Goal: Information Seeking & Learning: Learn about a topic

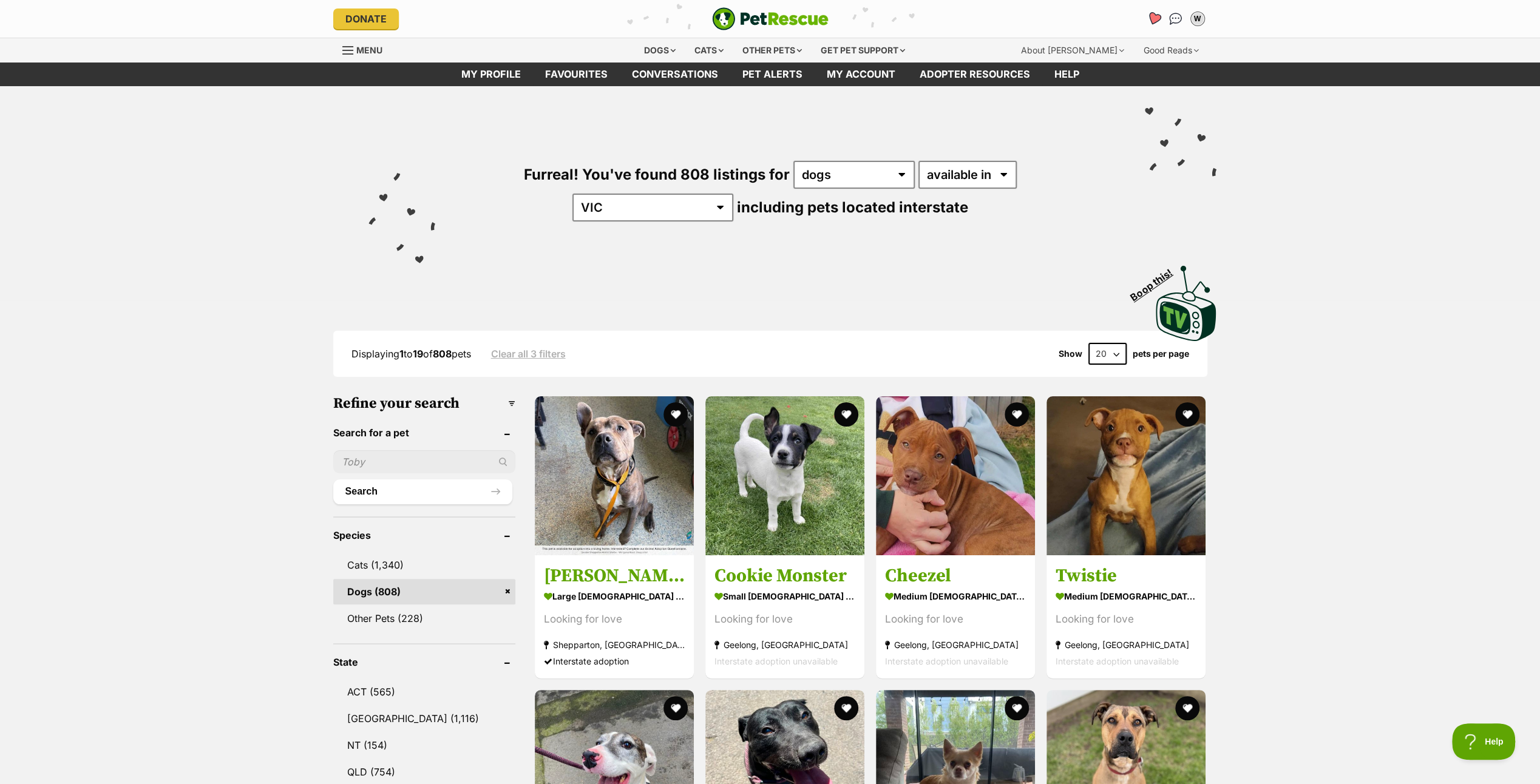
click at [1156, 14] on icon "Favourites" at bounding box center [1154, 18] width 16 height 15
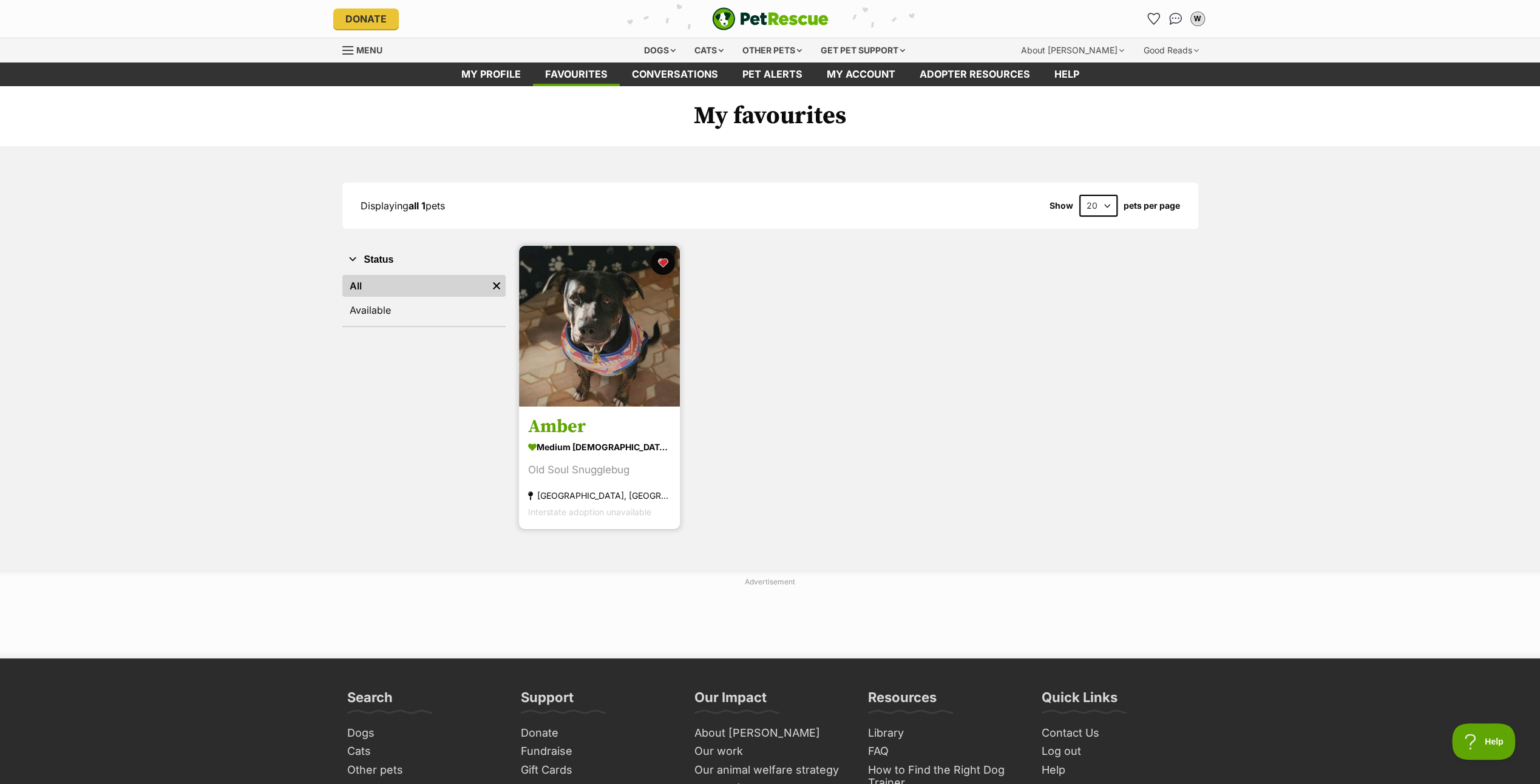
click at [584, 332] on img at bounding box center [600, 326] width 161 height 161
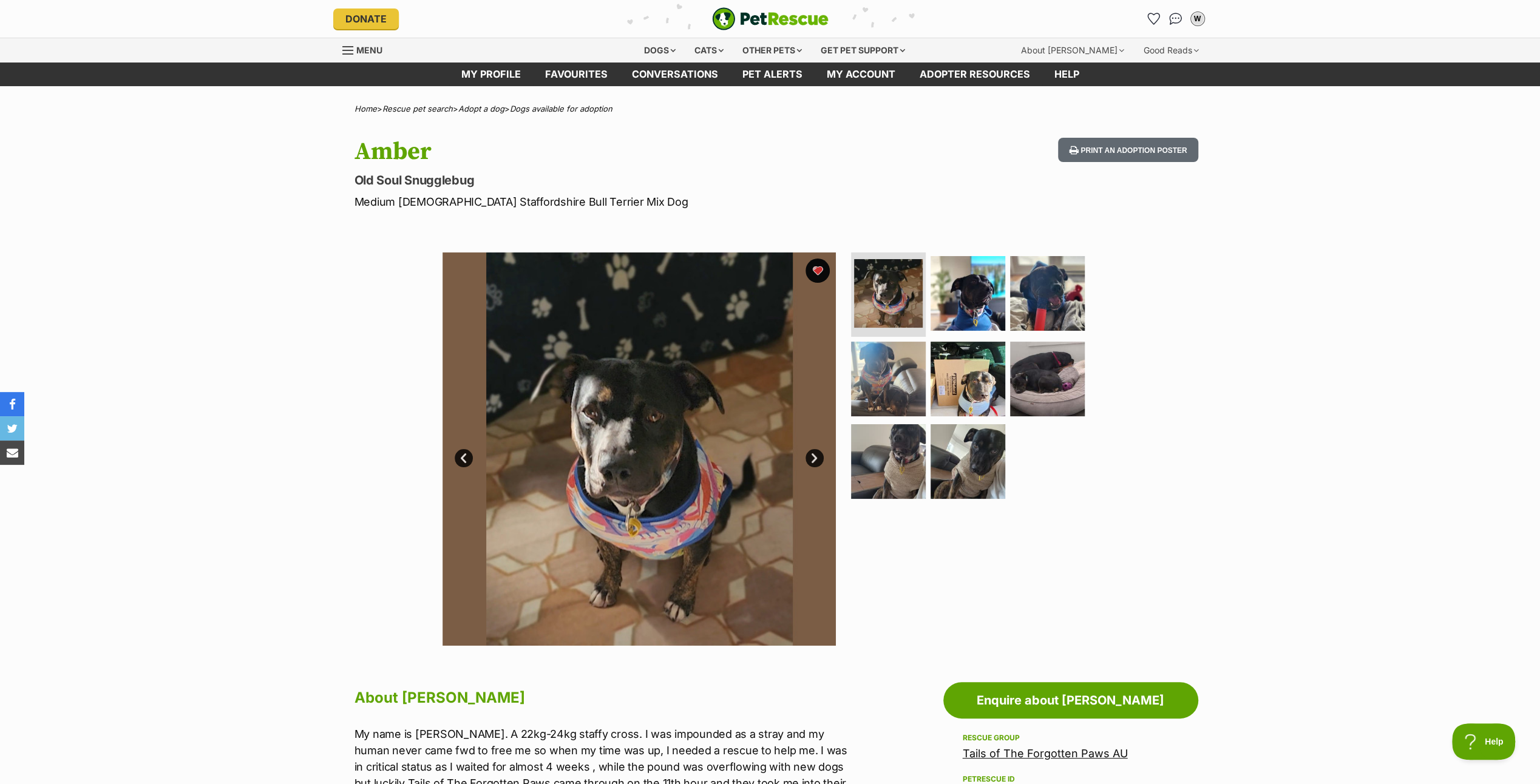
click at [813, 452] on link "Next" at bounding box center [814, 458] width 18 height 18
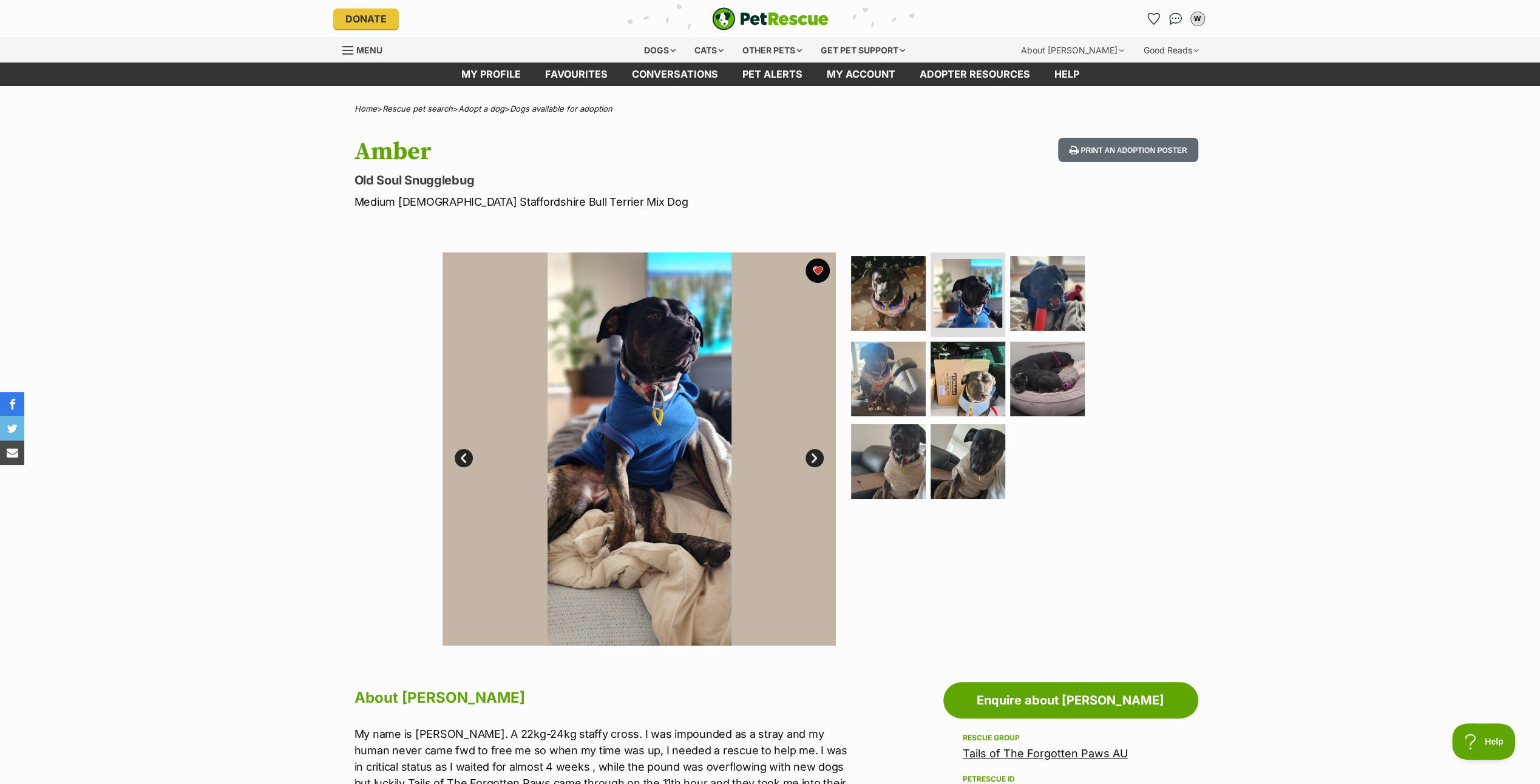
click at [813, 453] on link "Next" at bounding box center [814, 458] width 18 height 18
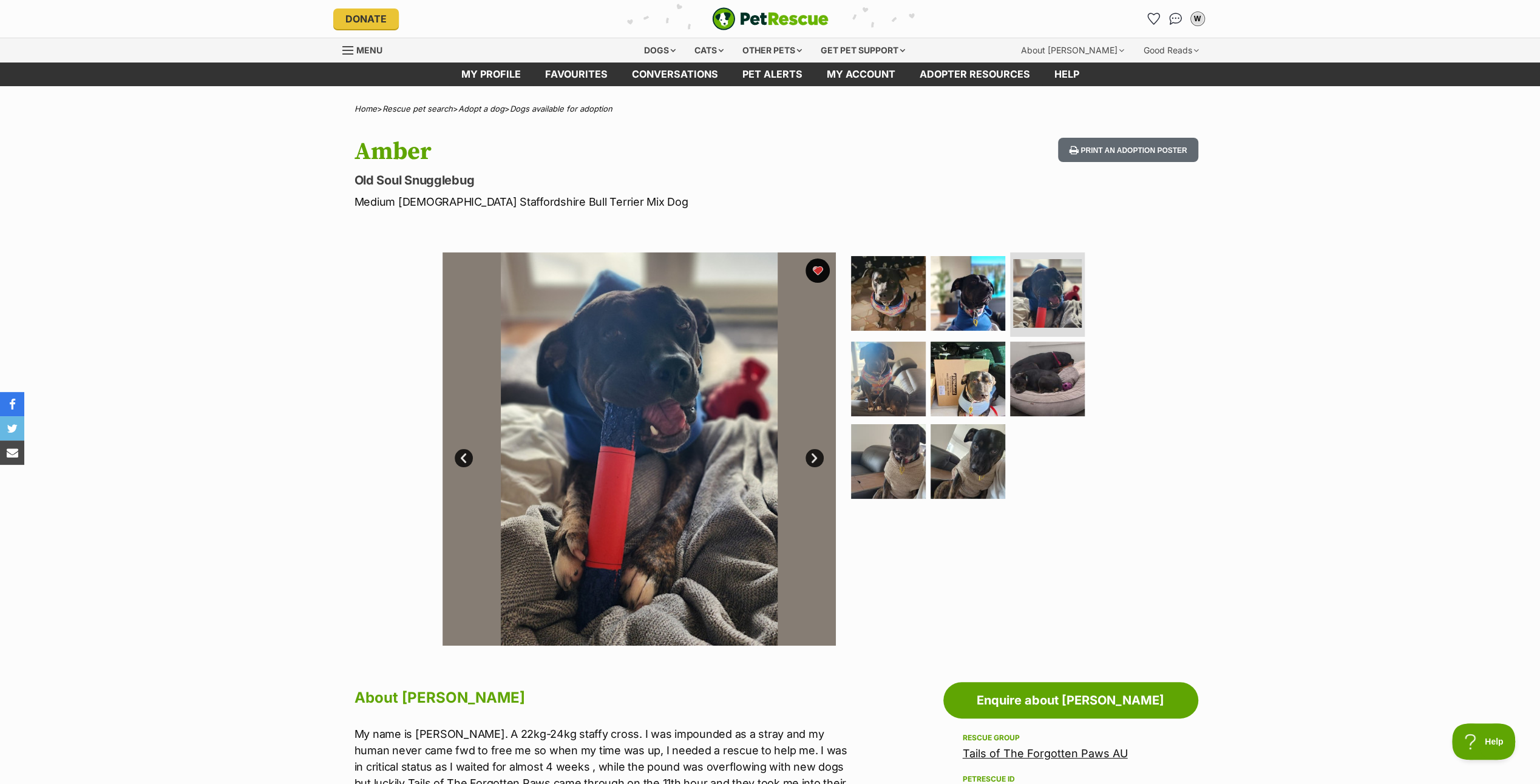
click at [813, 453] on link "Next" at bounding box center [814, 458] width 18 height 18
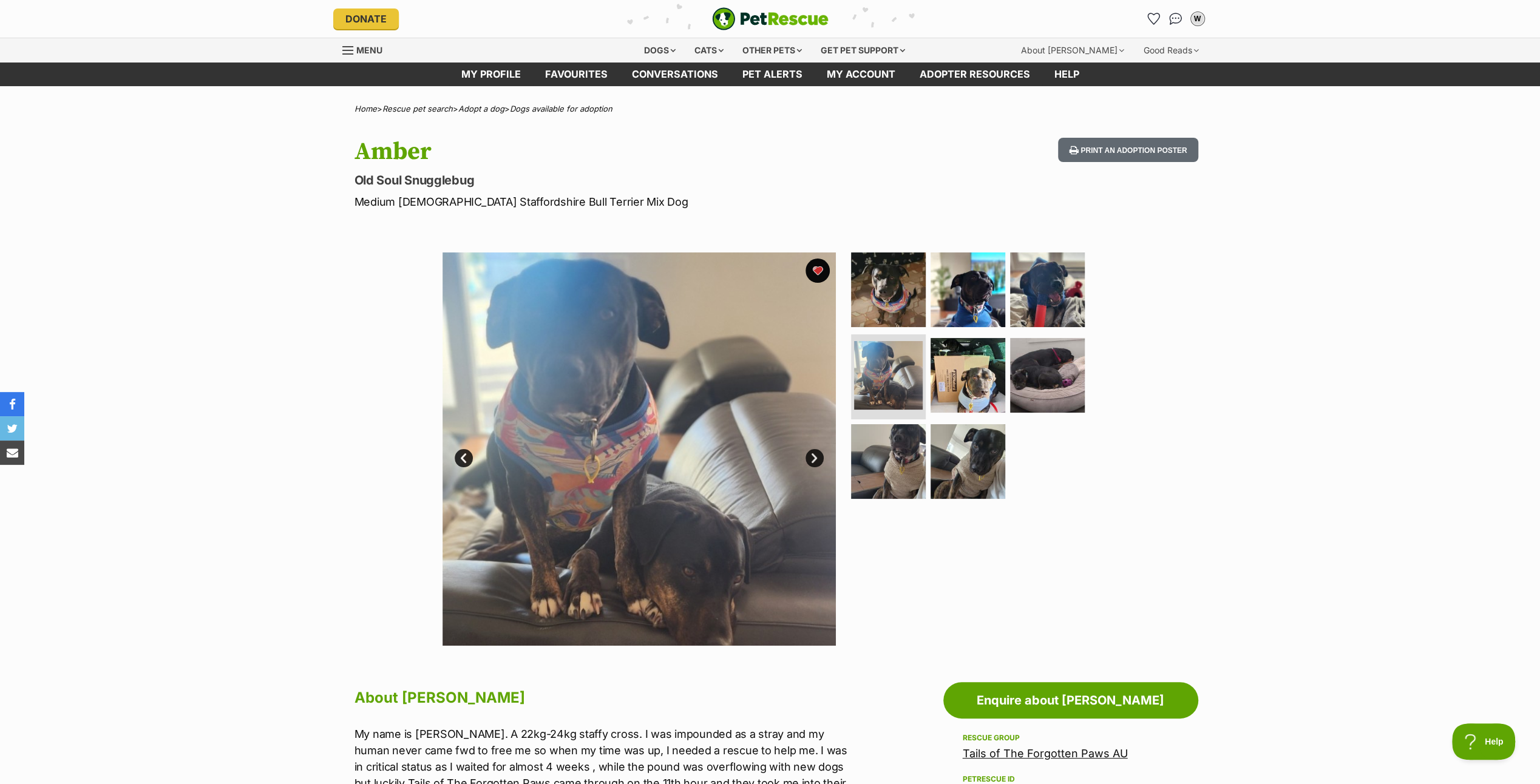
click at [813, 453] on link "Next" at bounding box center [814, 458] width 18 height 18
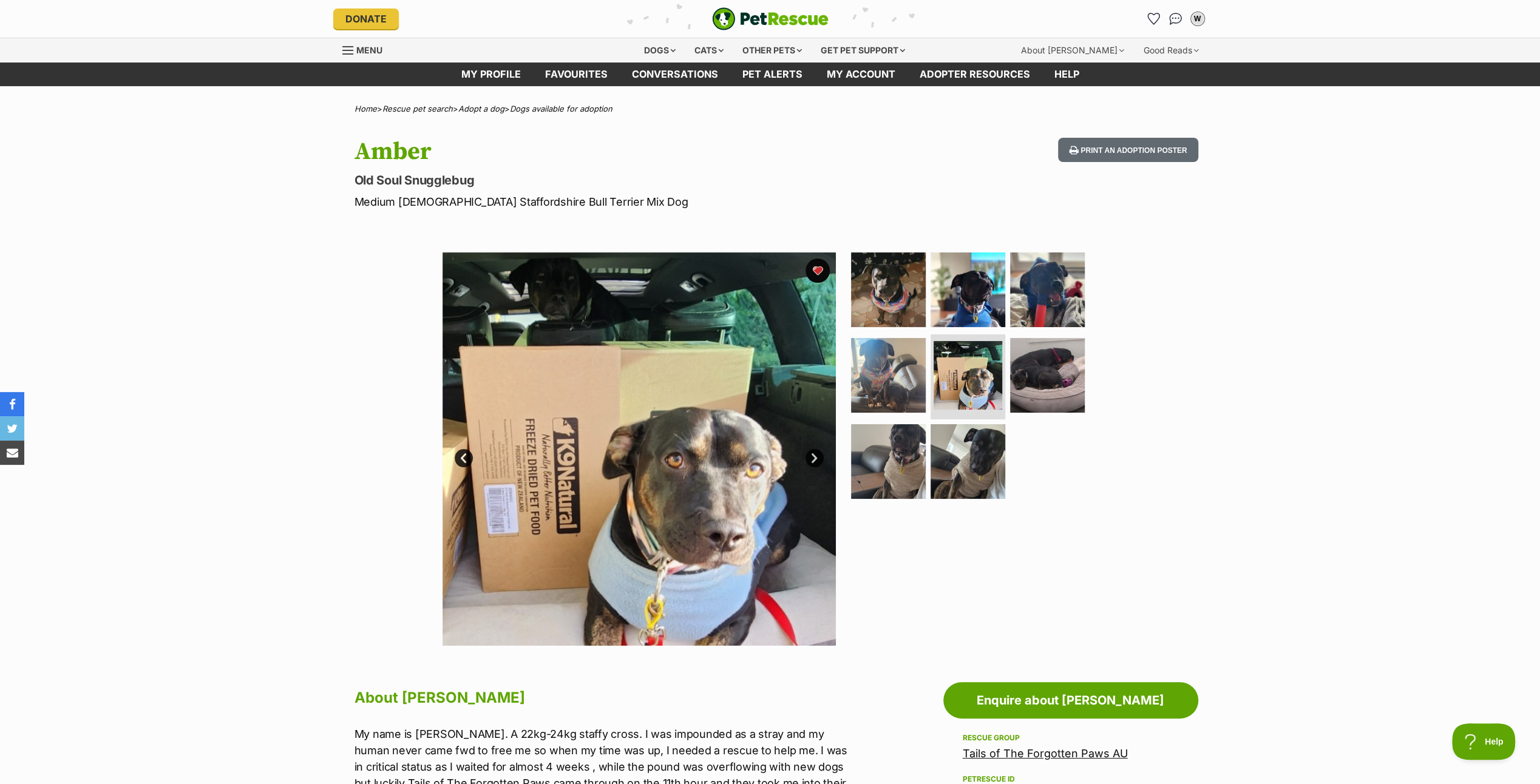
click at [813, 453] on link "Next" at bounding box center [814, 458] width 18 height 18
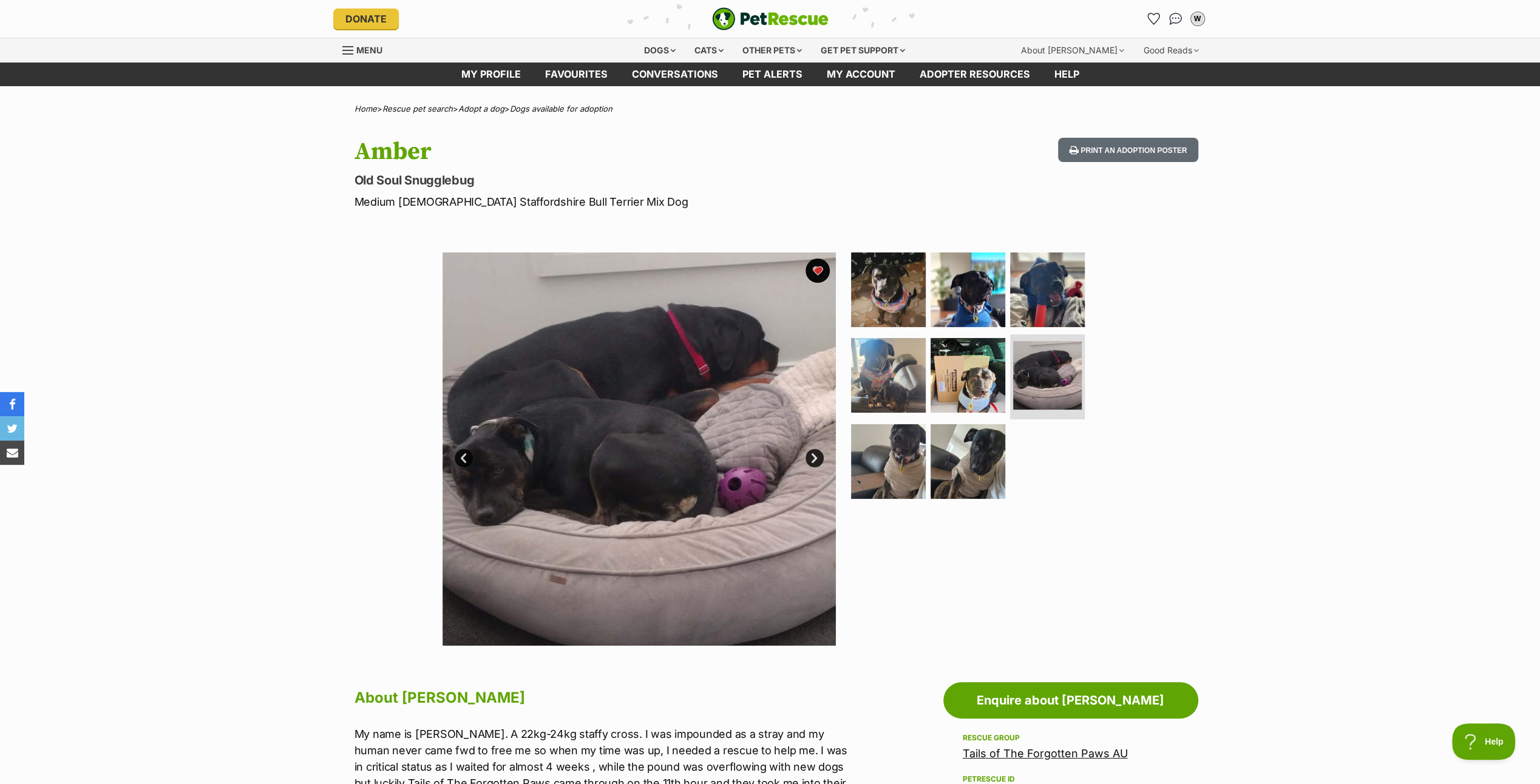
click at [813, 453] on link "Next" at bounding box center [814, 458] width 18 height 18
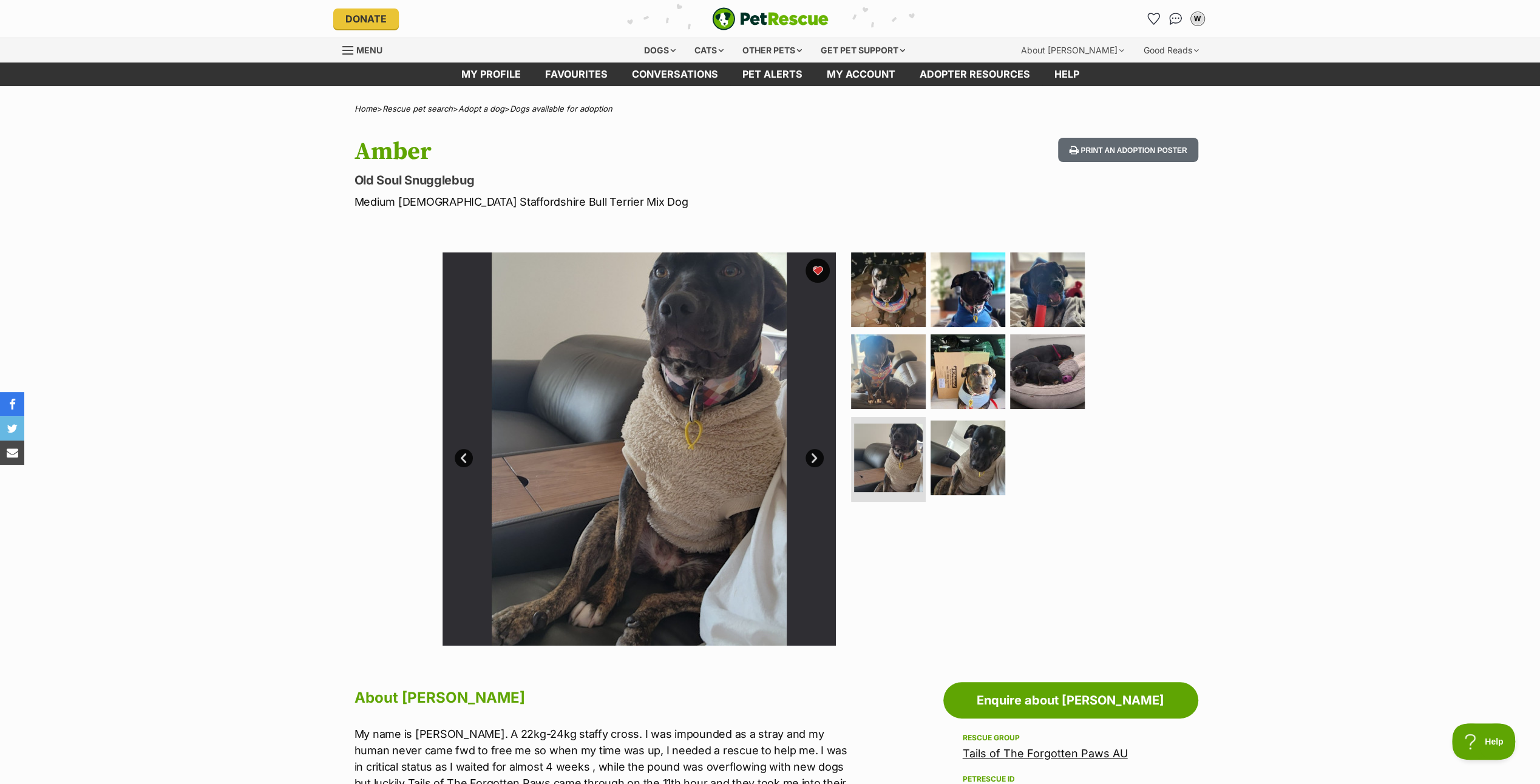
click at [813, 453] on link "Next" at bounding box center [814, 458] width 18 height 18
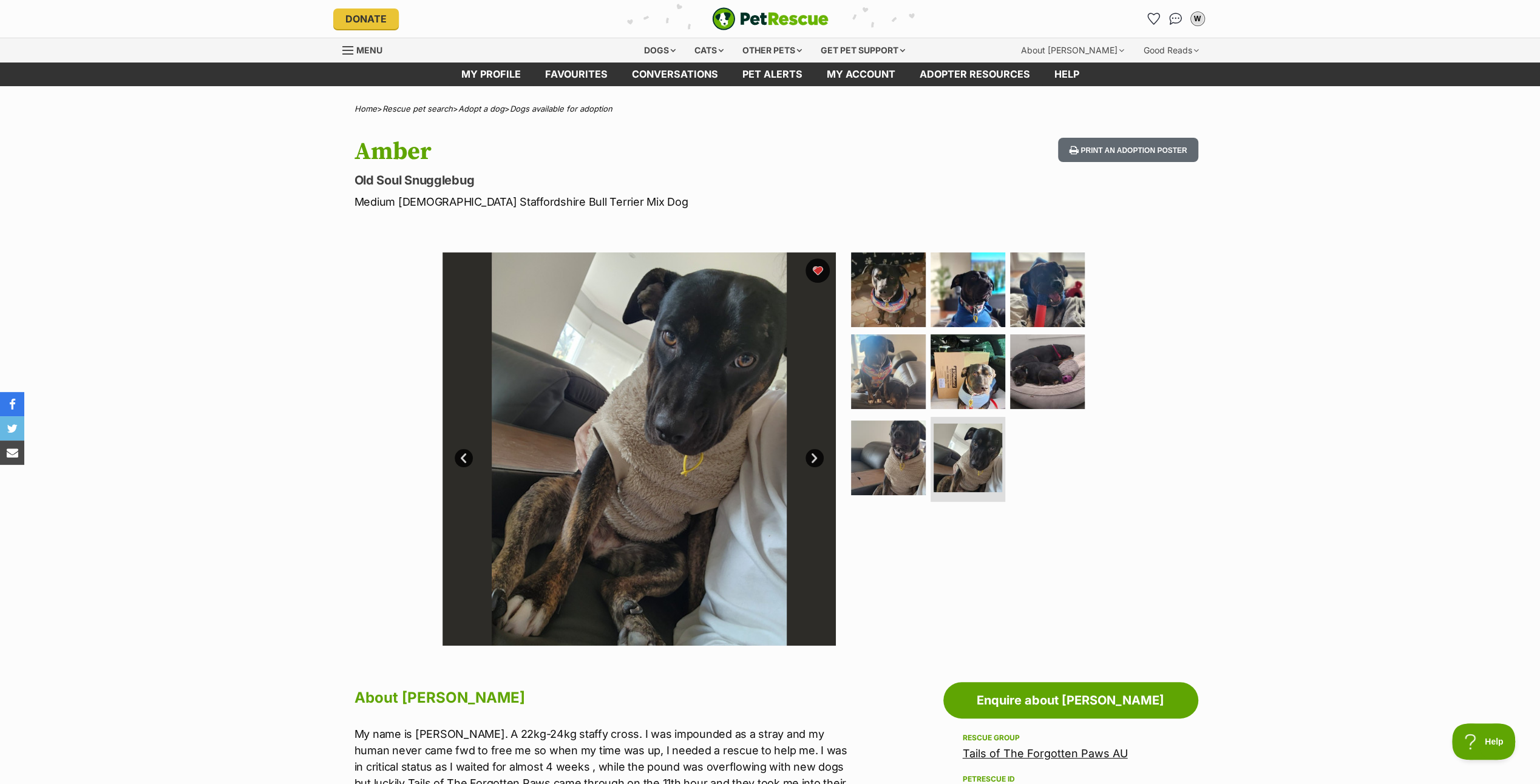
click at [813, 453] on link "Next" at bounding box center [814, 458] width 18 height 18
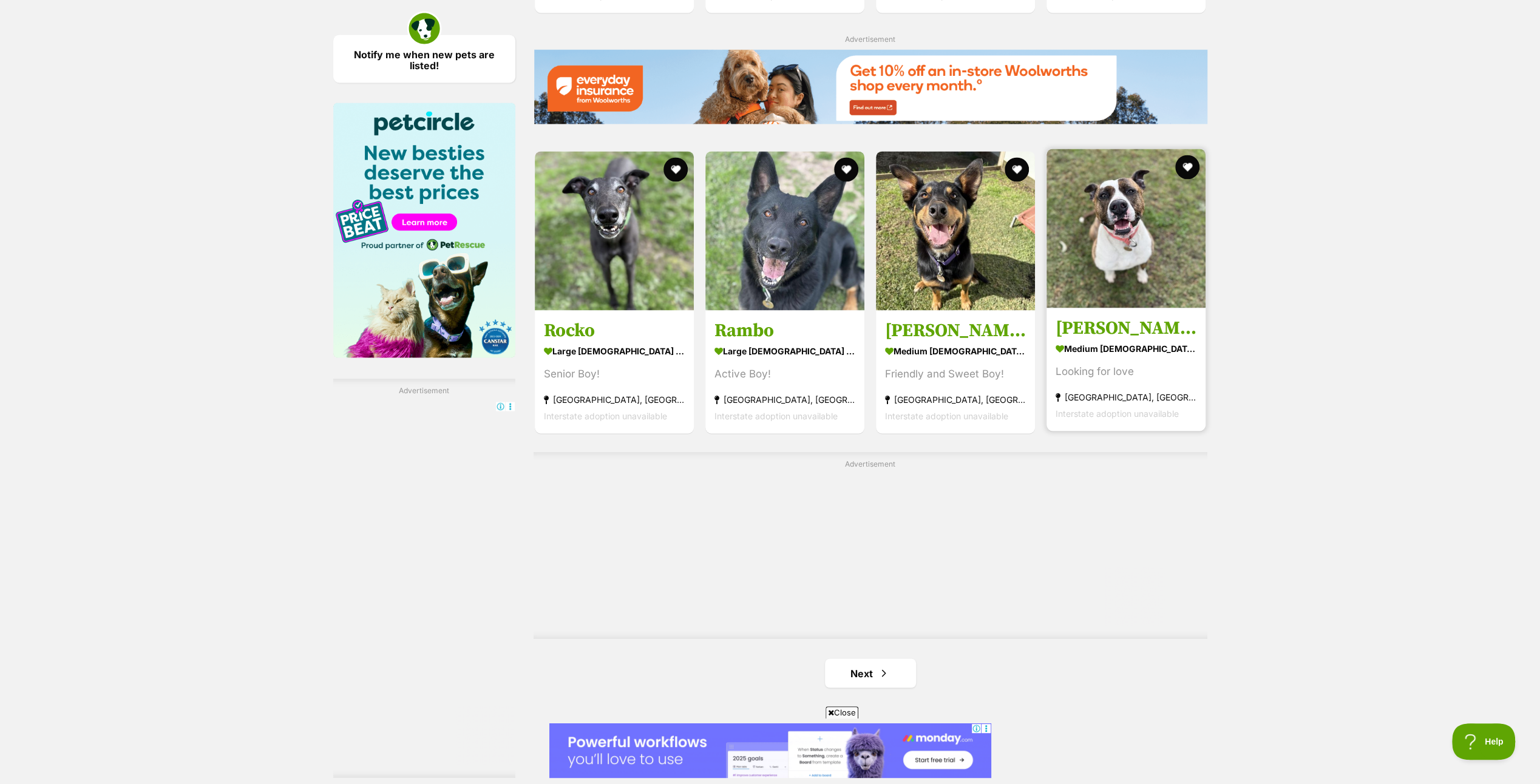
click at [1144, 220] on img at bounding box center [1126, 228] width 159 height 159
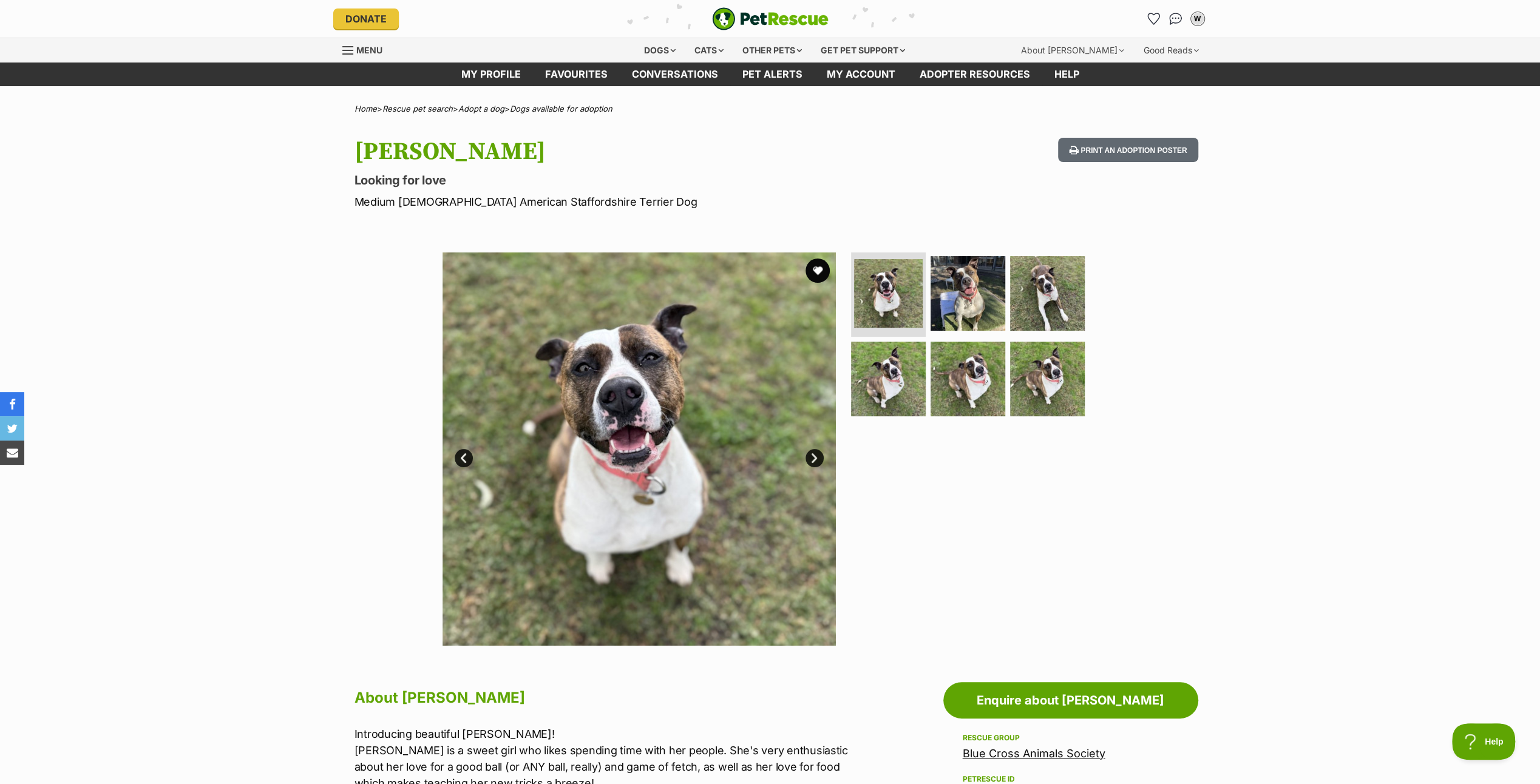
click at [814, 456] on link "Next" at bounding box center [814, 458] width 18 height 18
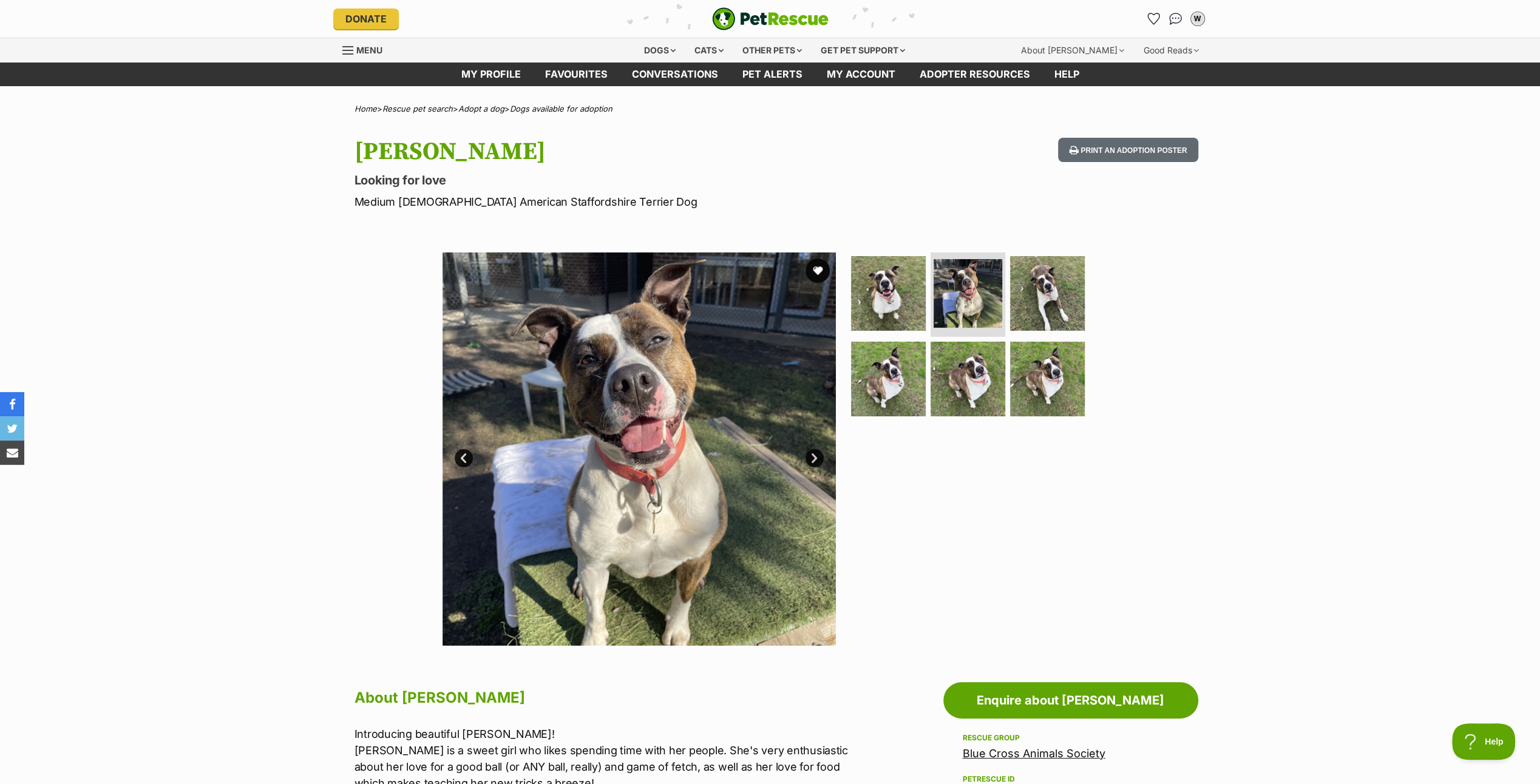
click at [811, 456] on link "Next" at bounding box center [814, 458] width 18 height 18
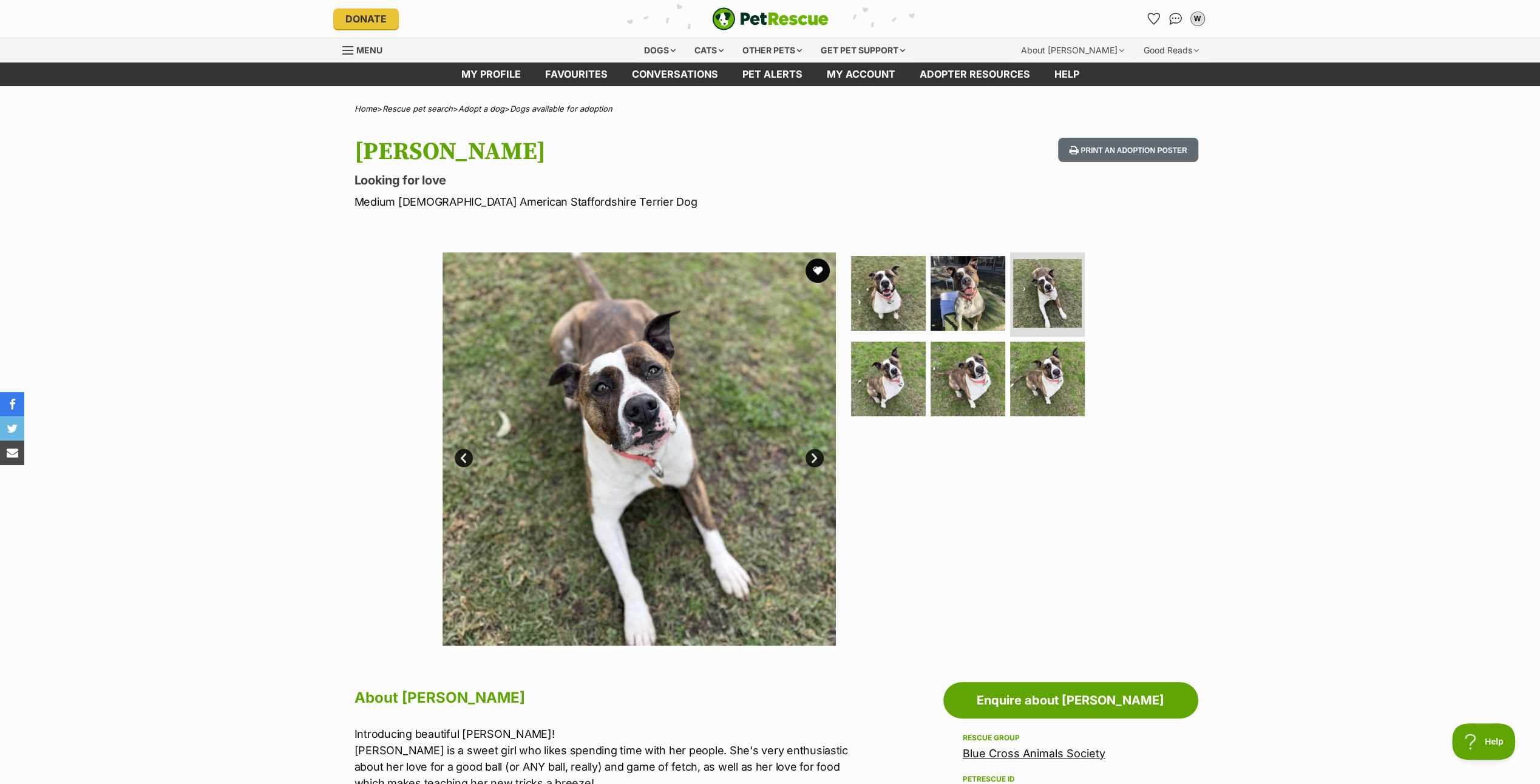
click at [811, 456] on link "Next" at bounding box center [814, 458] width 18 height 18
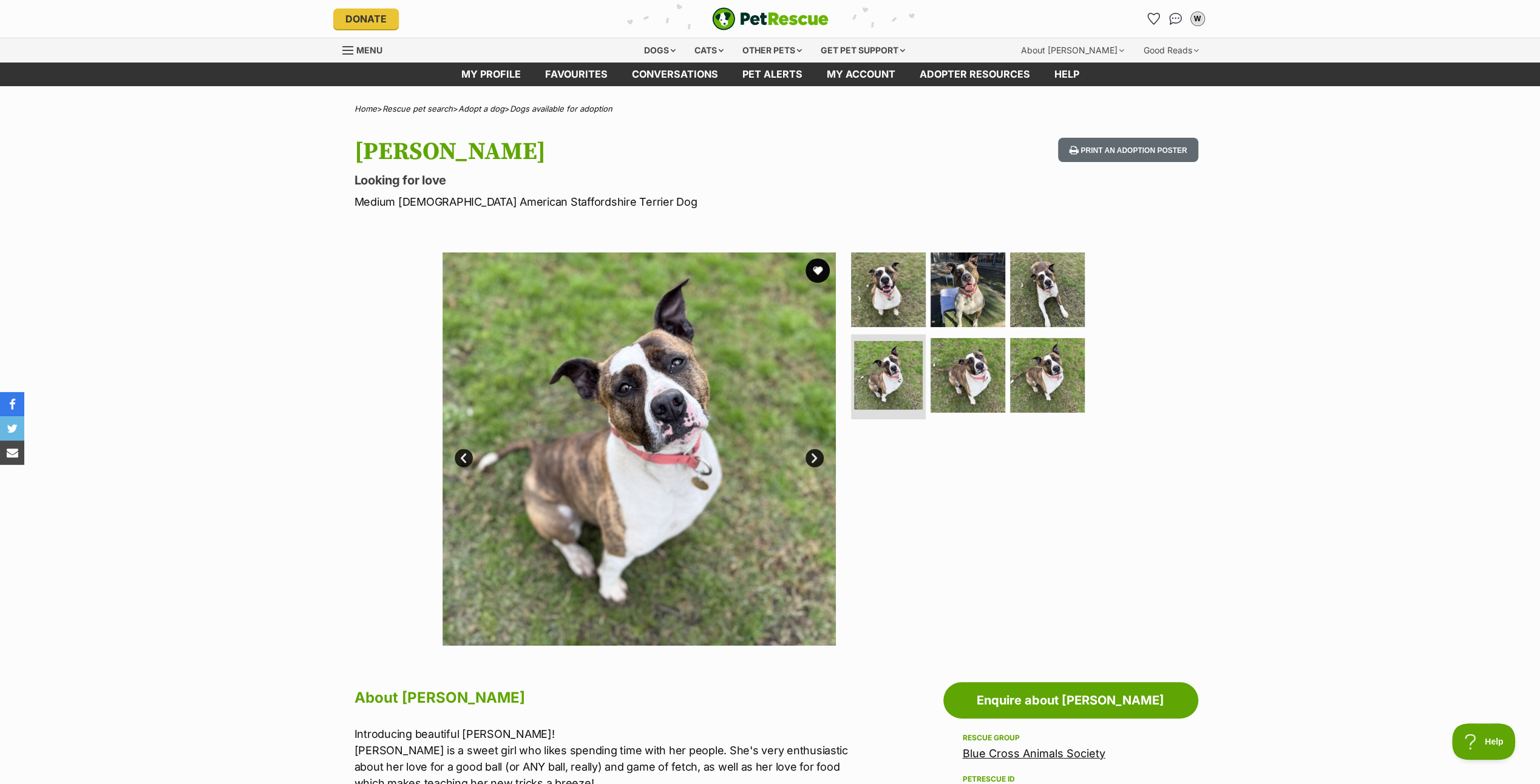
click at [811, 456] on link "Next" at bounding box center [814, 458] width 18 height 18
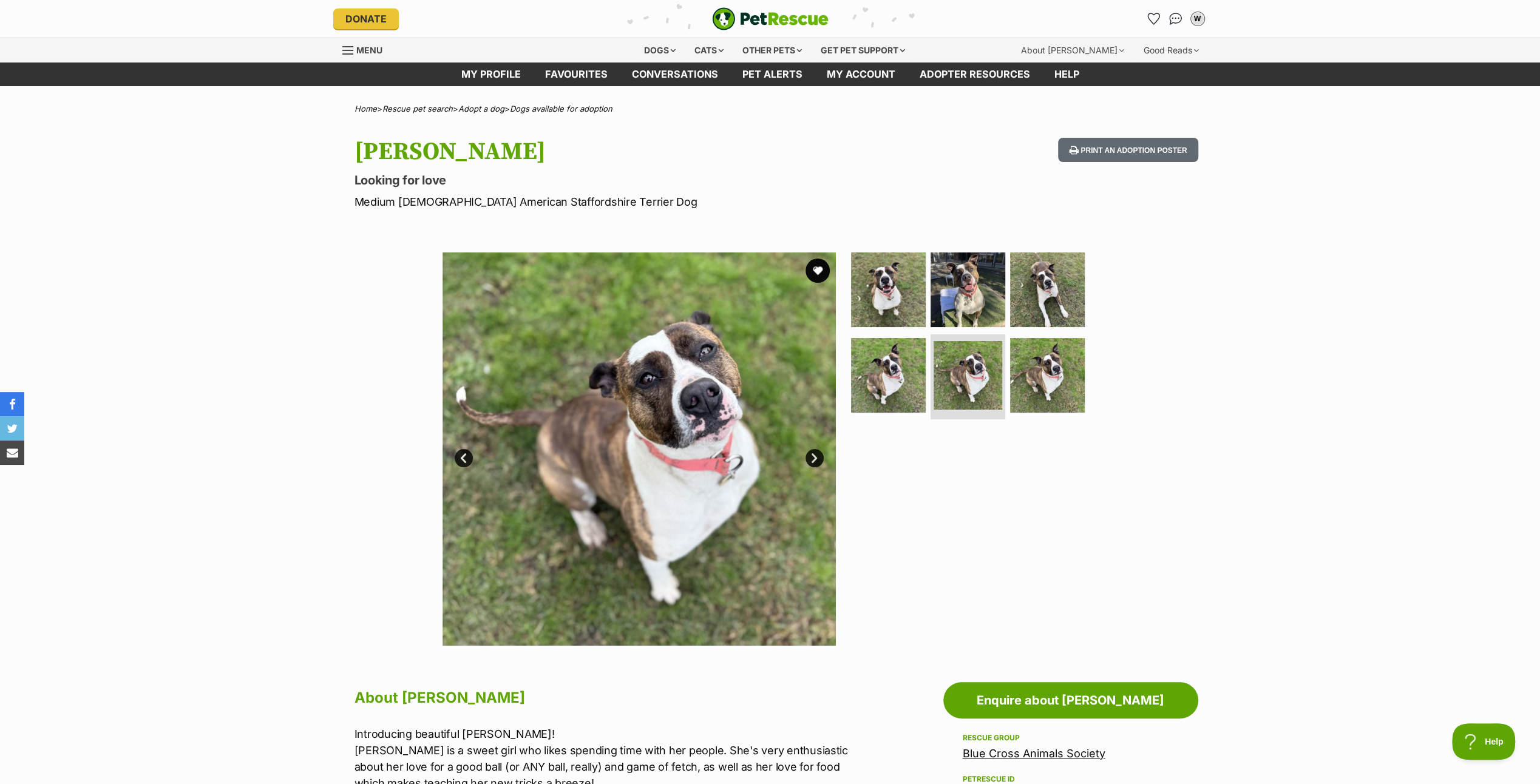
click at [811, 456] on link "Next" at bounding box center [814, 458] width 18 height 18
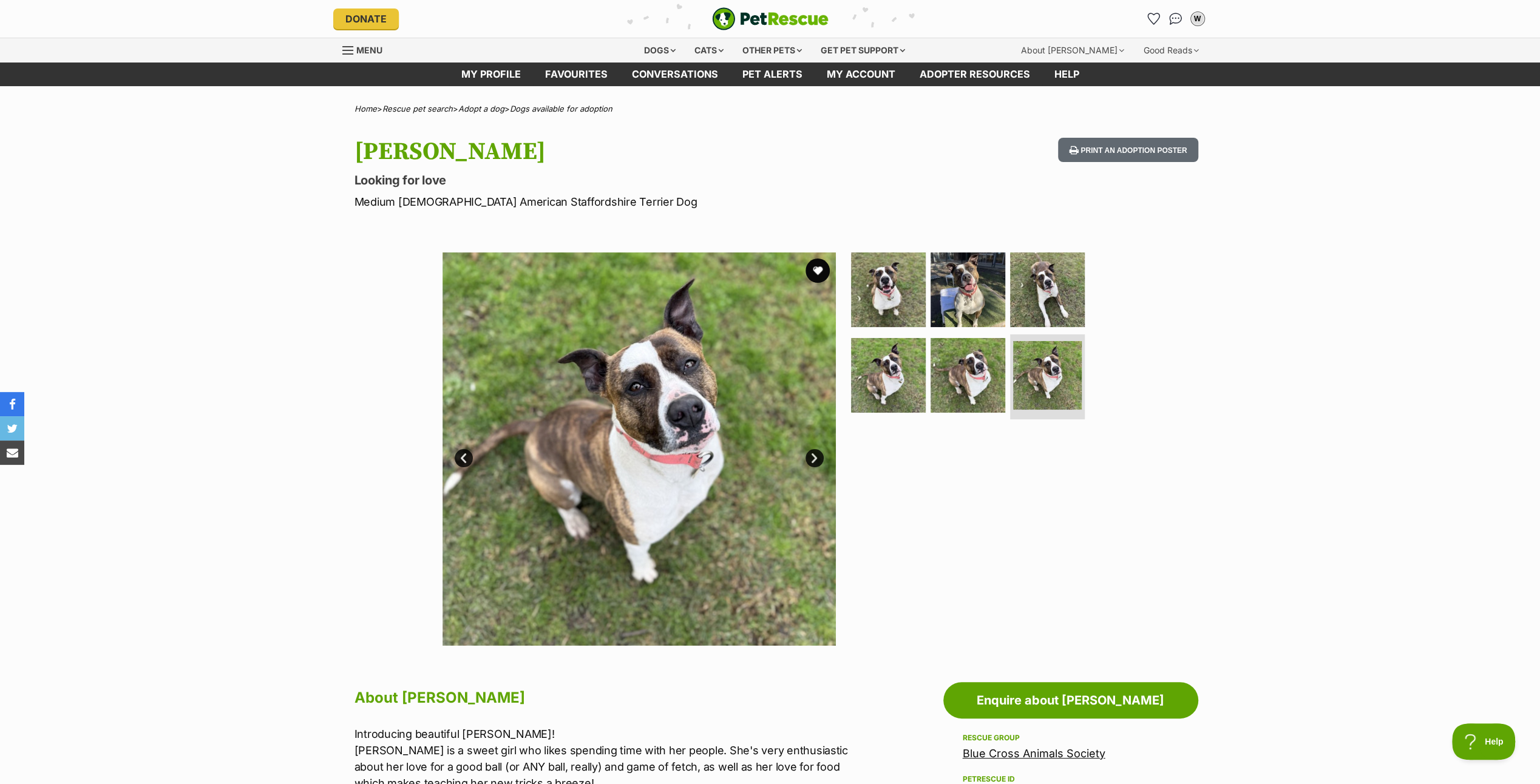
click at [811, 456] on link "Next" at bounding box center [814, 458] width 18 height 18
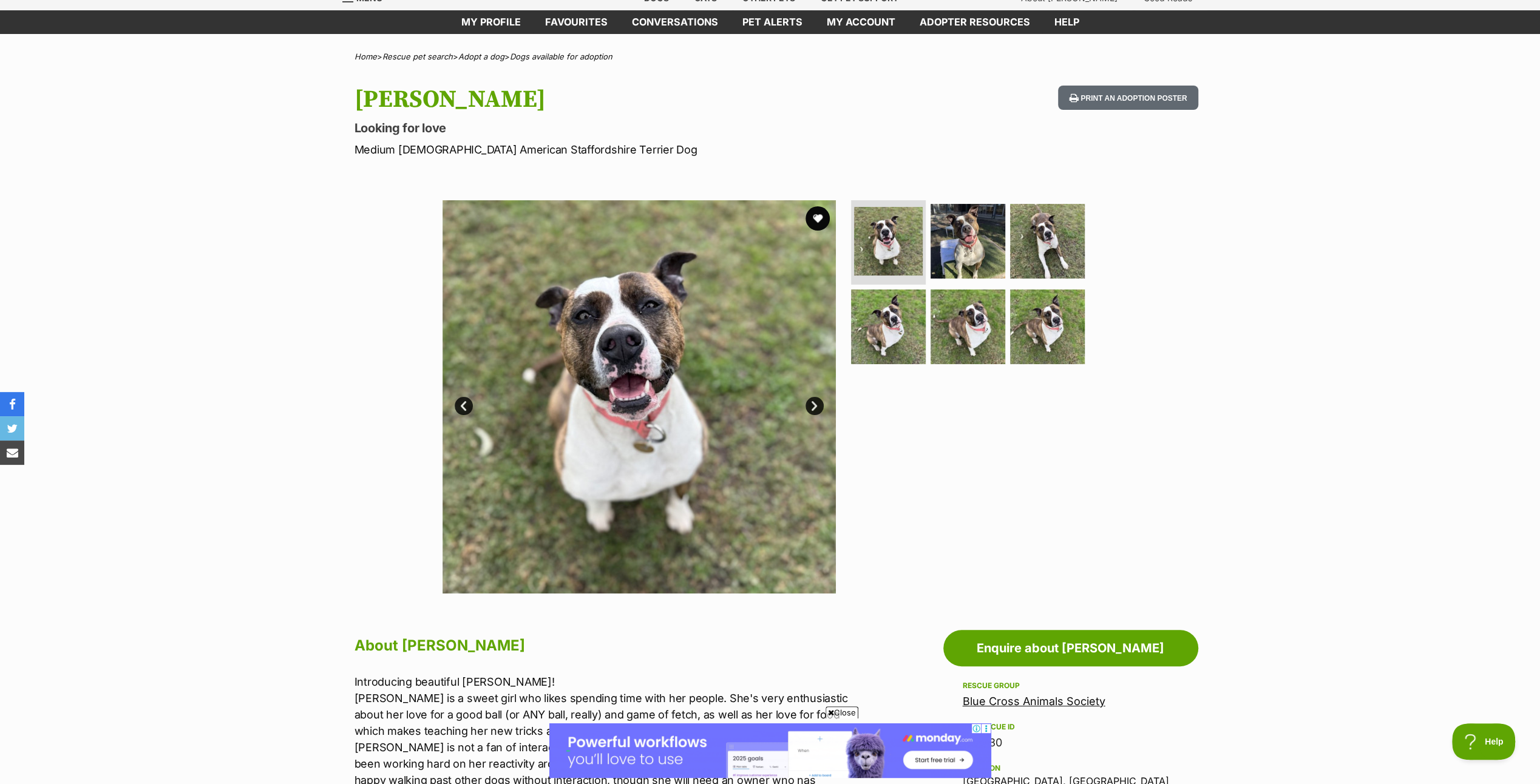
scroll to position [243, 0]
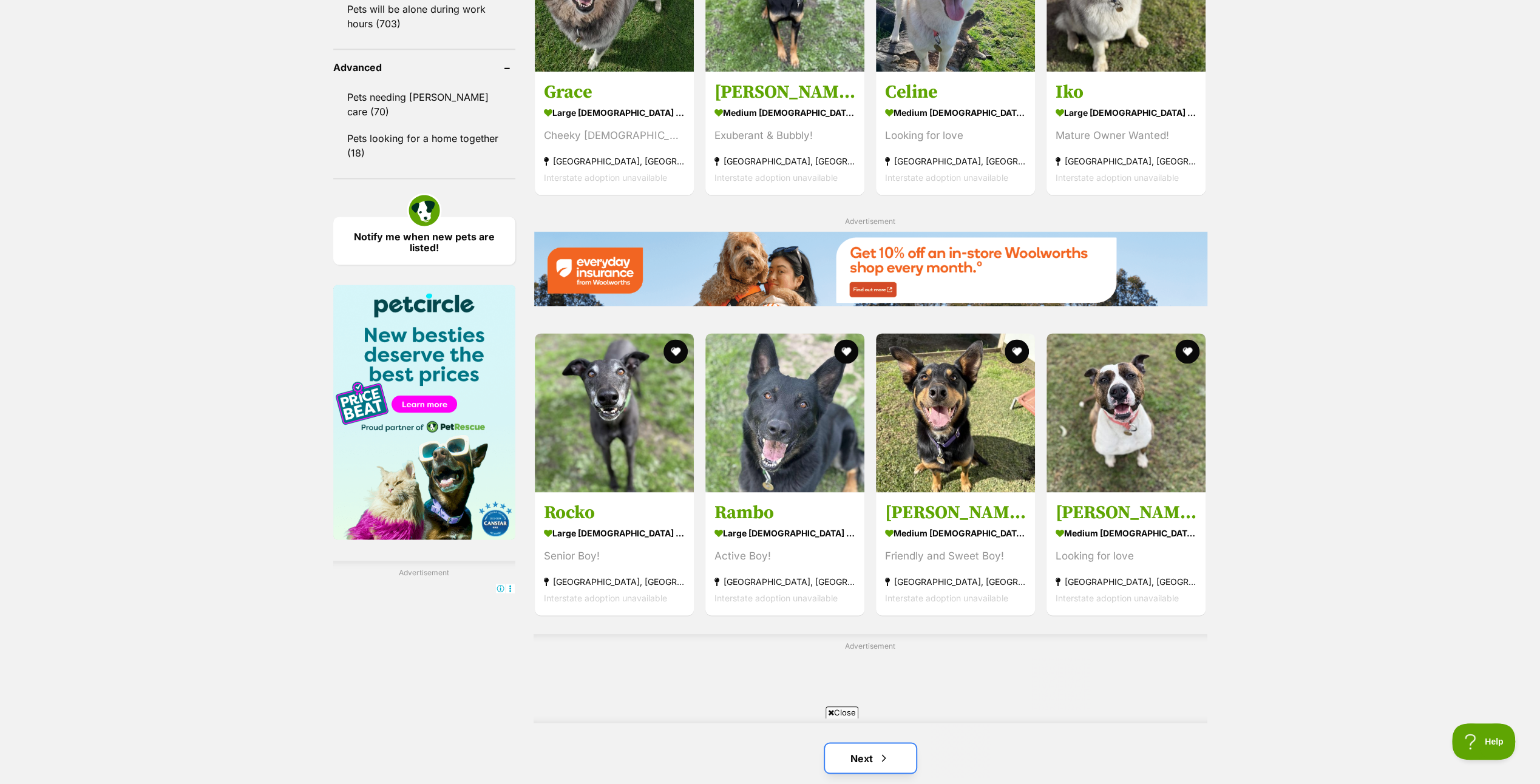
click at [862, 743] on link "Next" at bounding box center [871, 758] width 91 height 29
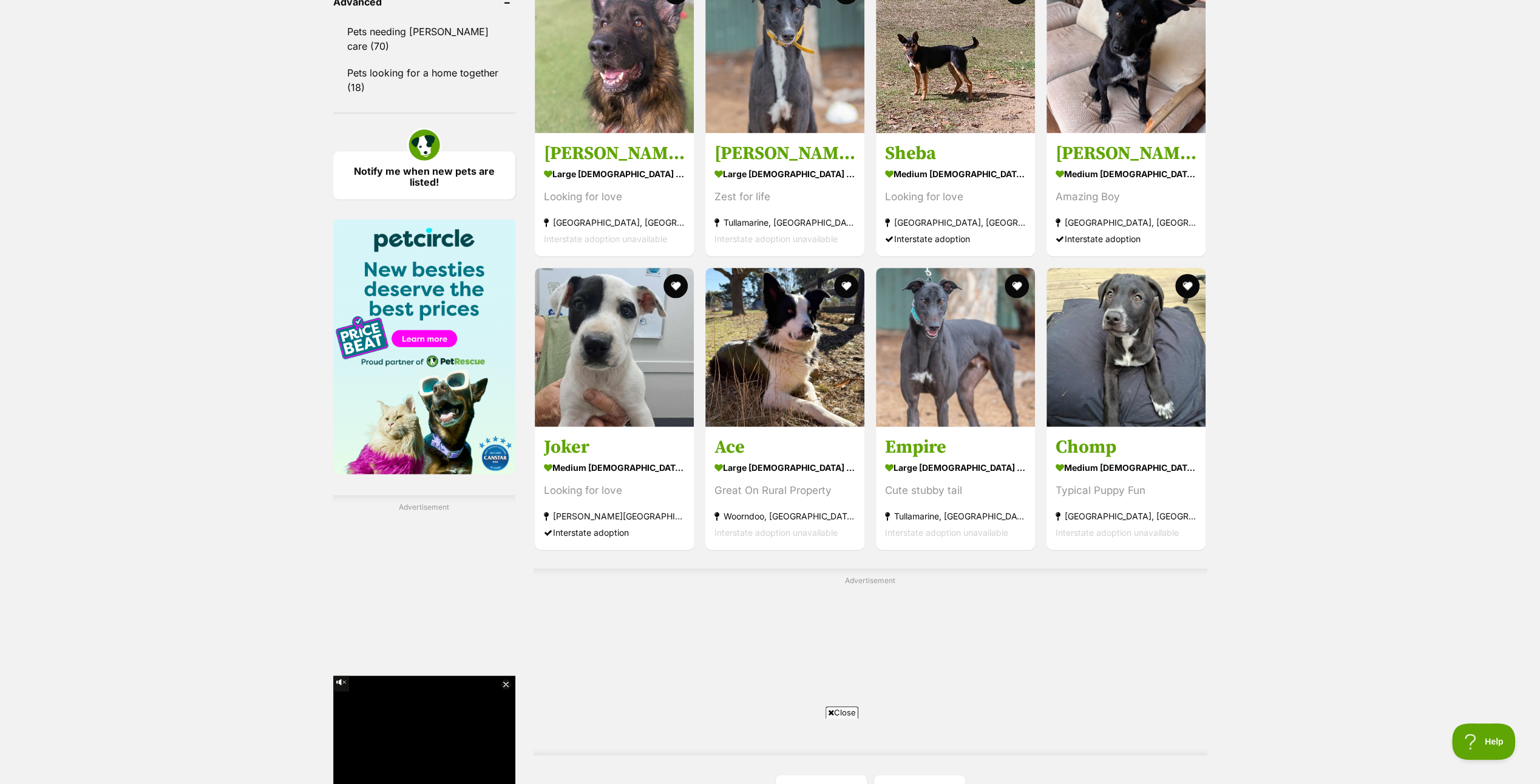
scroll to position [1881, 0]
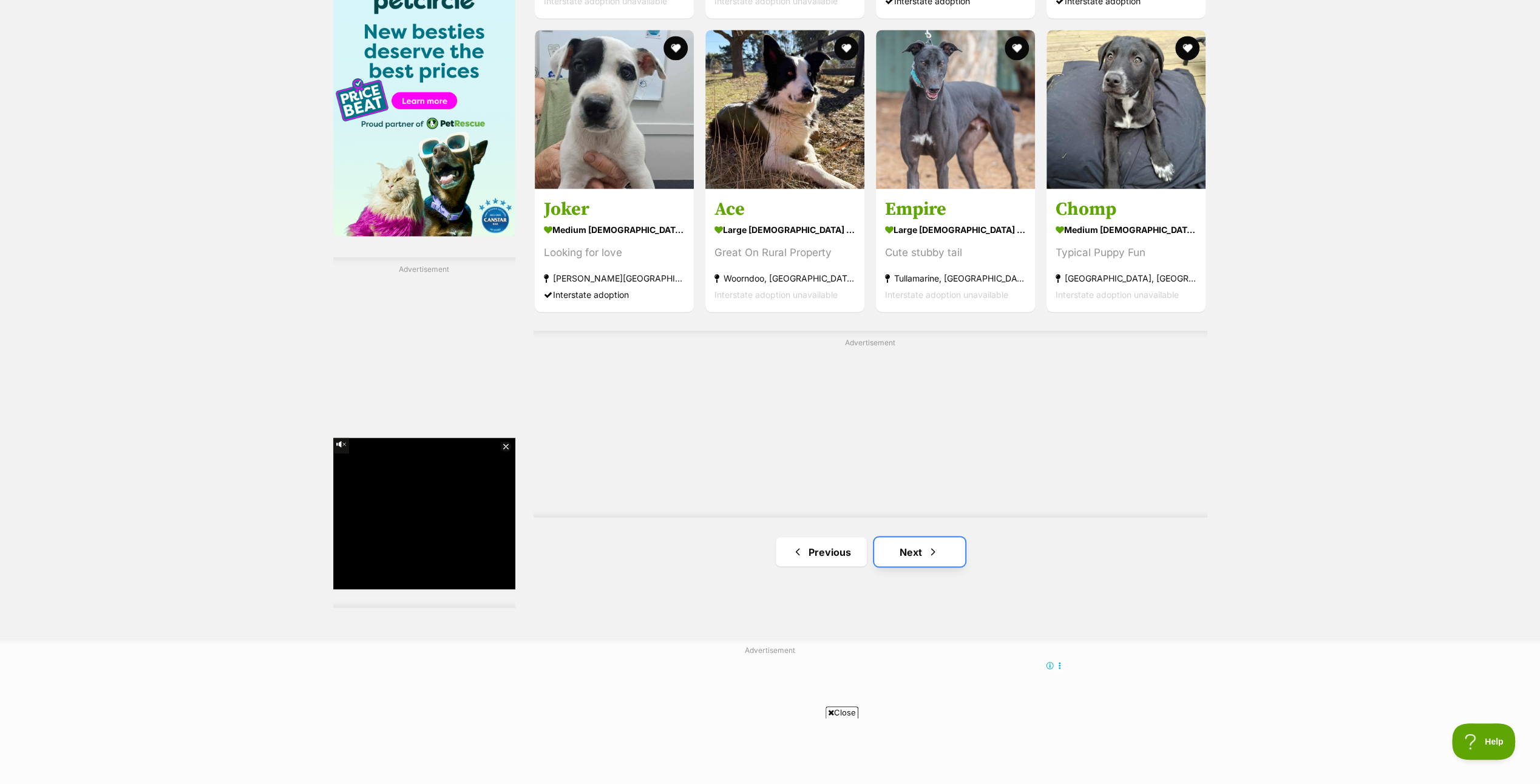
click at [905, 542] on link "Next" at bounding box center [919, 551] width 91 height 29
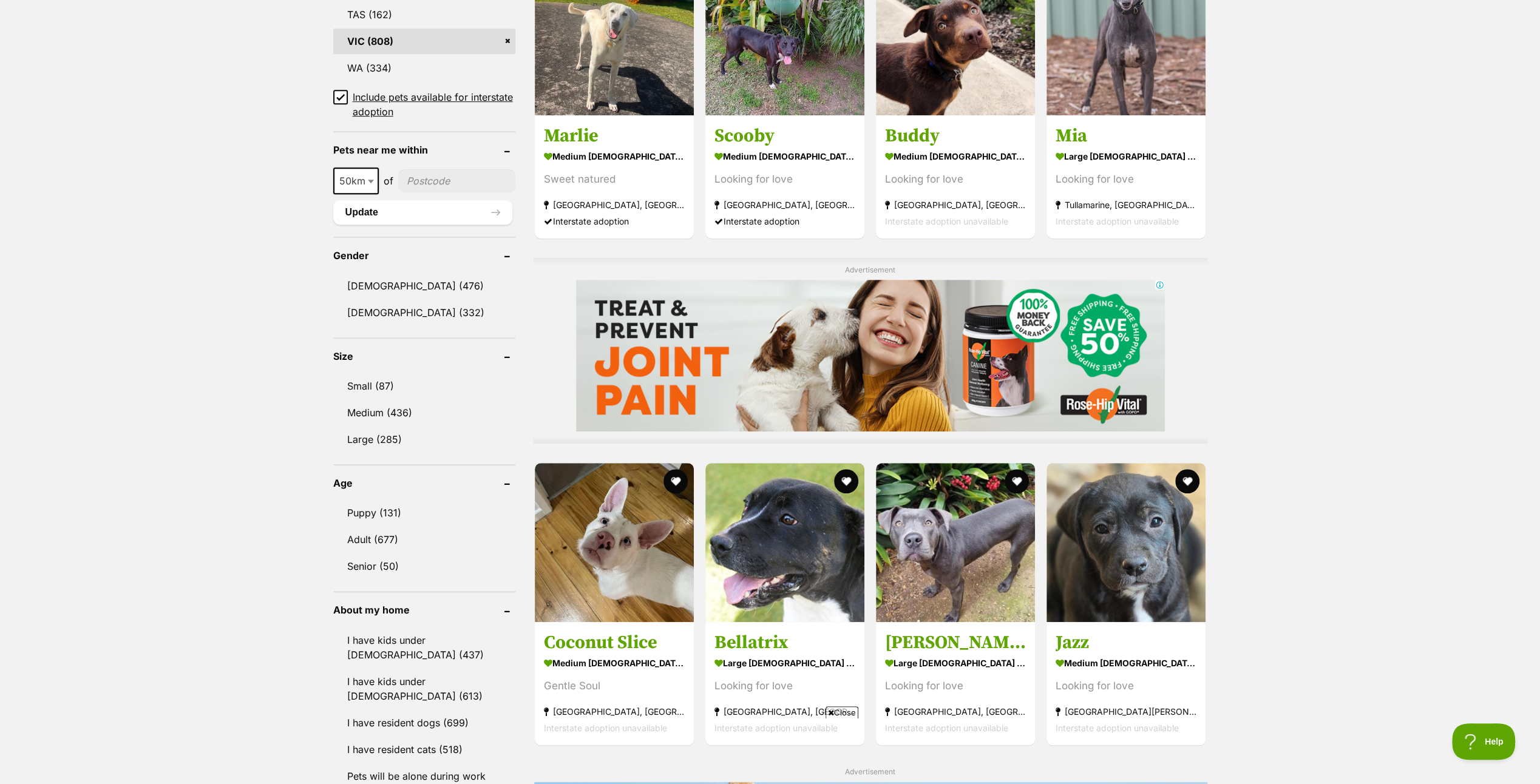
scroll to position [849, 0]
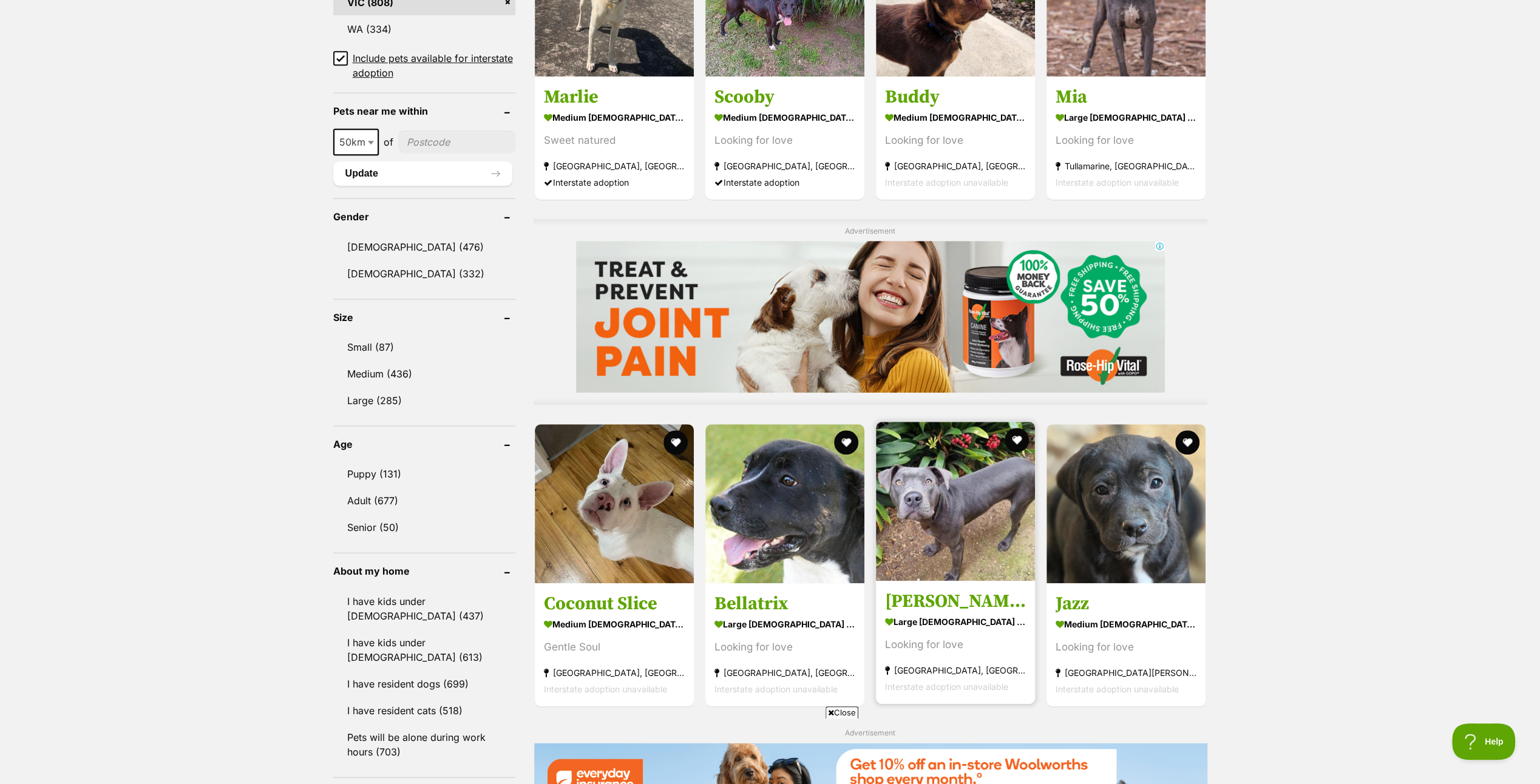
click at [936, 512] on img at bounding box center [956, 502] width 159 height 159
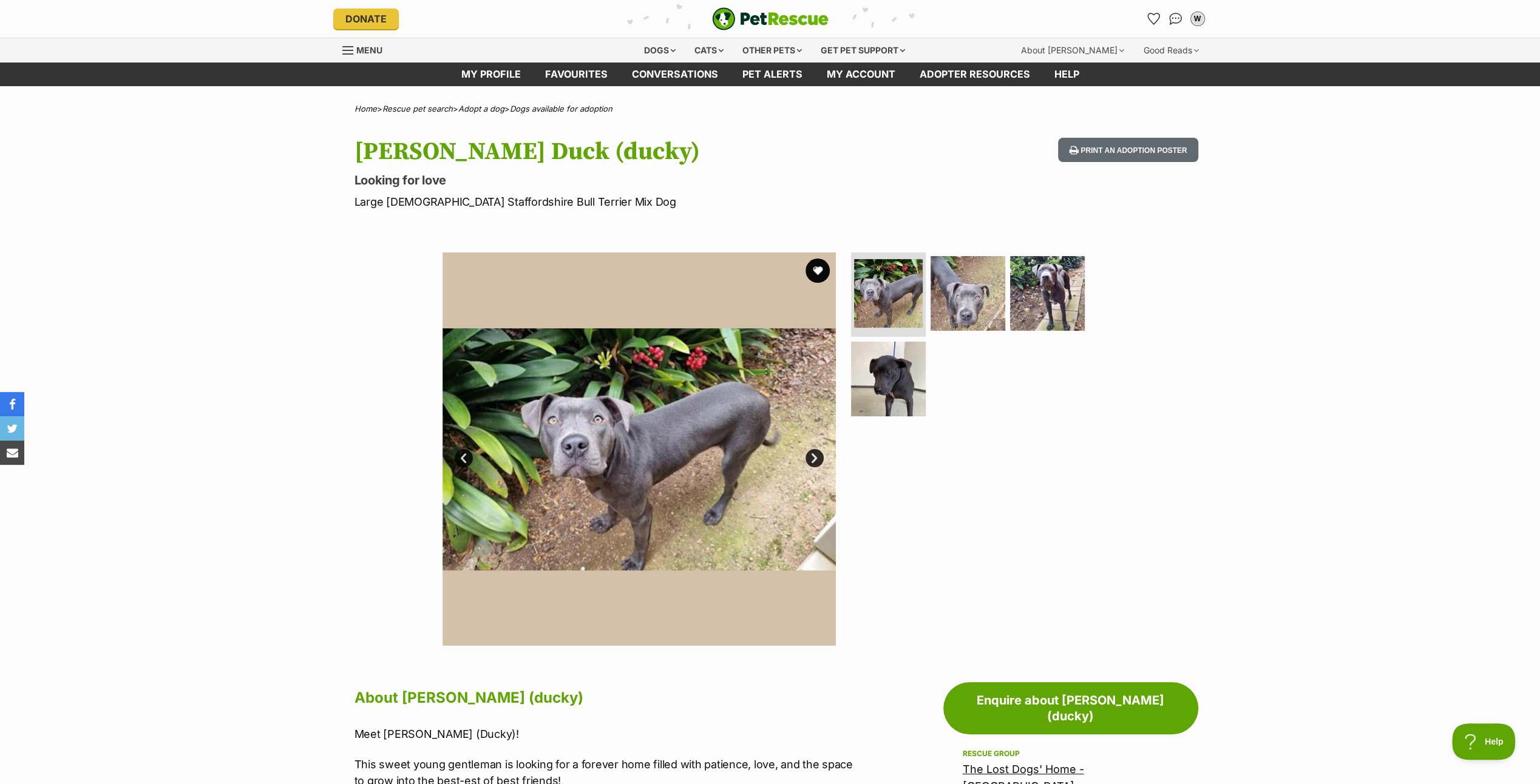
click at [811, 455] on link "Next" at bounding box center [814, 458] width 18 height 18
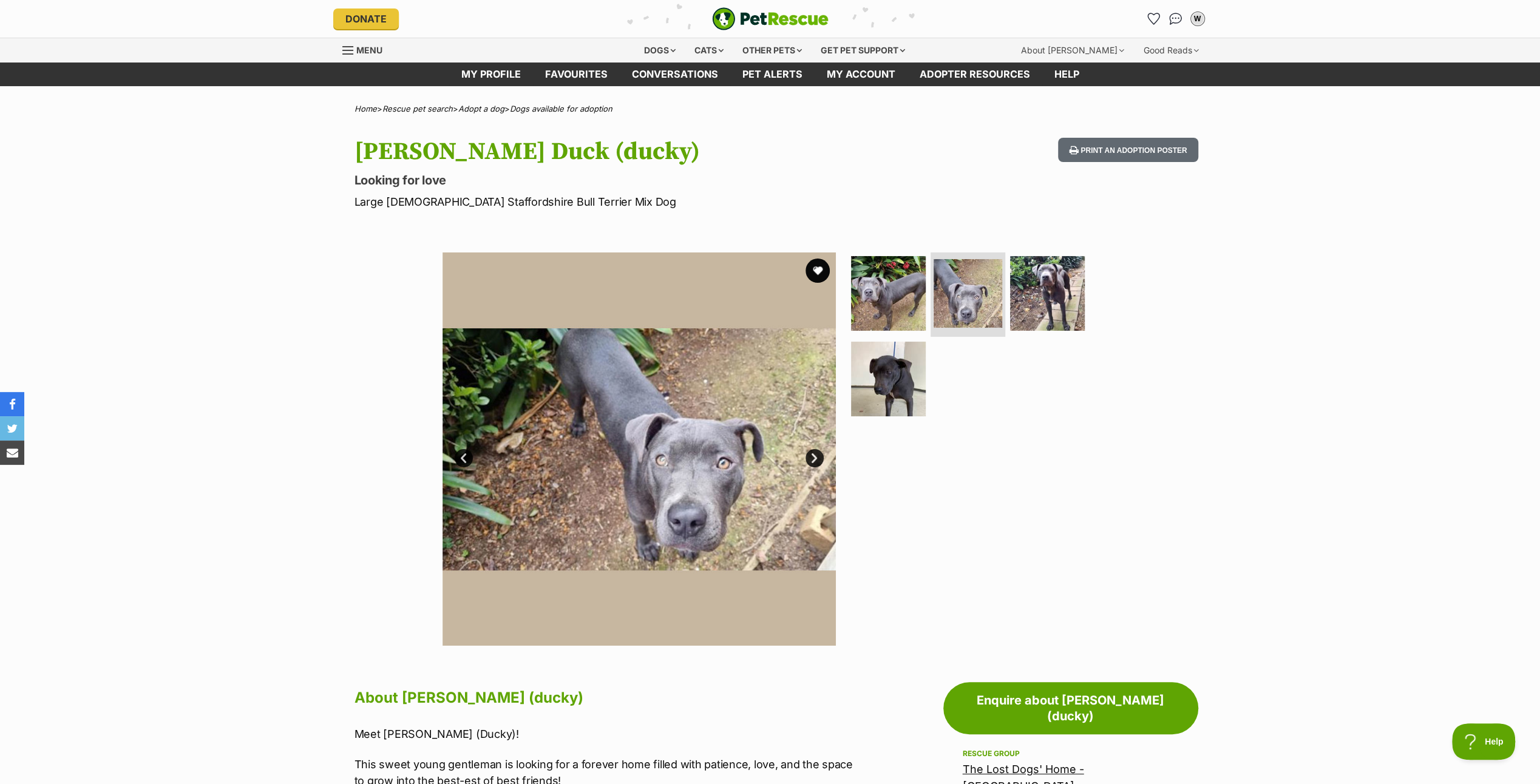
click at [811, 455] on link "Next" at bounding box center [814, 458] width 18 height 18
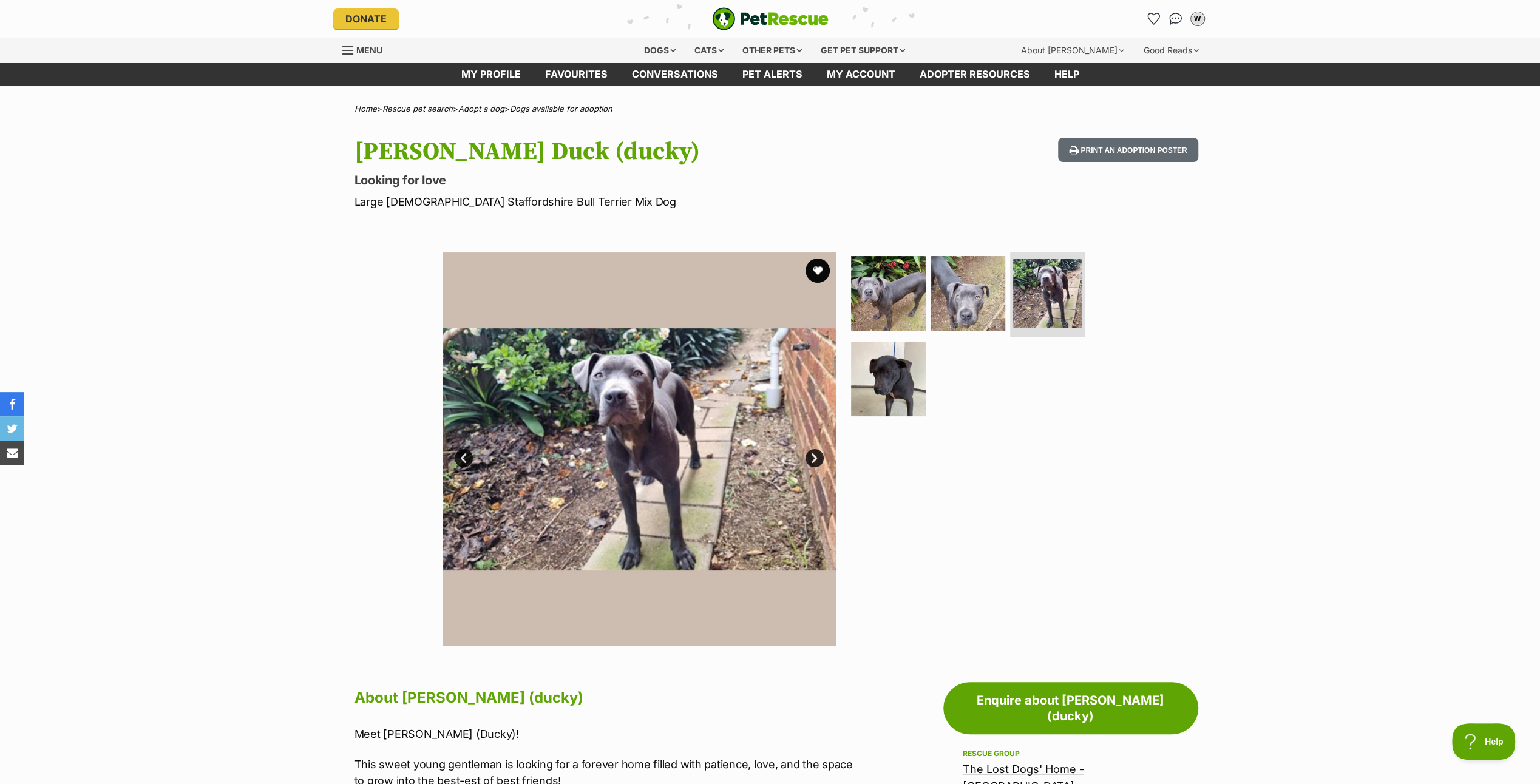
click at [811, 455] on link "Next" at bounding box center [814, 458] width 18 height 18
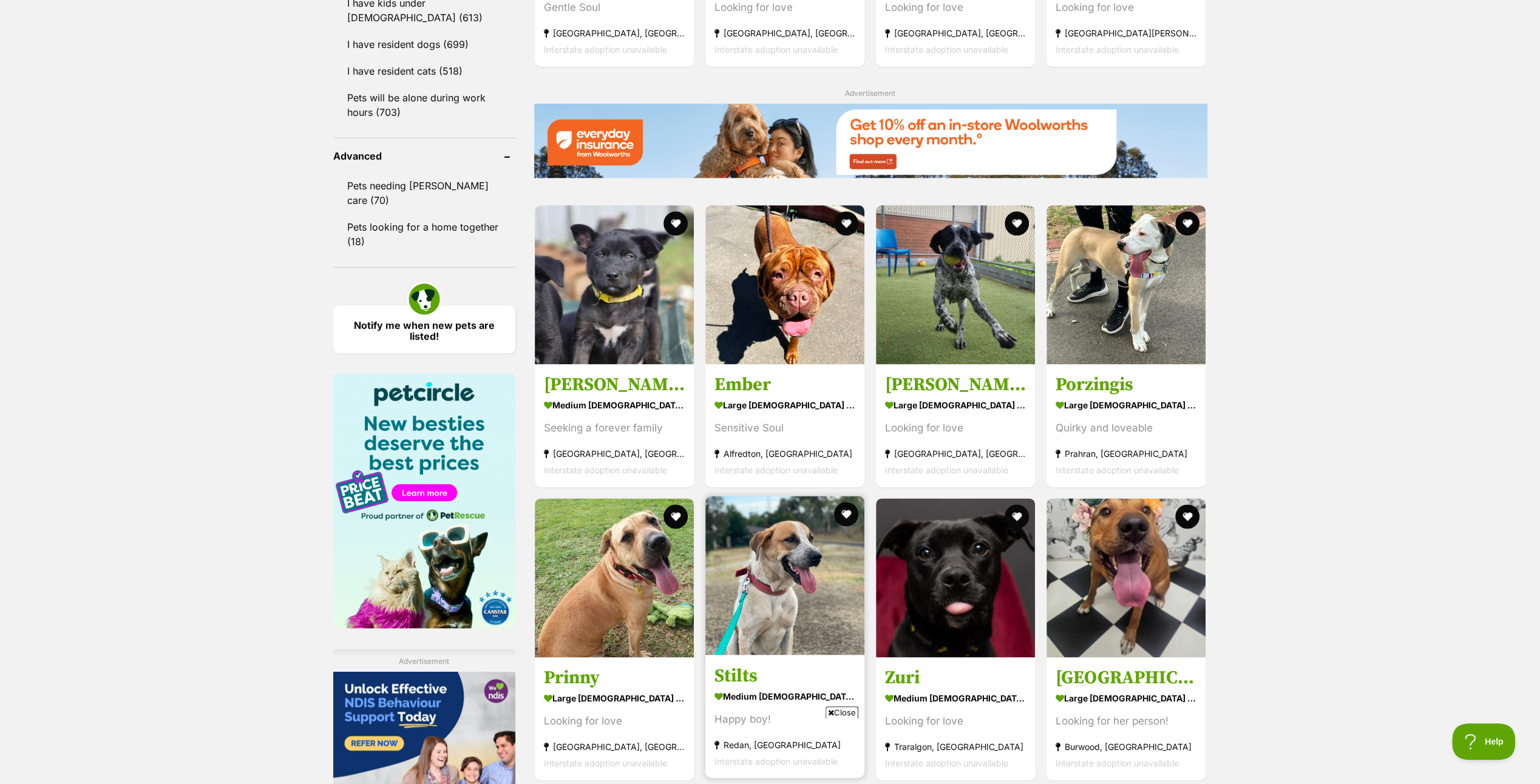
scroll to position [1467, 0]
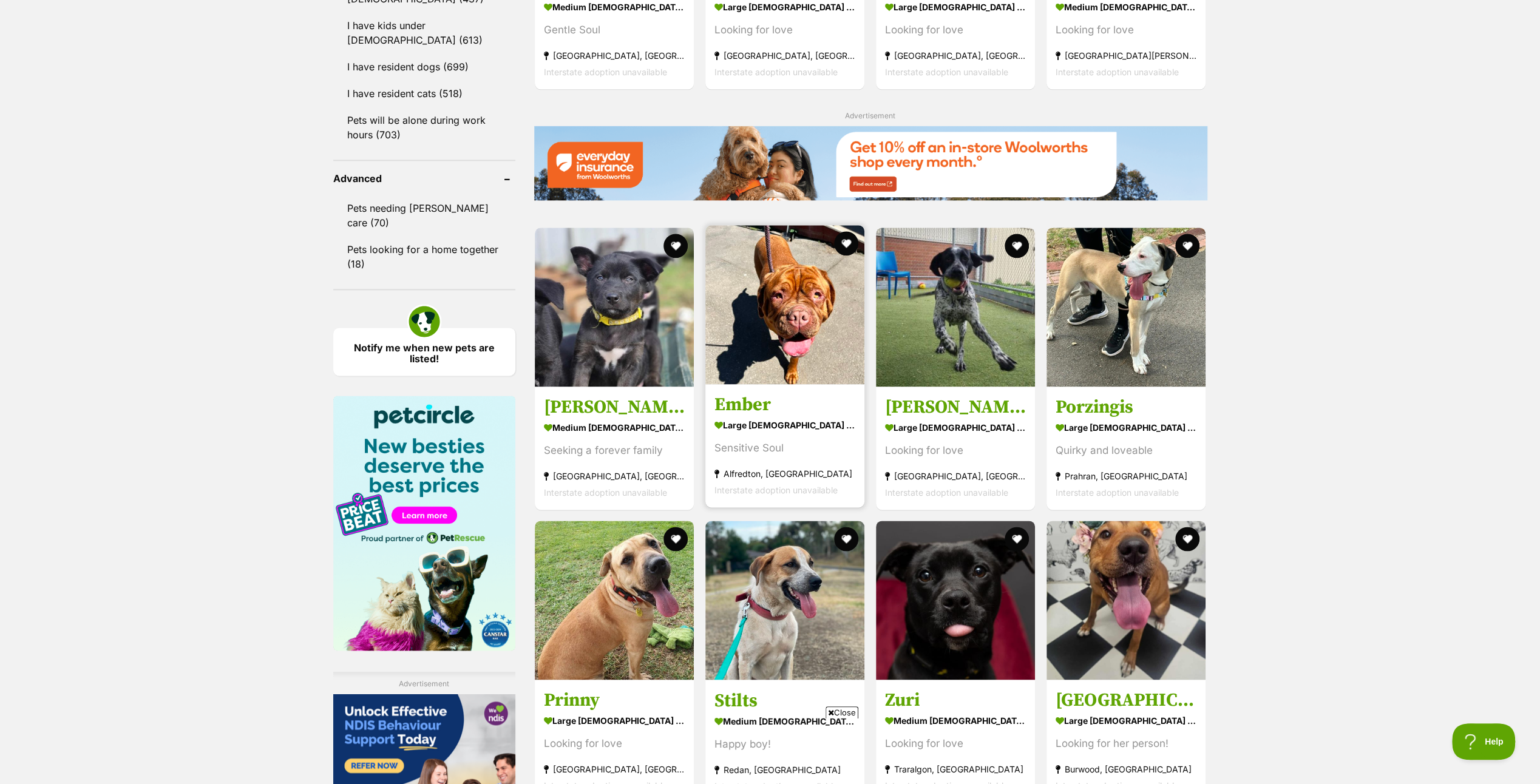
click at [774, 308] on img at bounding box center [785, 305] width 159 height 159
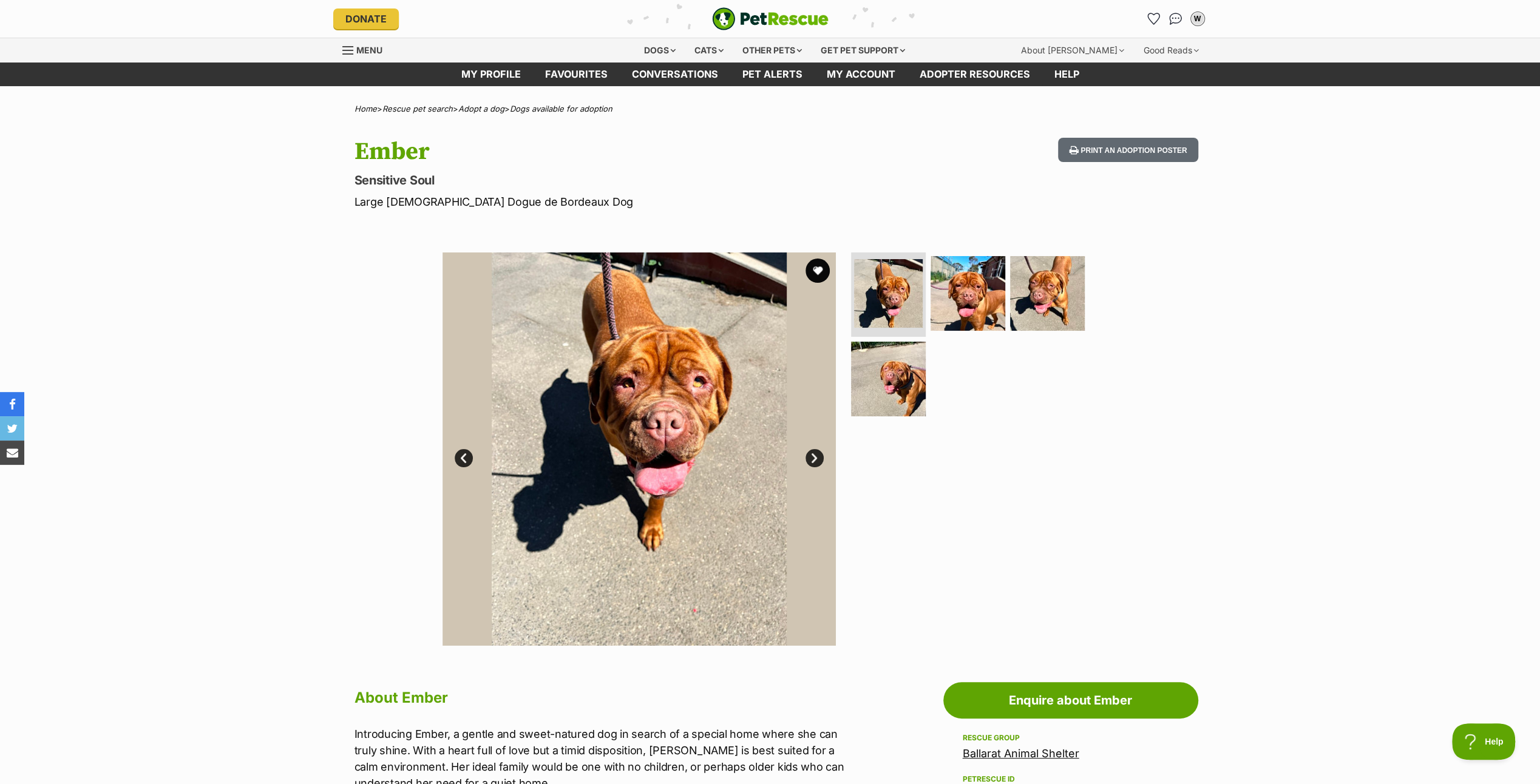
click at [812, 456] on link "Next" at bounding box center [814, 458] width 18 height 18
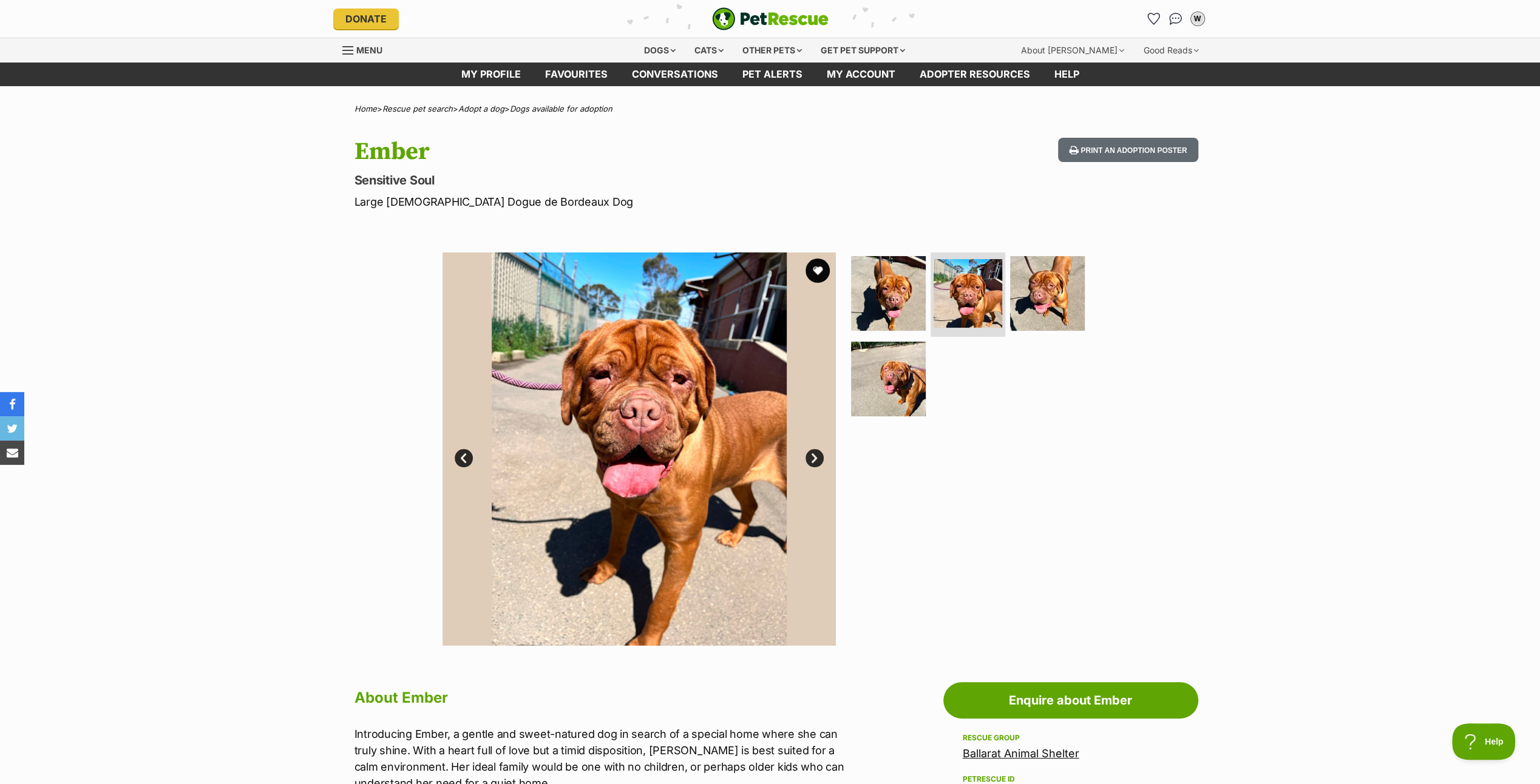
click at [812, 456] on link "Next" at bounding box center [814, 458] width 18 height 18
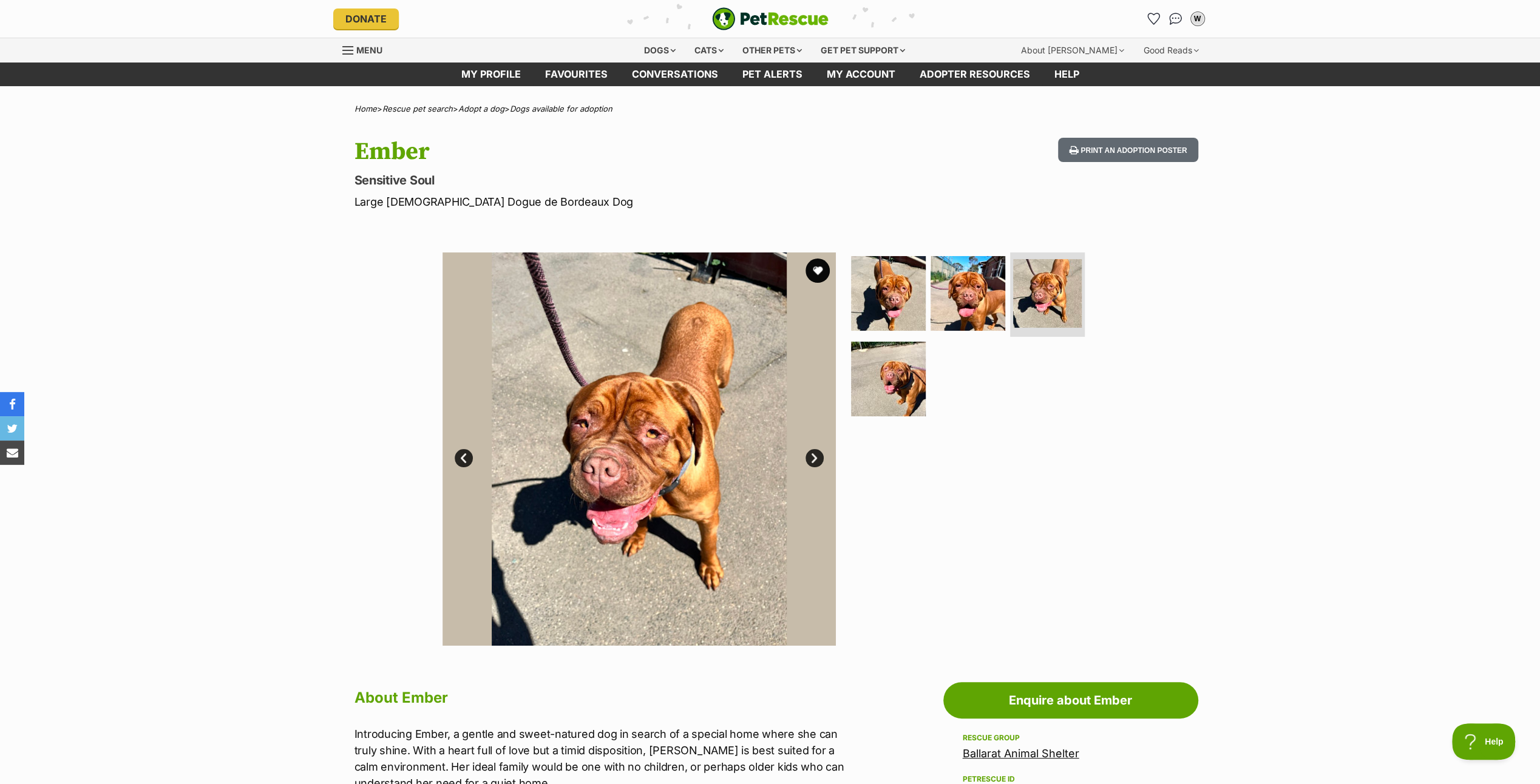
click at [812, 456] on link "Next" at bounding box center [814, 458] width 18 height 18
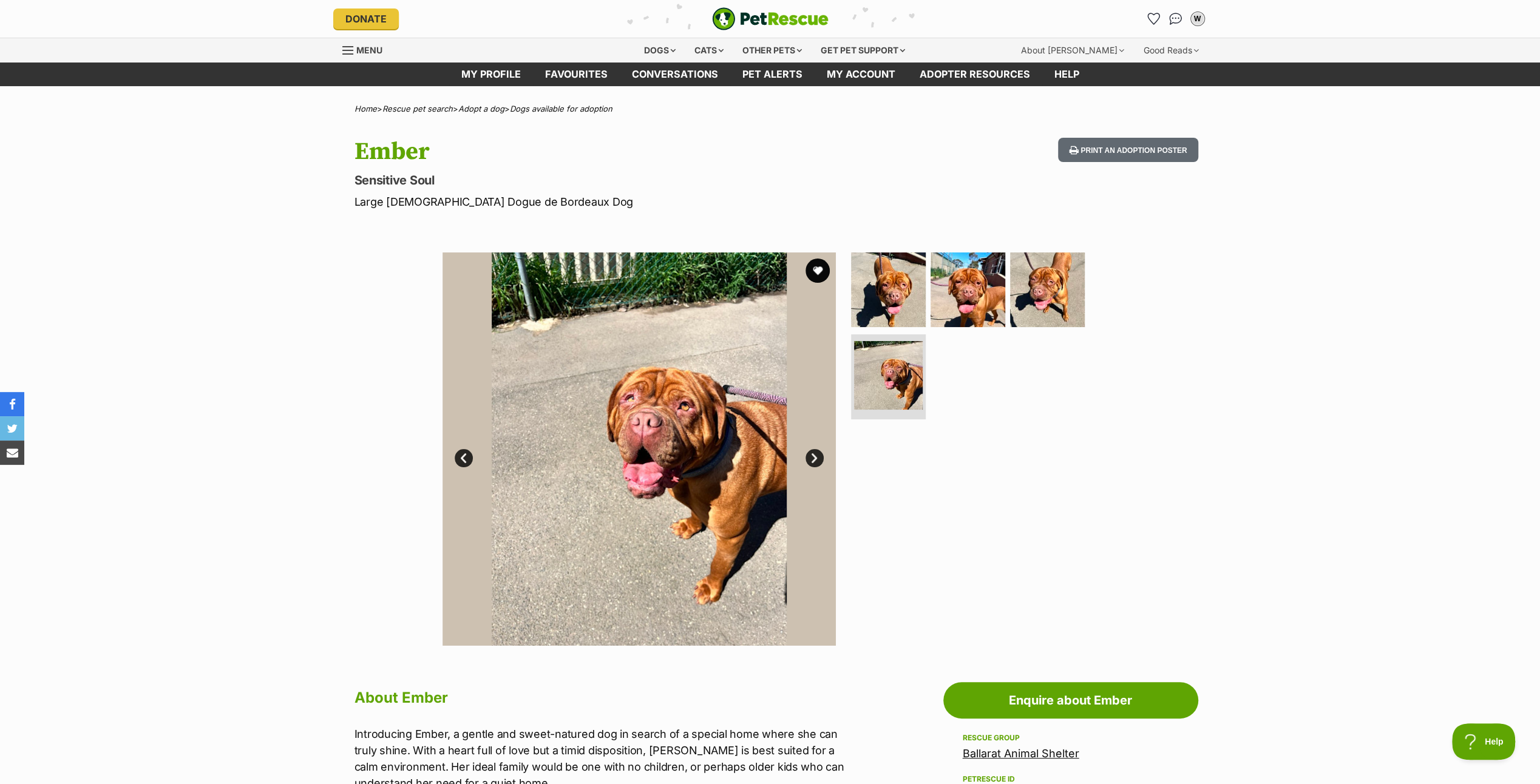
click at [812, 456] on link "Next" at bounding box center [814, 458] width 18 height 18
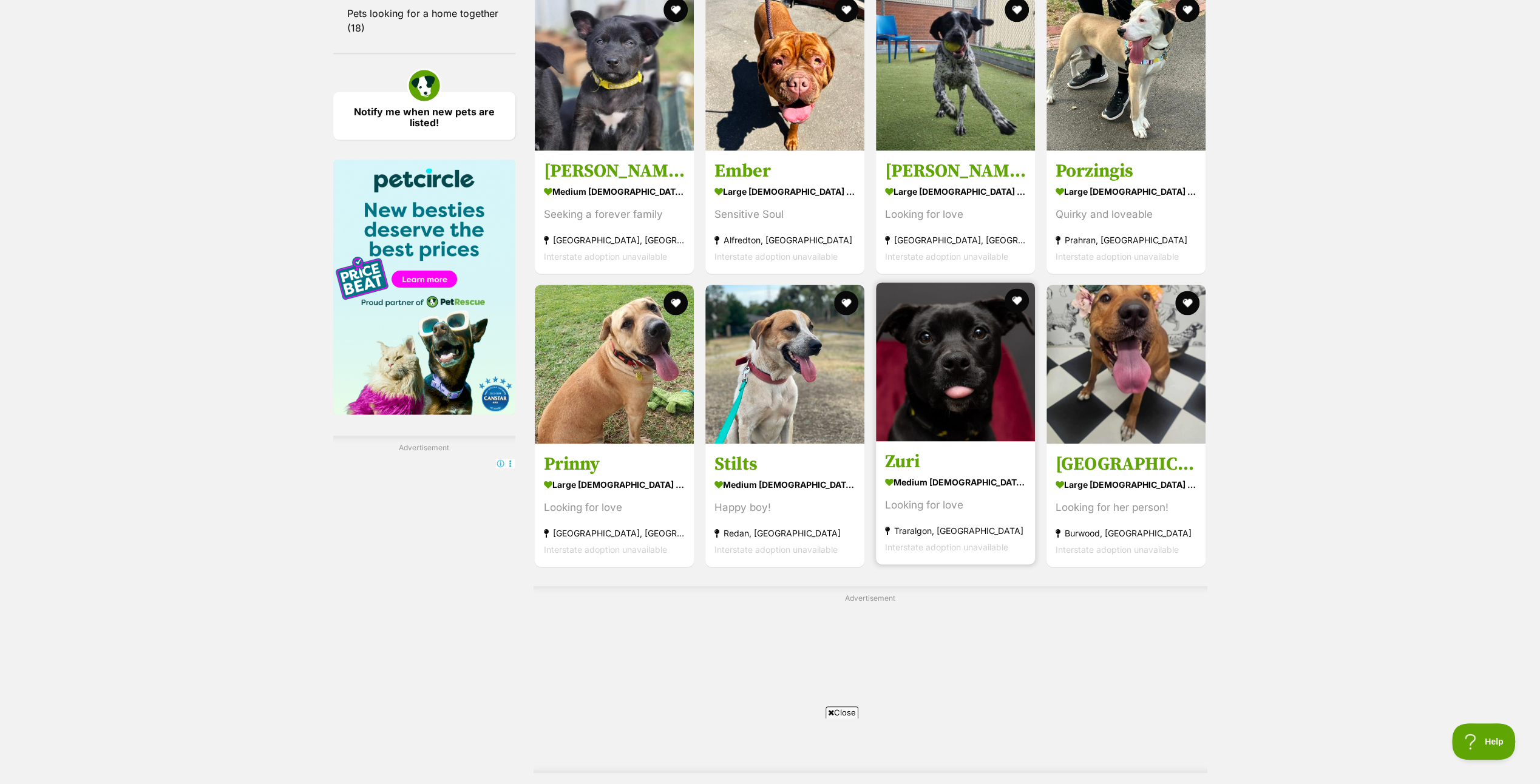
scroll to position [2006, 0]
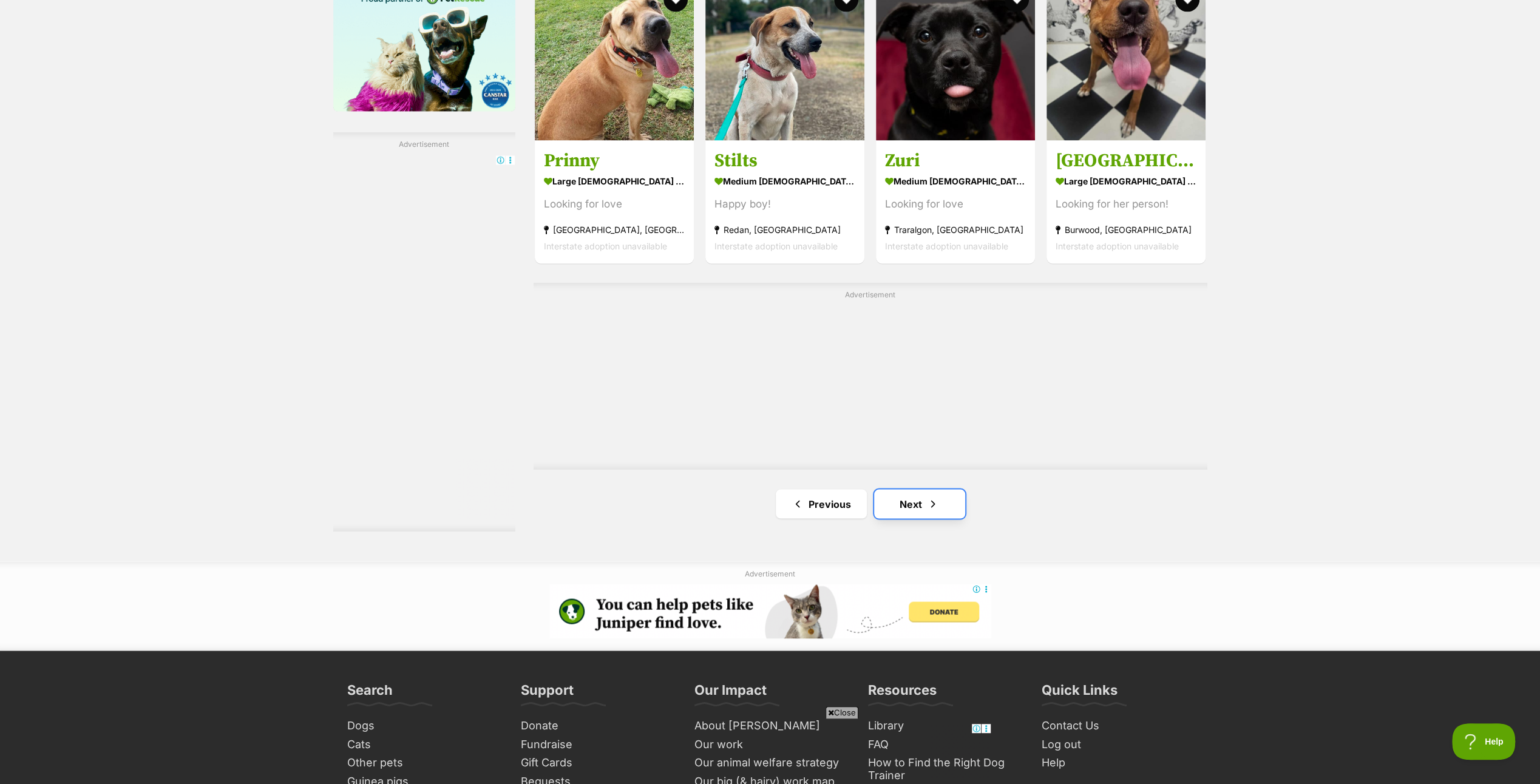
click at [911, 494] on link "Next" at bounding box center [919, 503] width 91 height 29
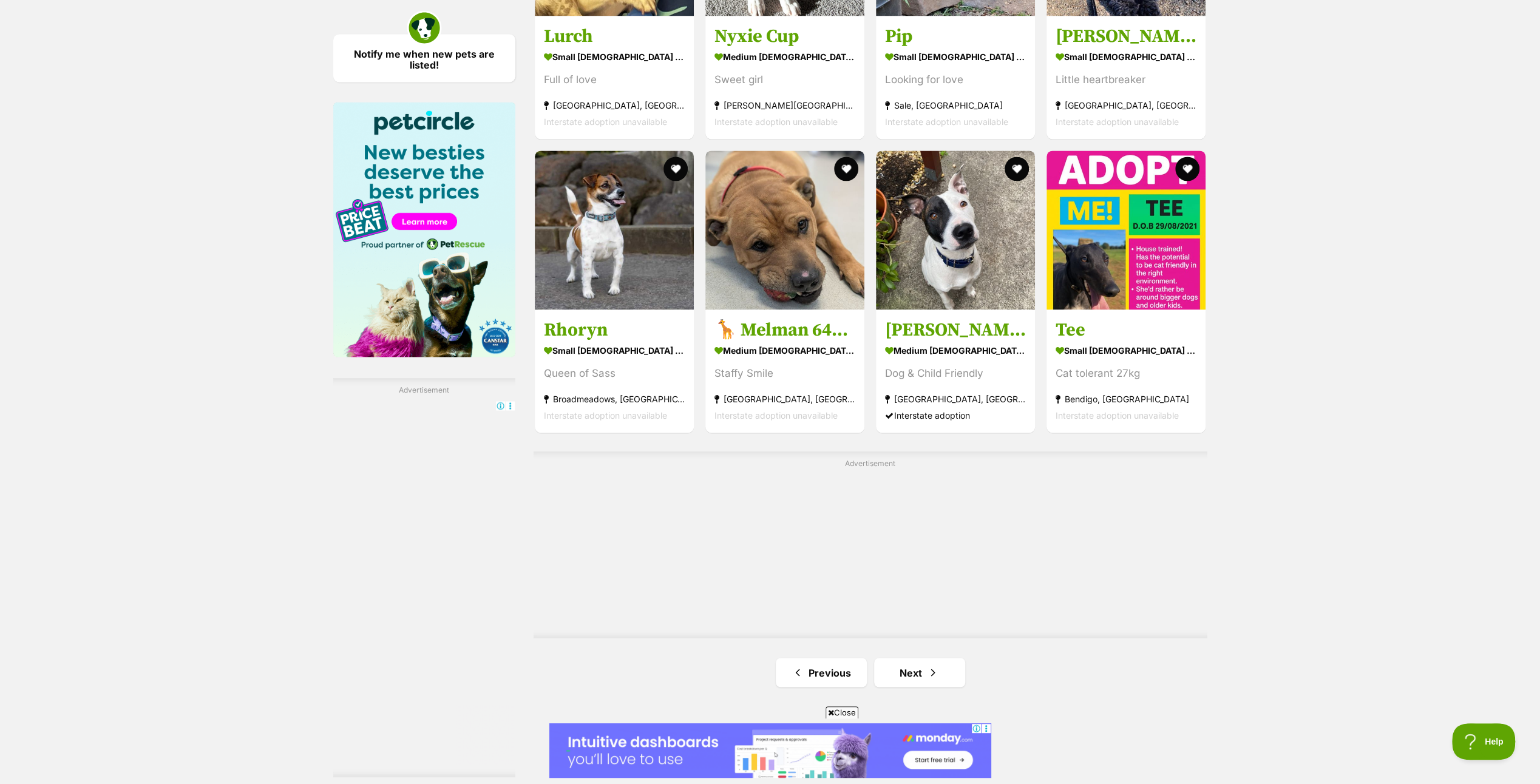
scroll to position [1942, 0]
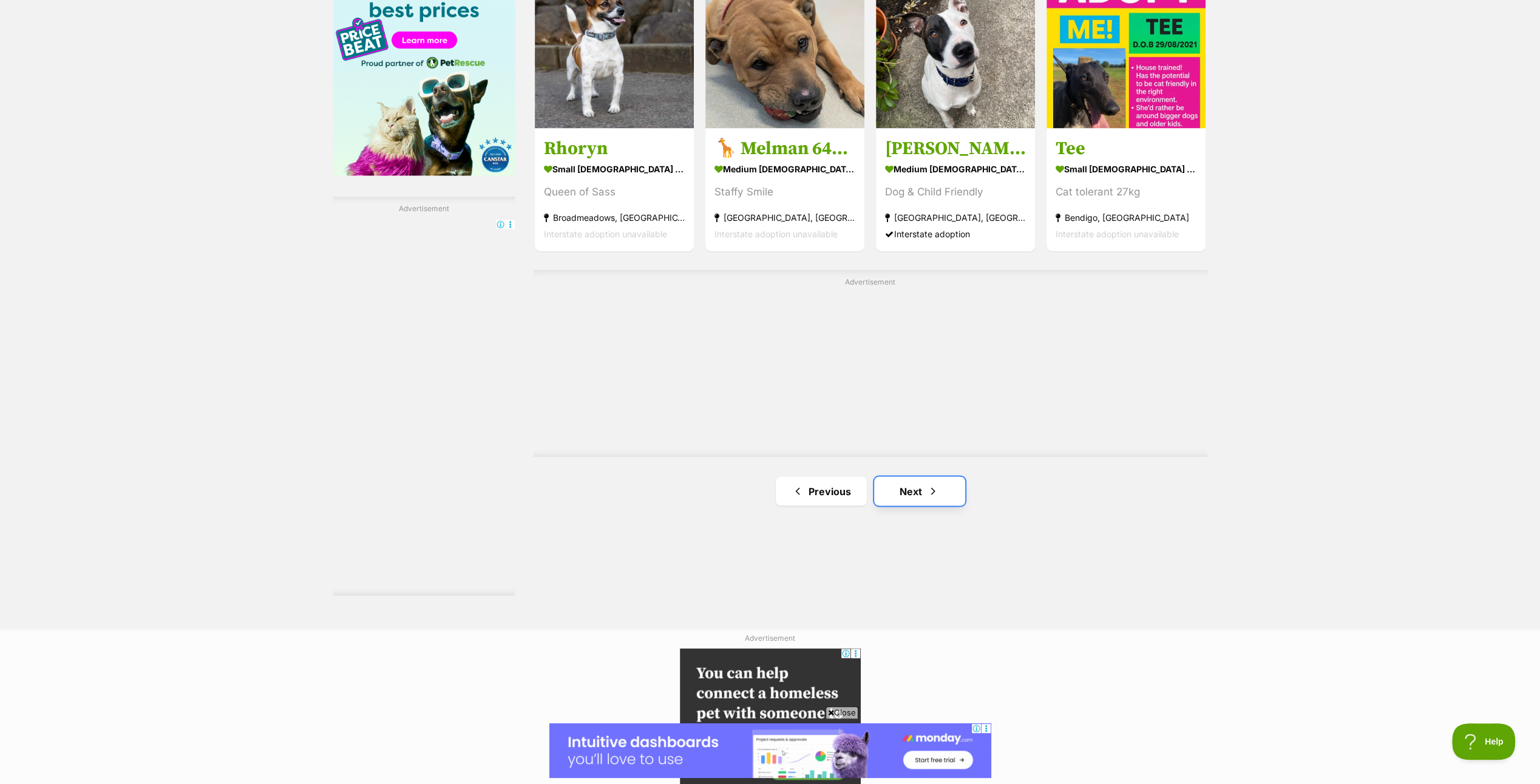
click at [912, 485] on link "Next" at bounding box center [919, 491] width 91 height 29
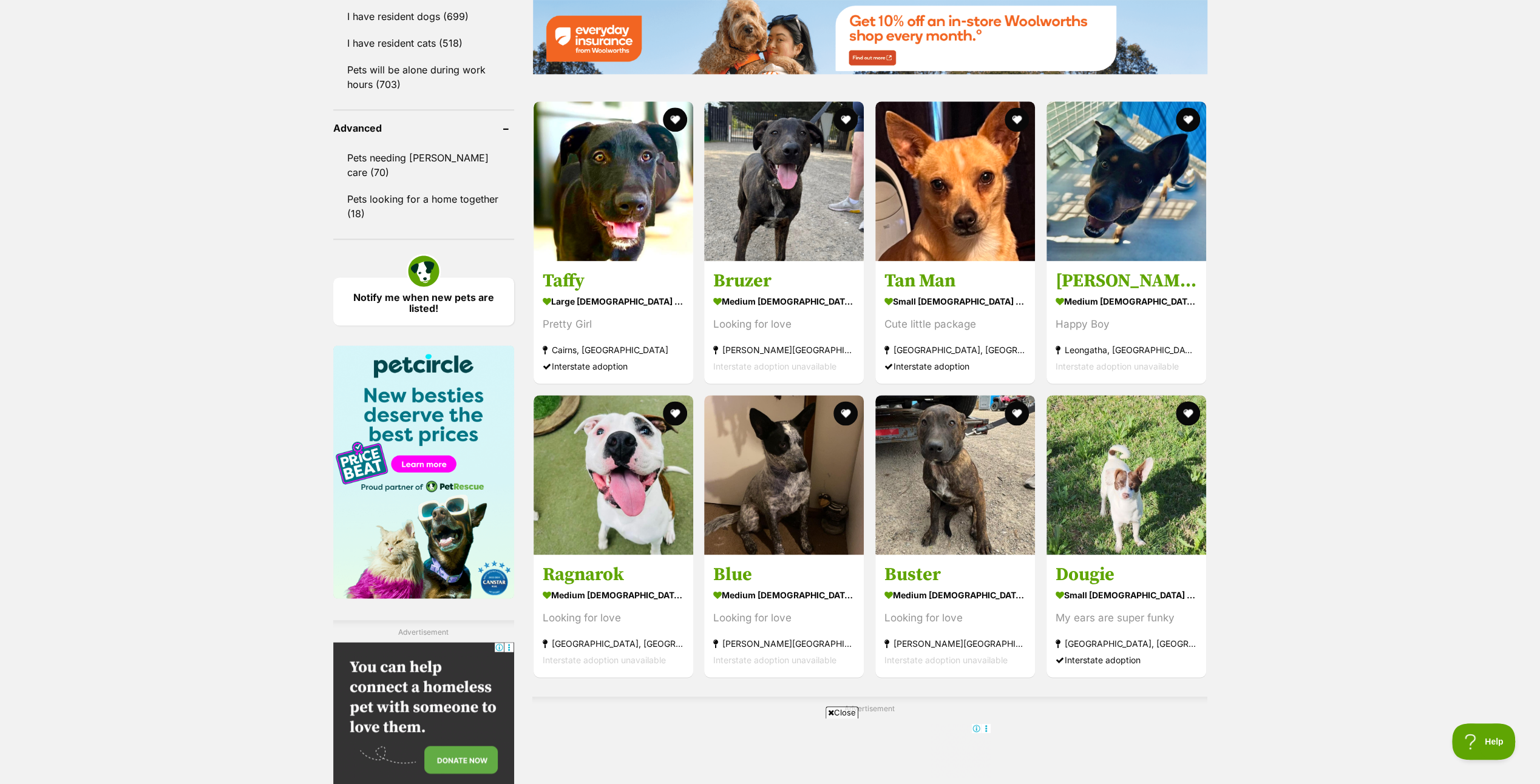
scroll to position [1759, 0]
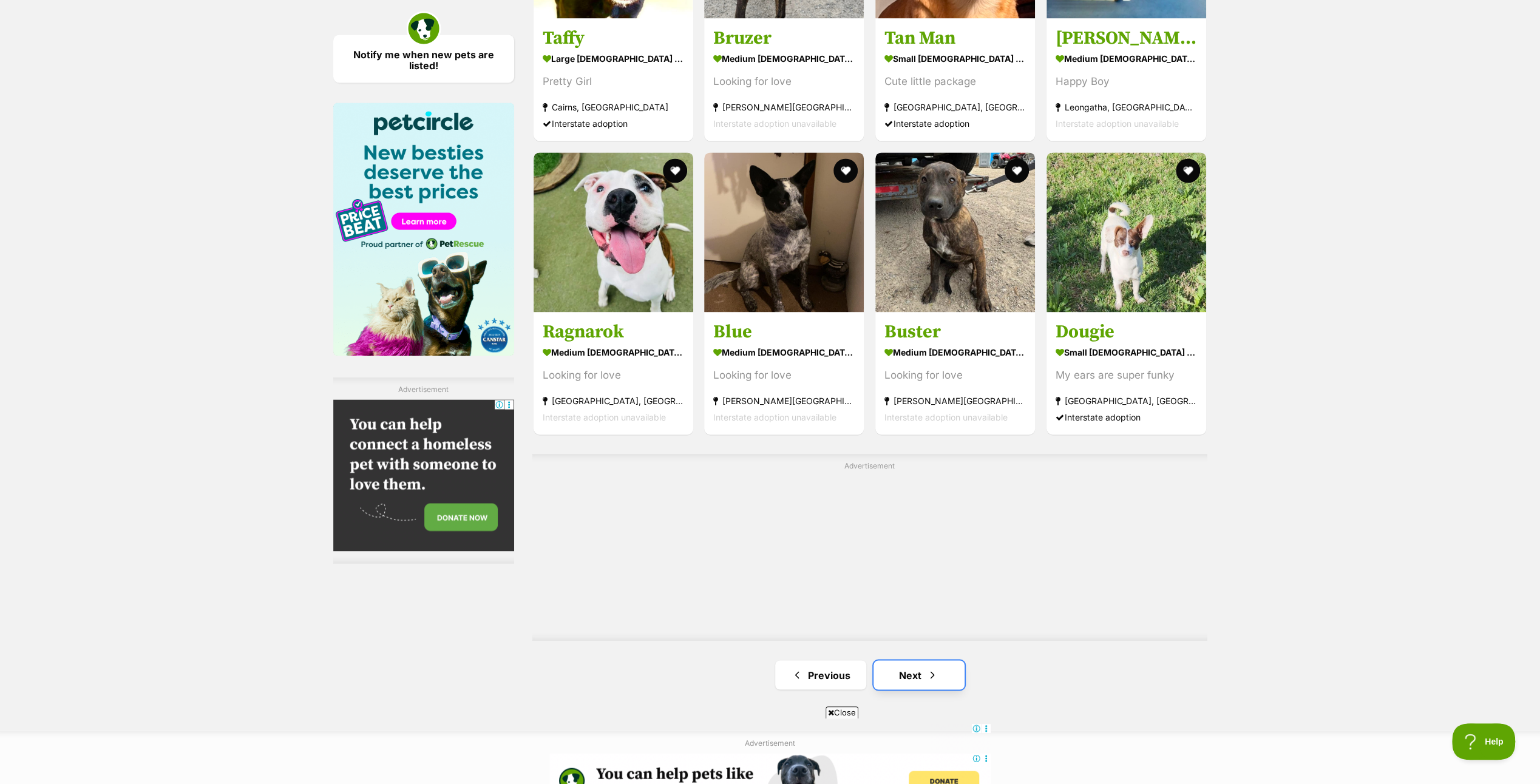
click at [917, 667] on link "Next" at bounding box center [919, 674] width 91 height 29
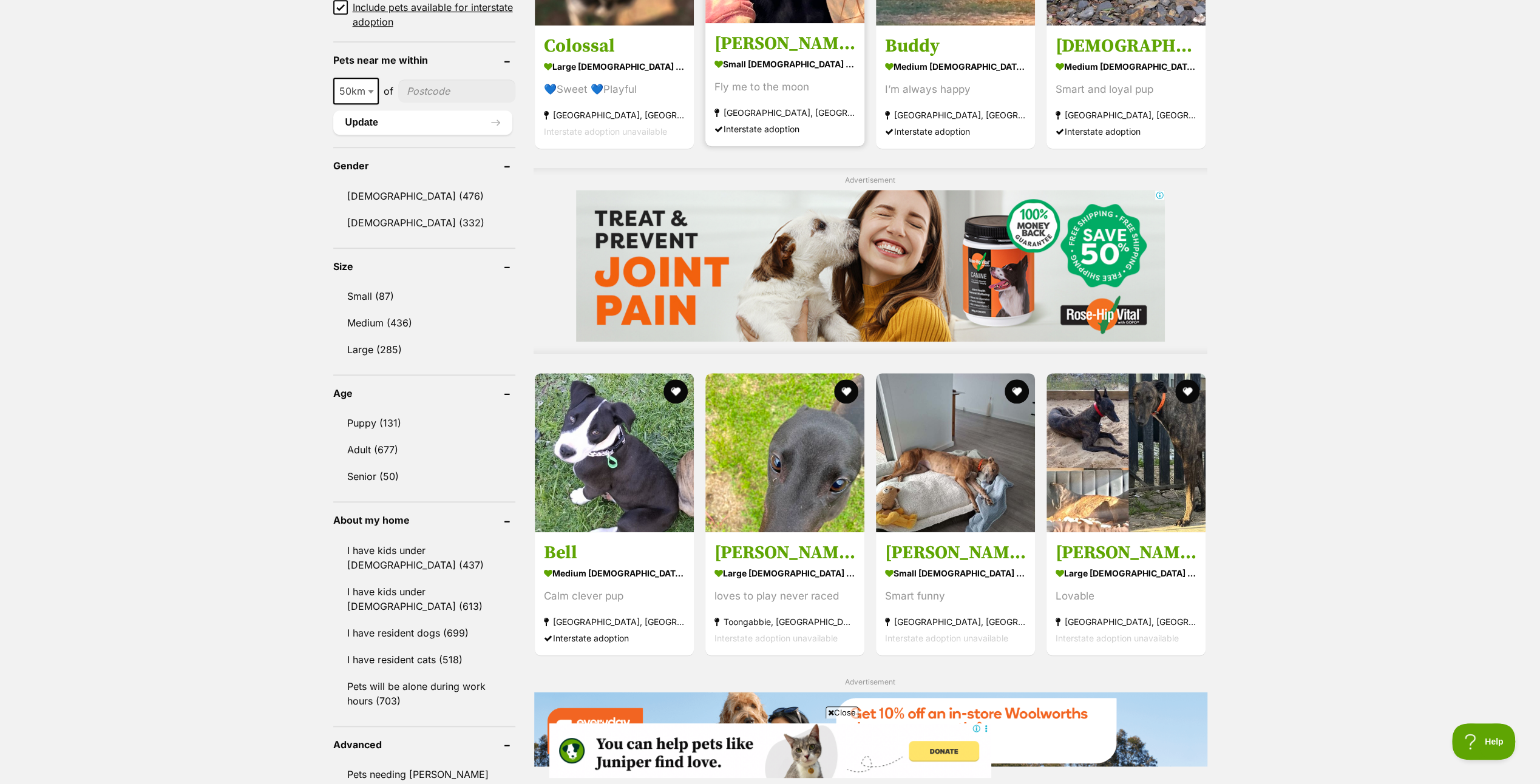
scroll to position [910, 0]
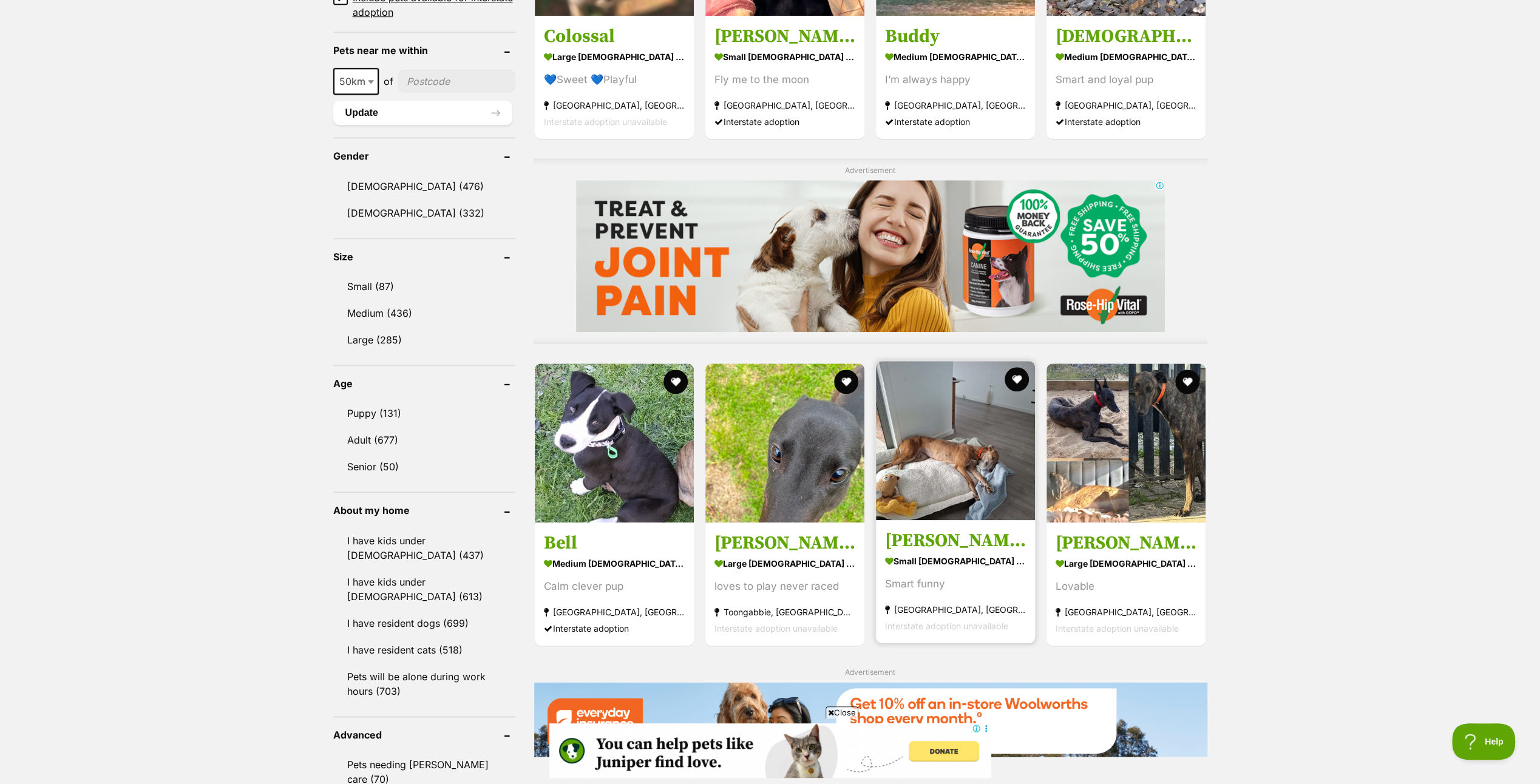
click at [952, 435] on img at bounding box center [956, 441] width 159 height 159
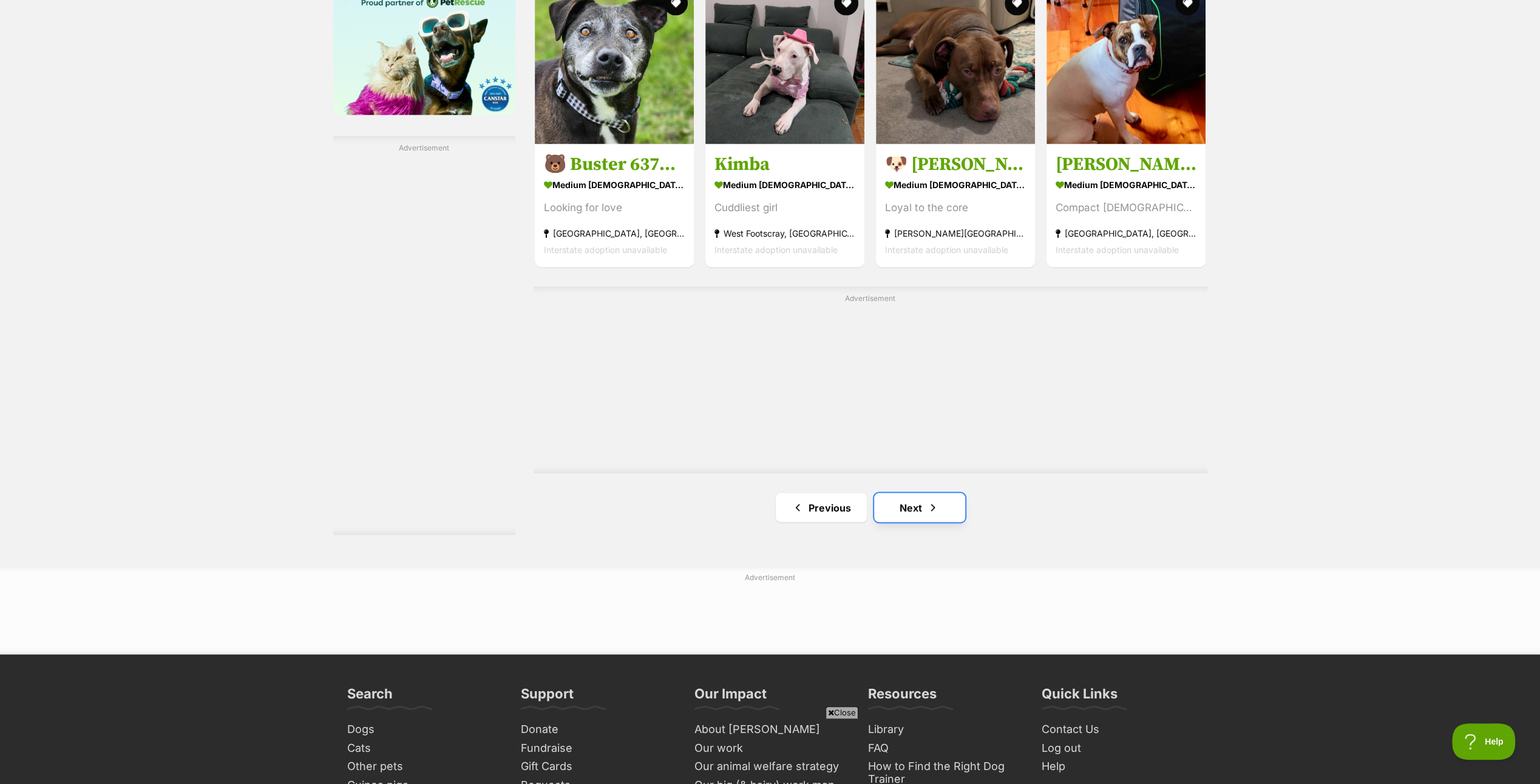
click at [909, 502] on link "Next" at bounding box center [919, 507] width 91 height 29
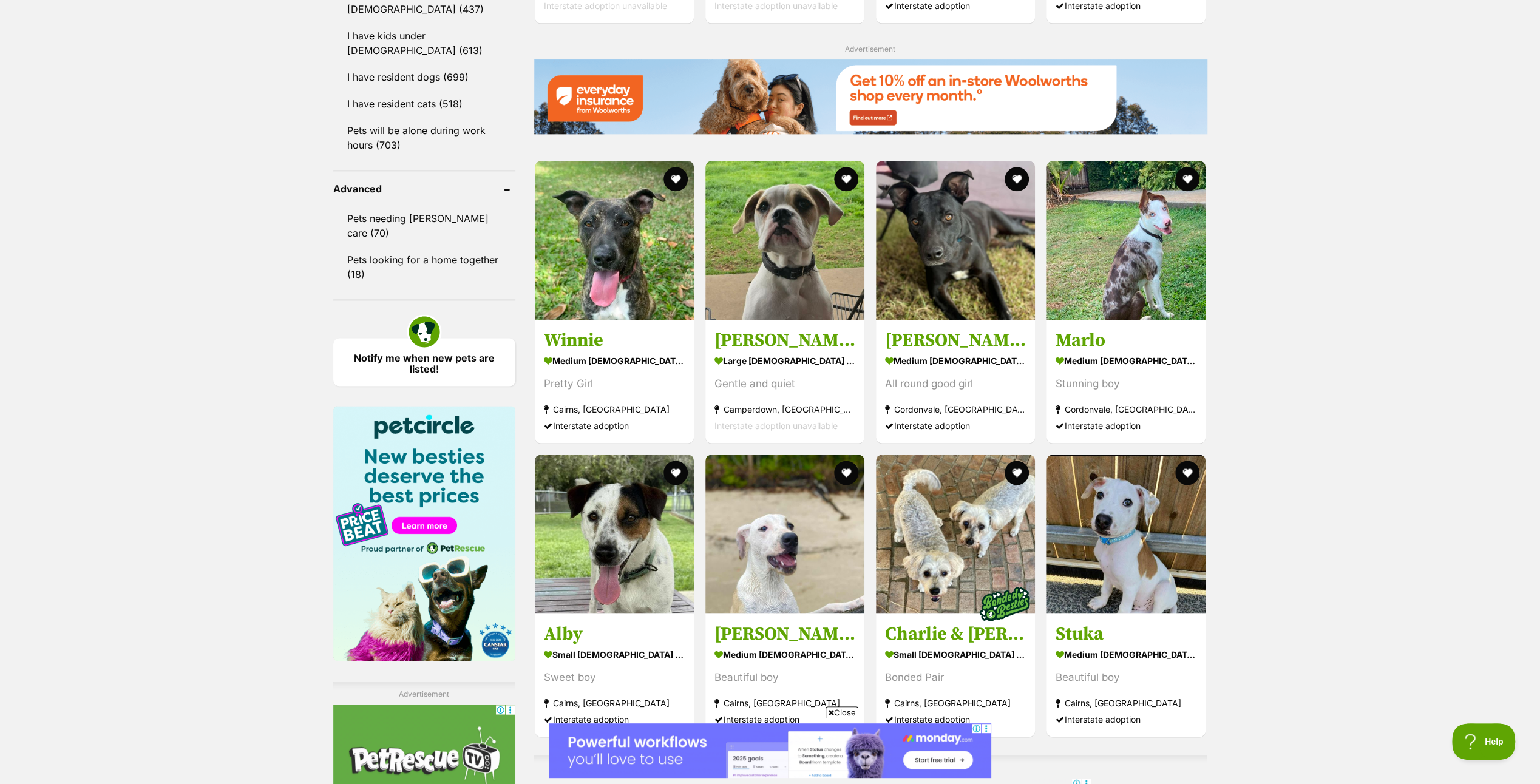
scroll to position [1759, 0]
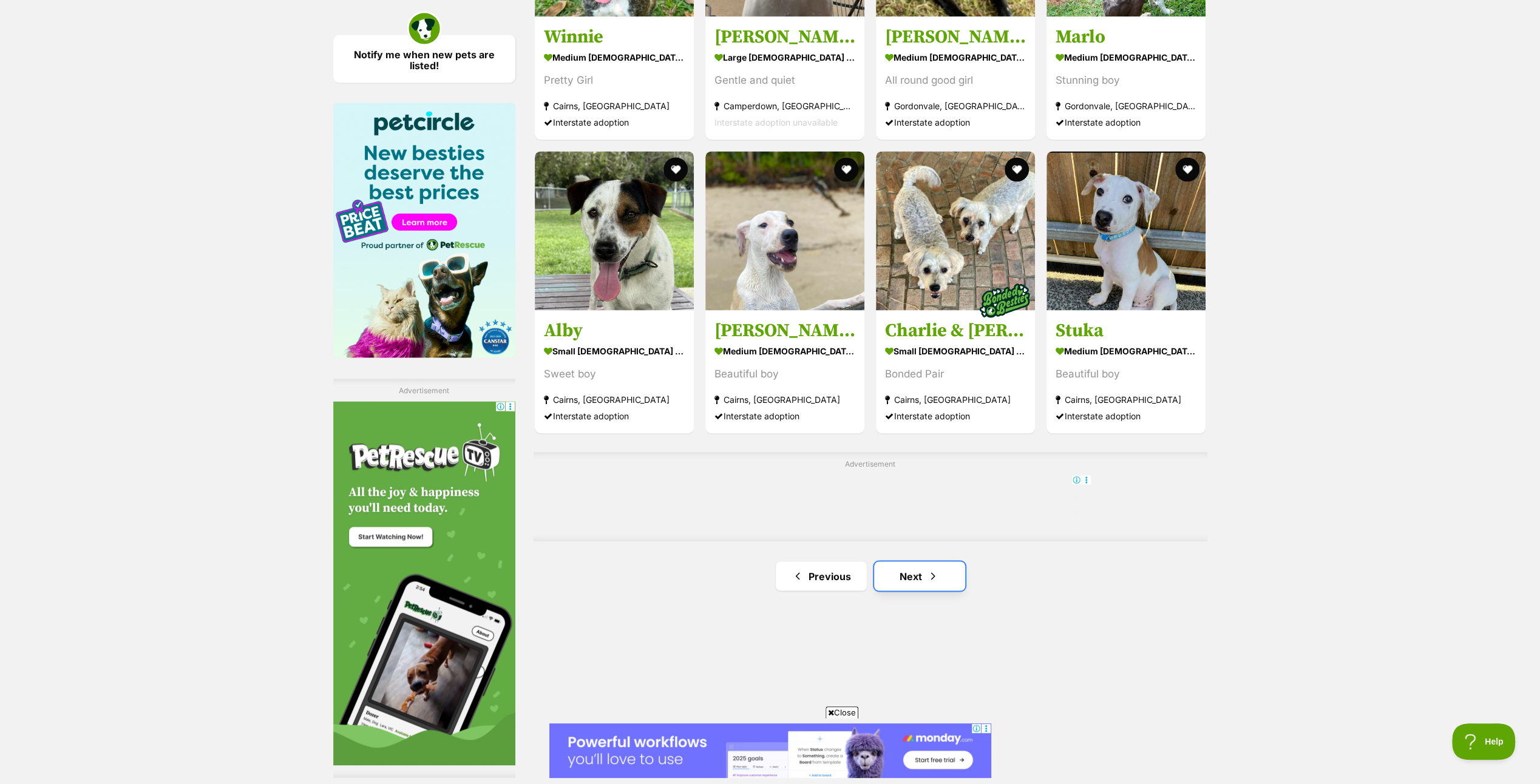
click at [907, 571] on link "Next" at bounding box center [919, 576] width 91 height 29
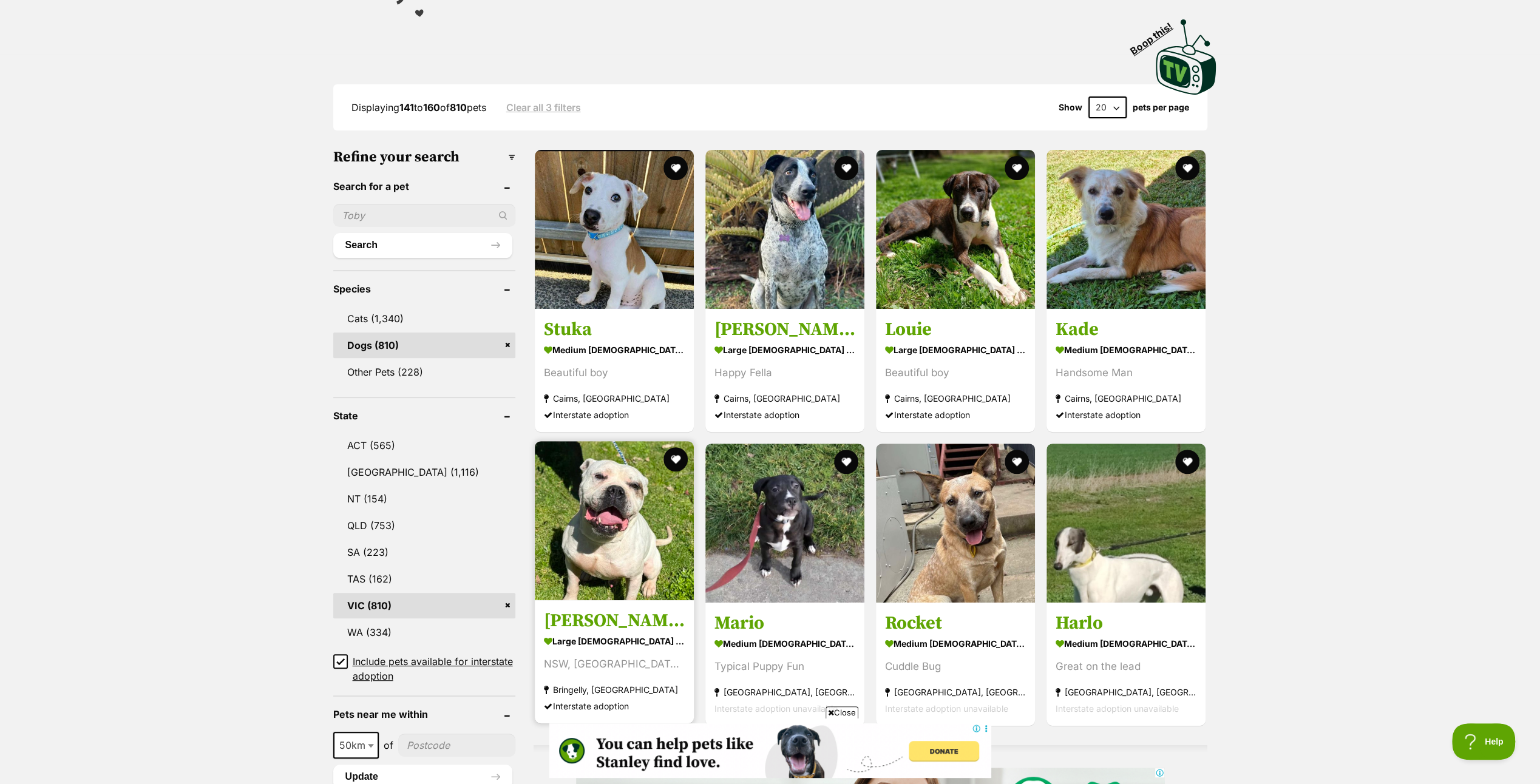
click at [604, 527] on img at bounding box center [614, 521] width 159 height 159
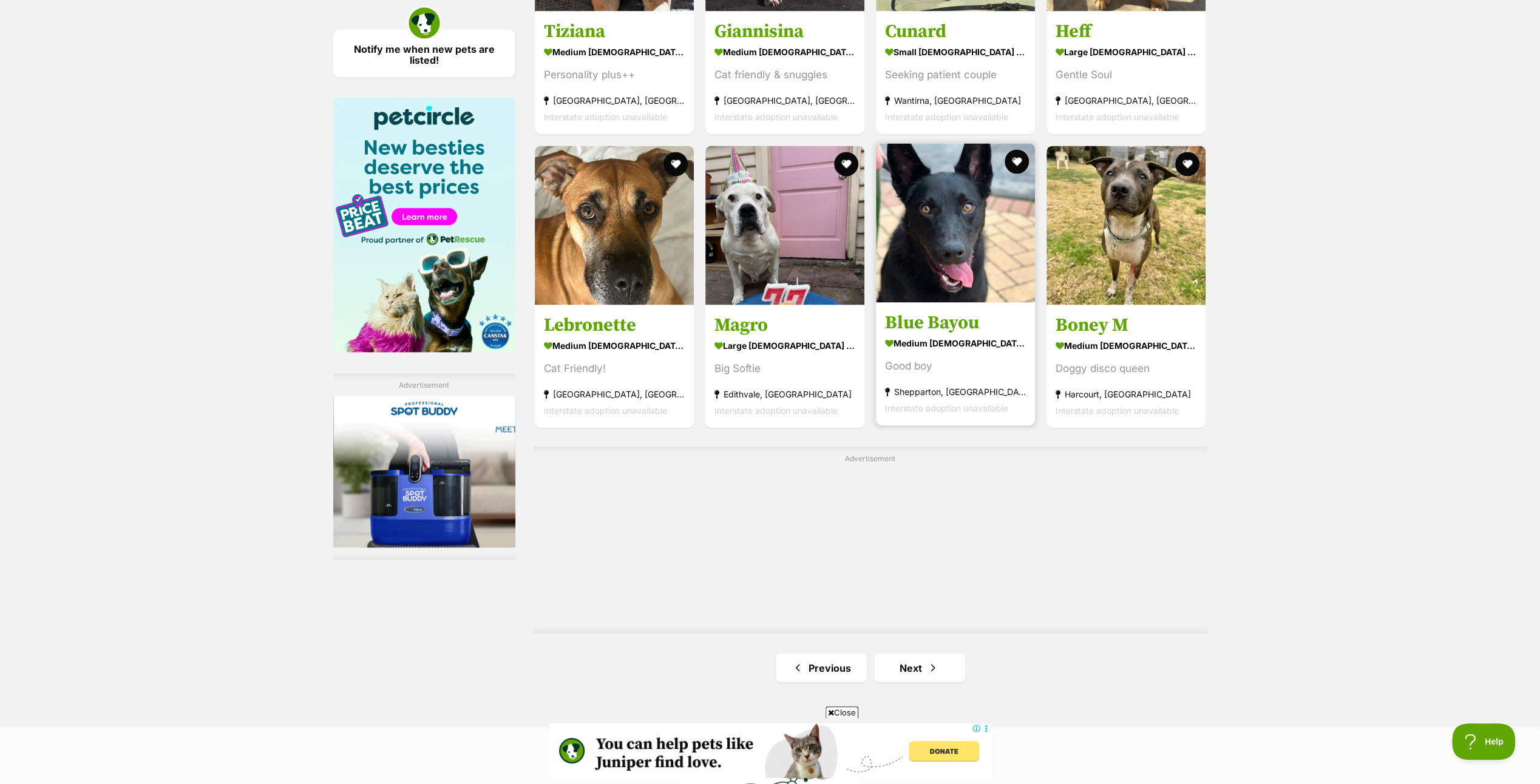
scroll to position [1759, 0]
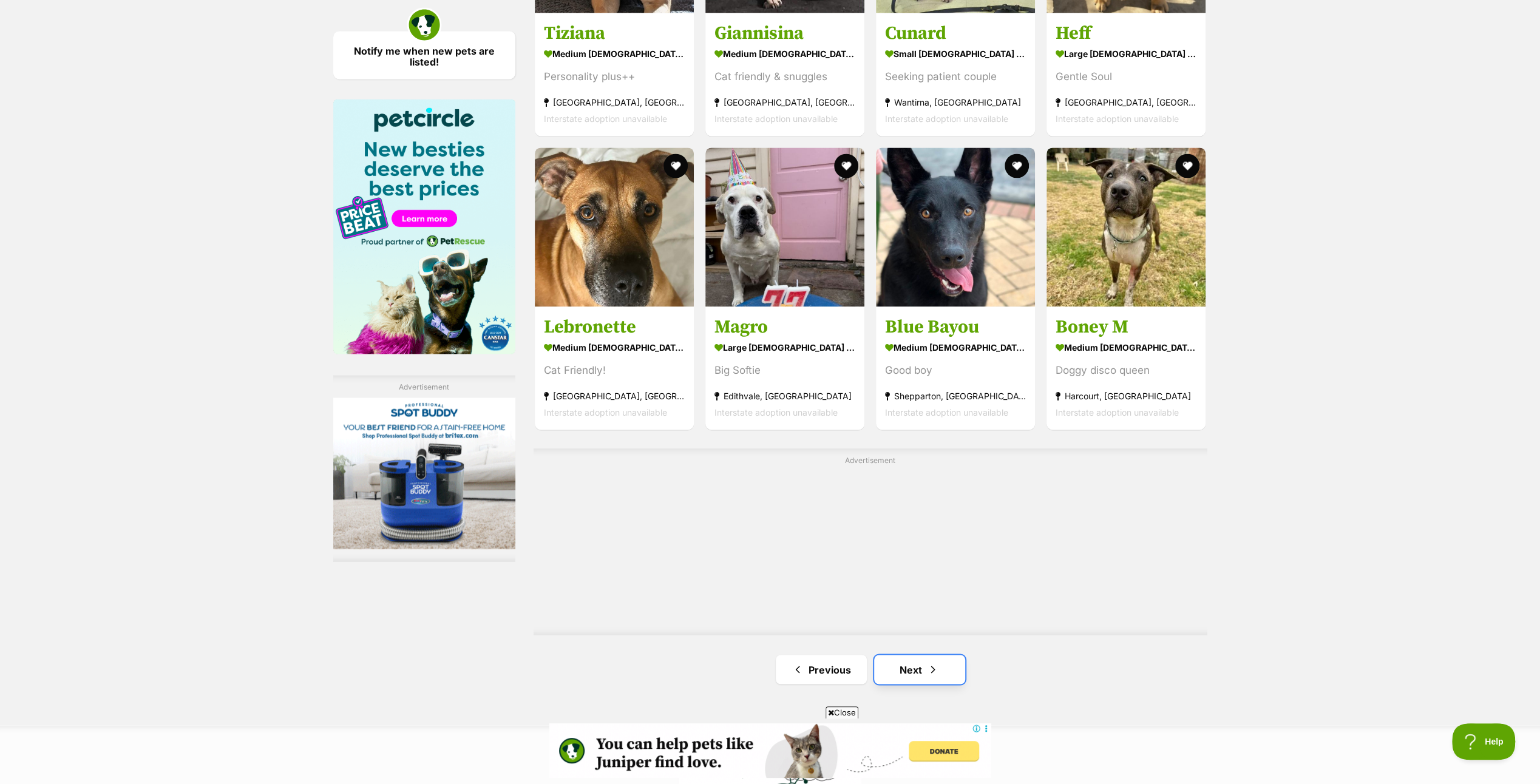
click at [912, 664] on link "Next" at bounding box center [919, 669] width 91 height 29
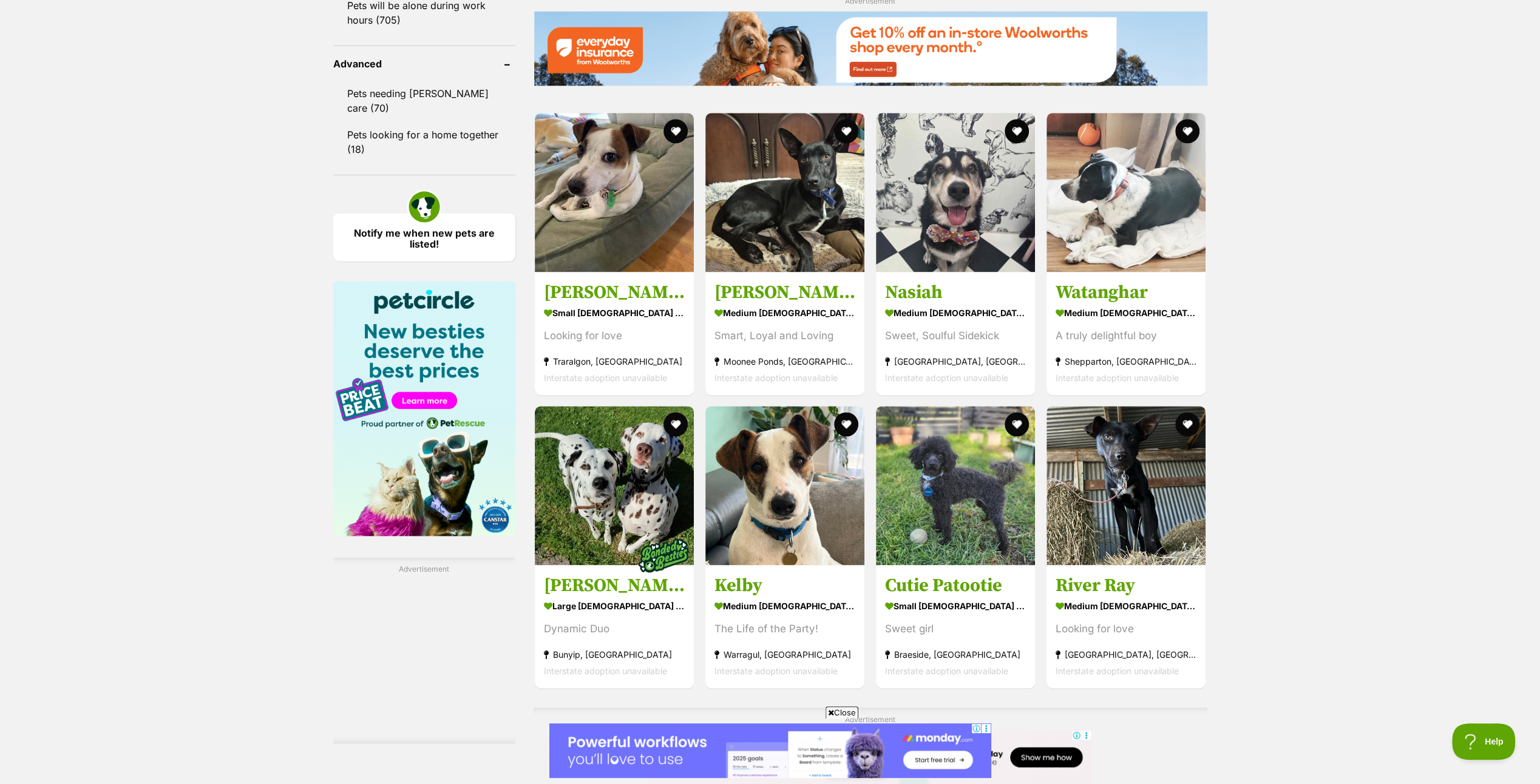
scroll to position [1942, 0]
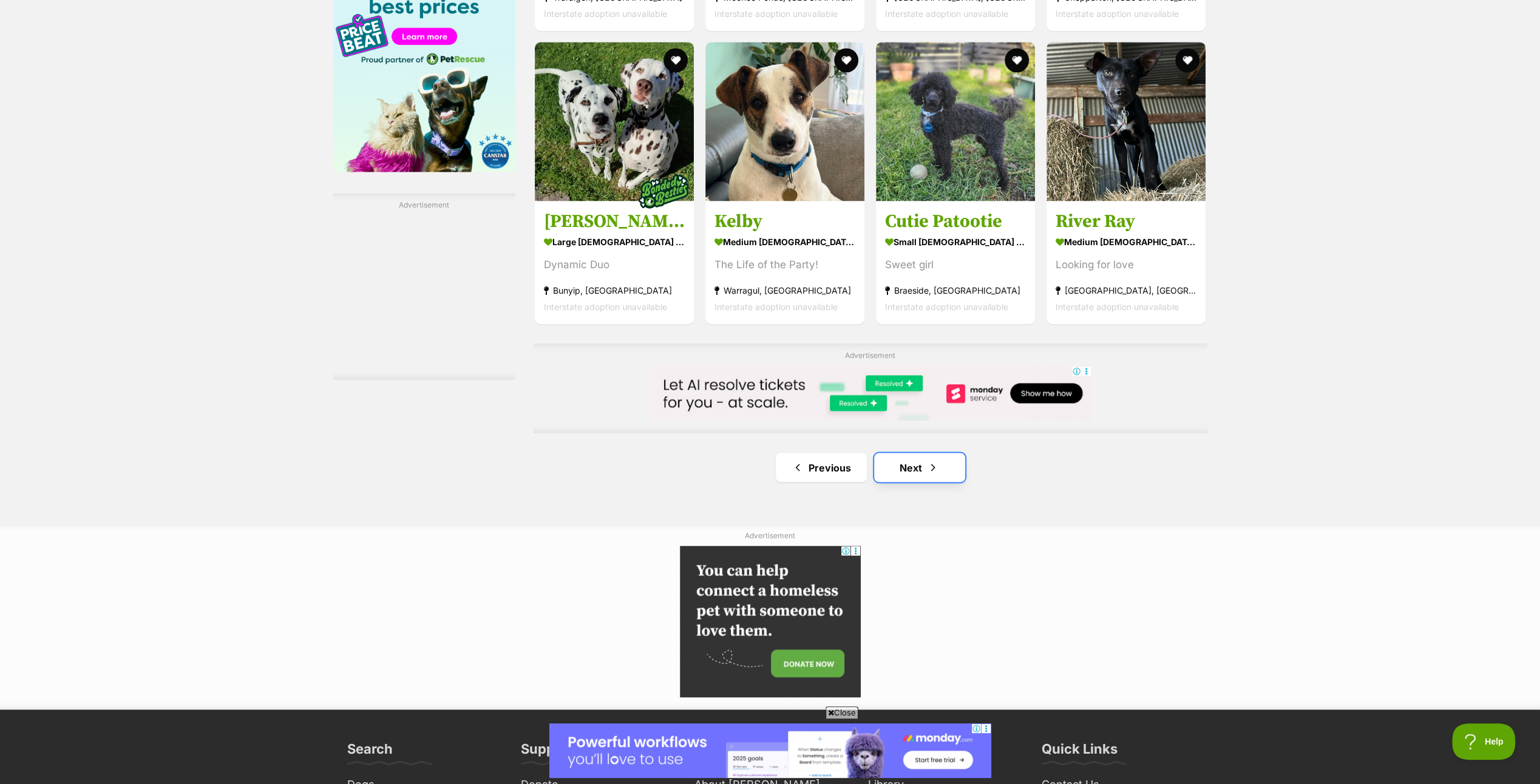
click at [912, 467] on link "Next" at bounding box center [919, 467] width 91 height 29
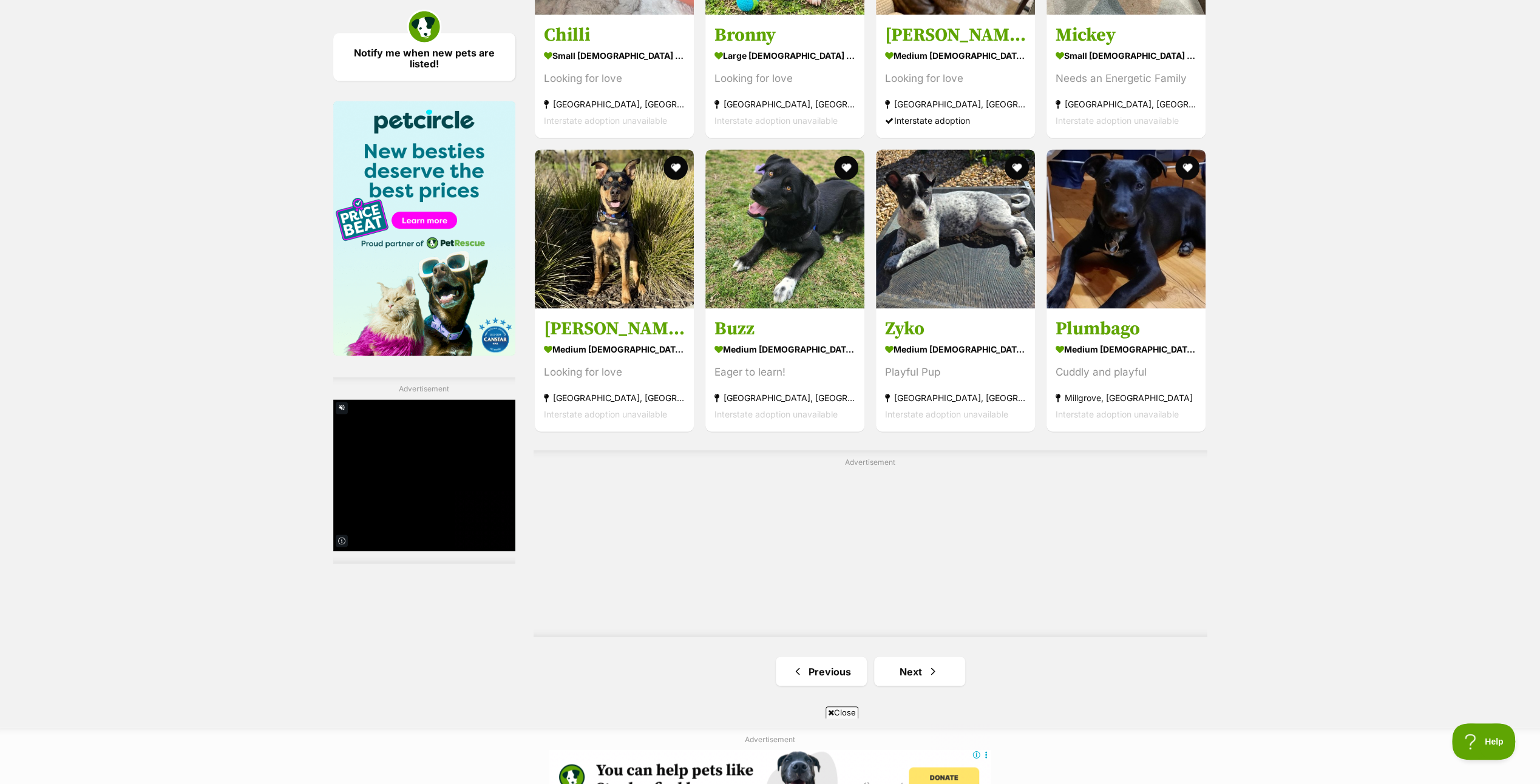
scroll to position [1759, 0]
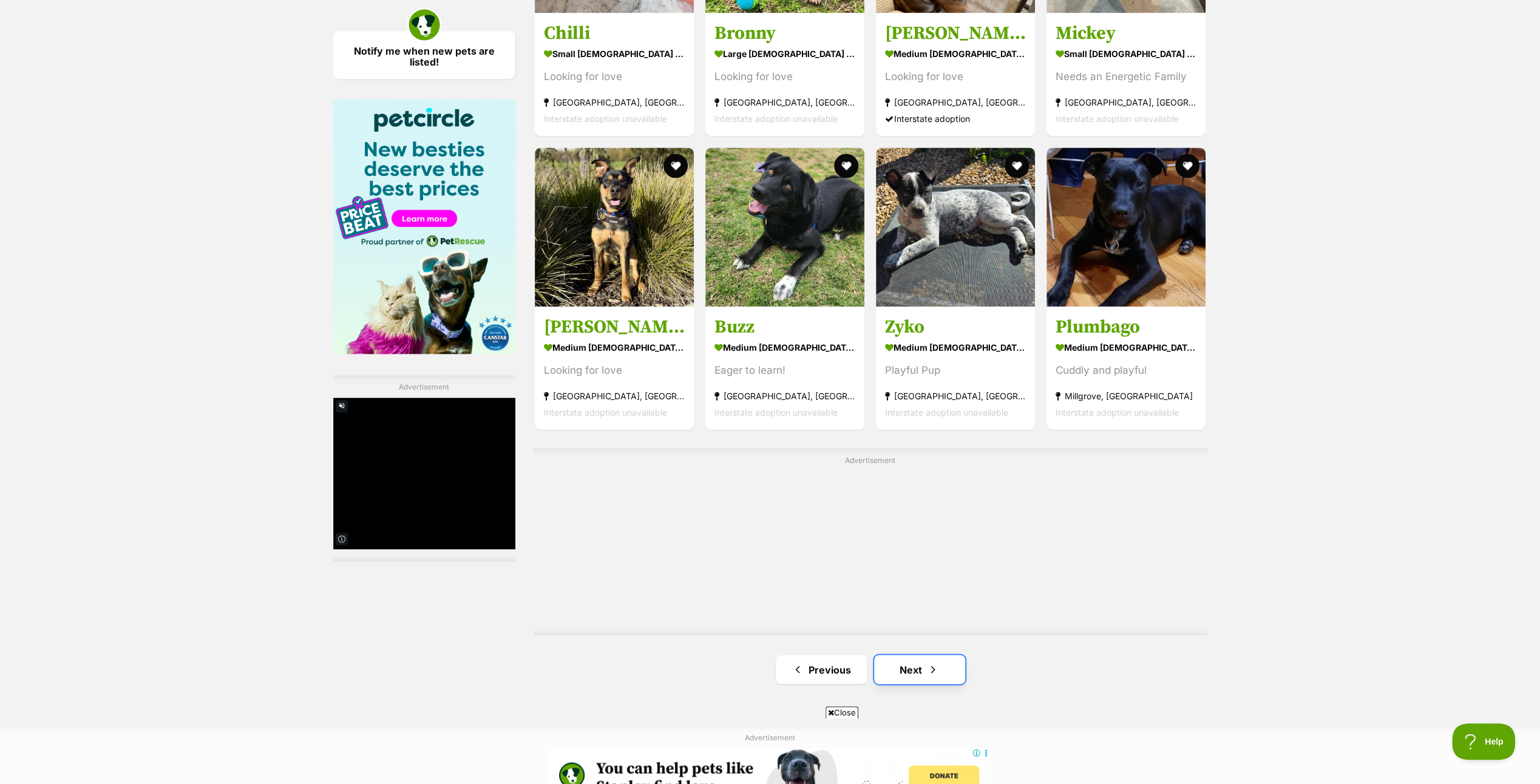
click at [918, 668] on link "Next" at bounding box center [919, 669] width 91 height 29
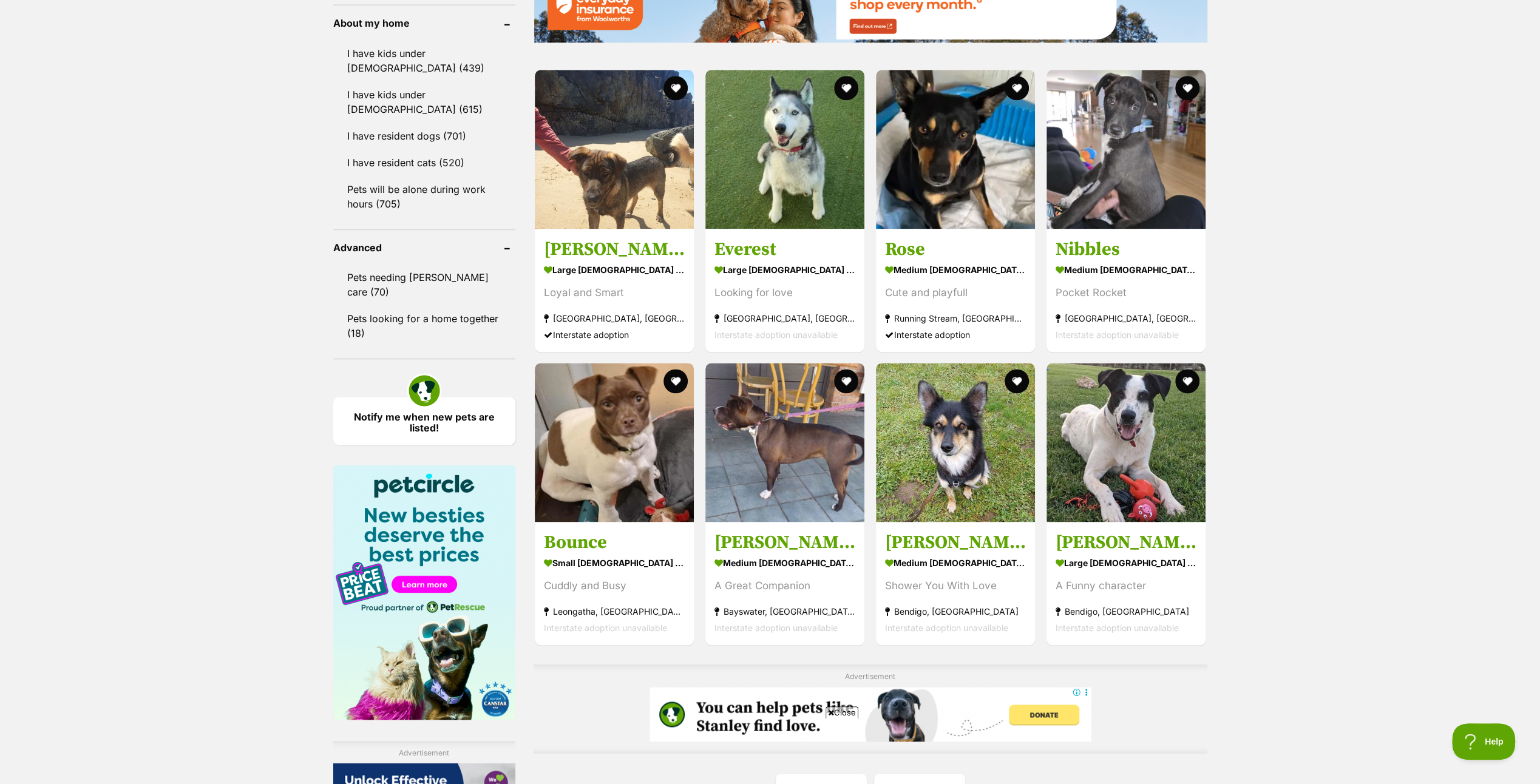
scroll to position [1516, 0]
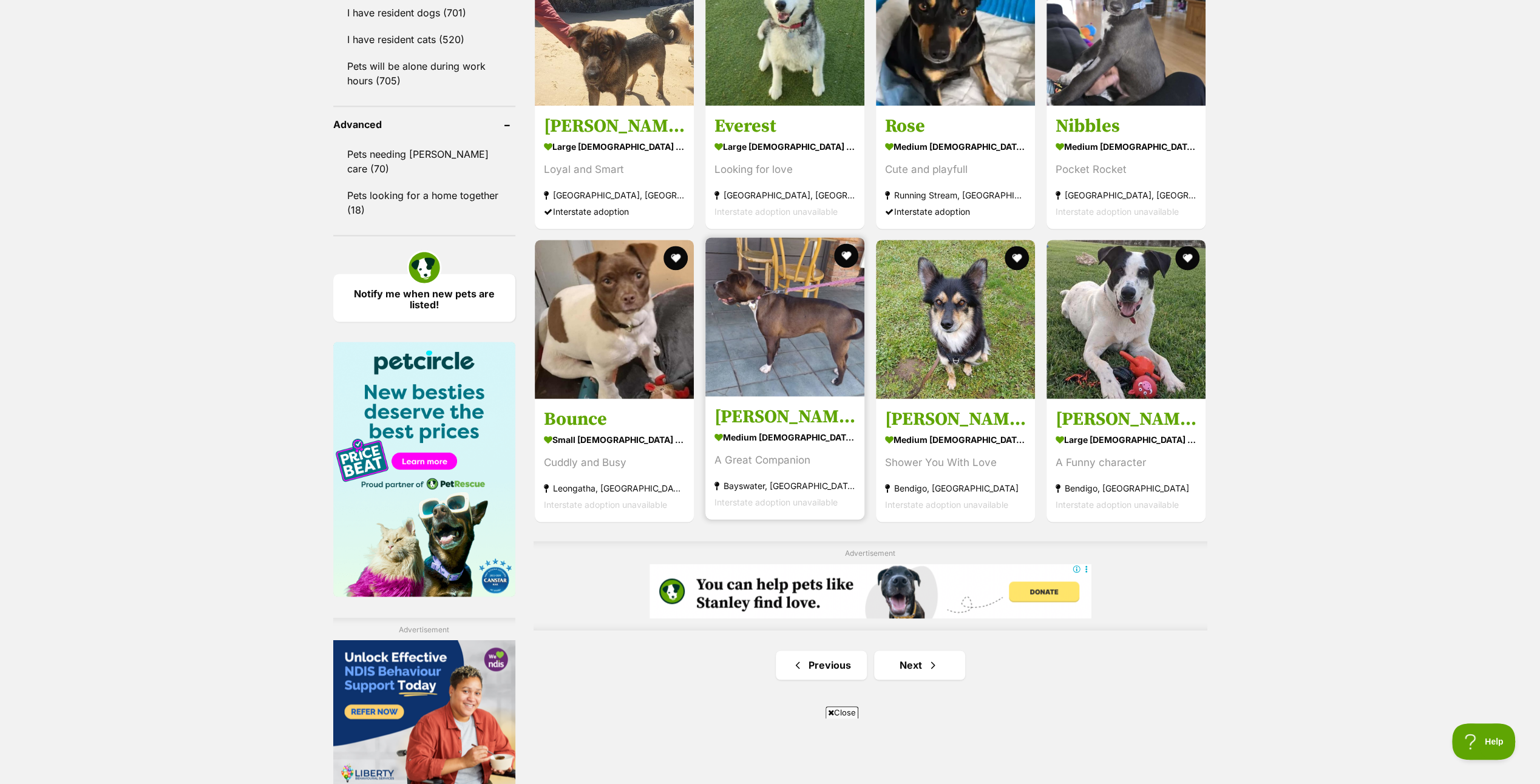
click at [766, 397] on img at bounding box center [785, 317] width 159 height 159
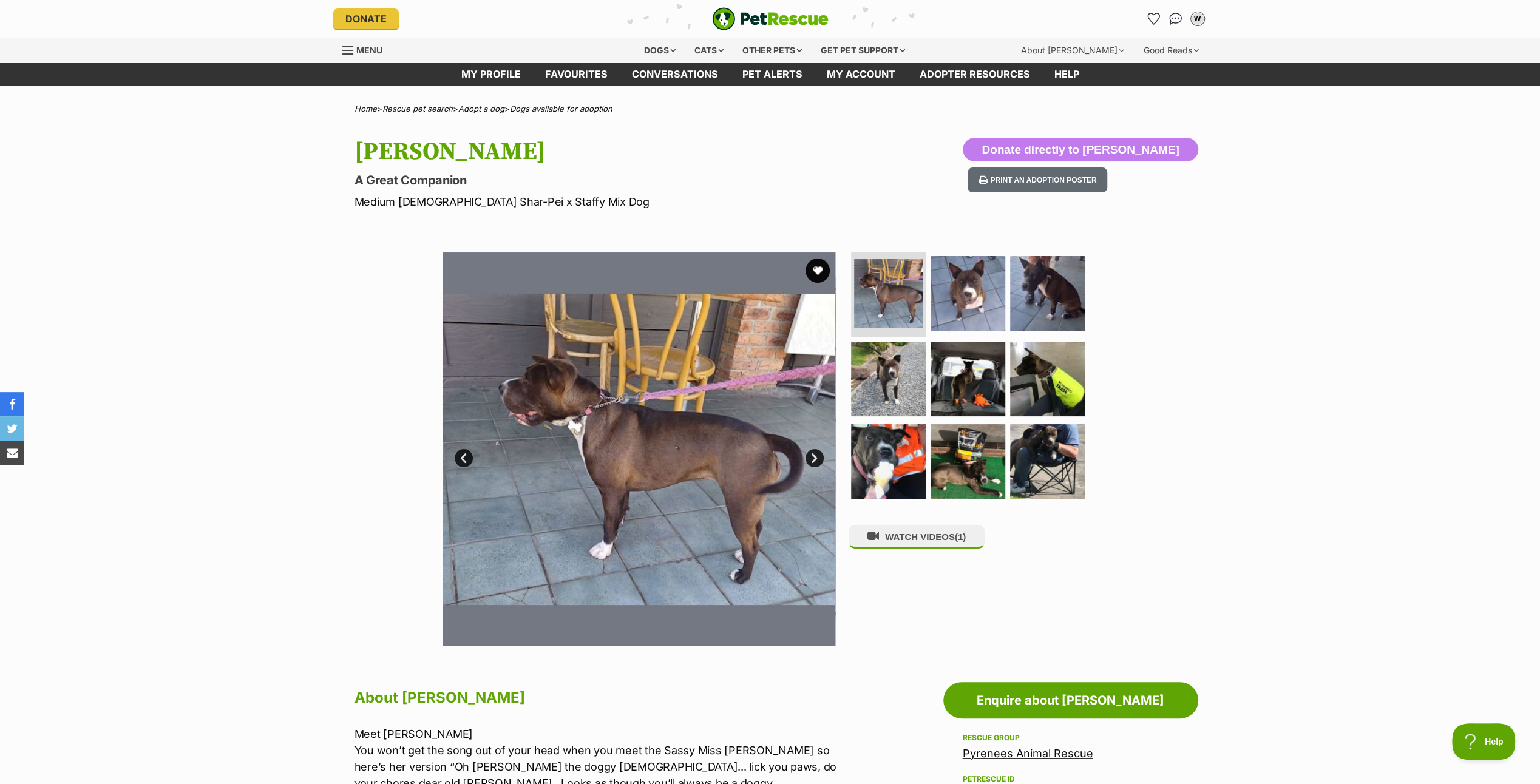
click at [813, 454] on link "Next" at bounding box center [814, 458] width 18 height 18
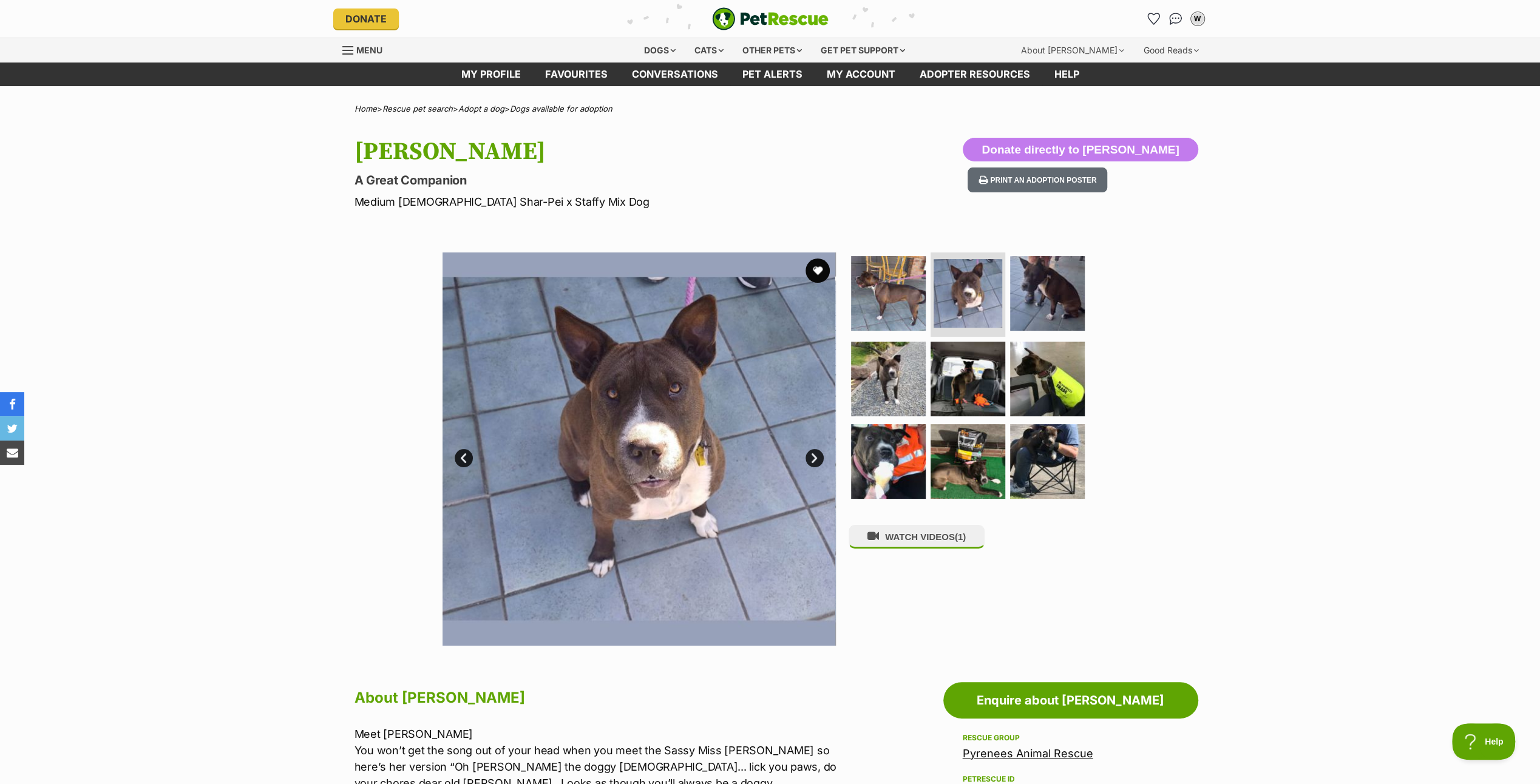
click at [813, 454] on link "Next" at bounding box center [814, 458] width 18 height 18
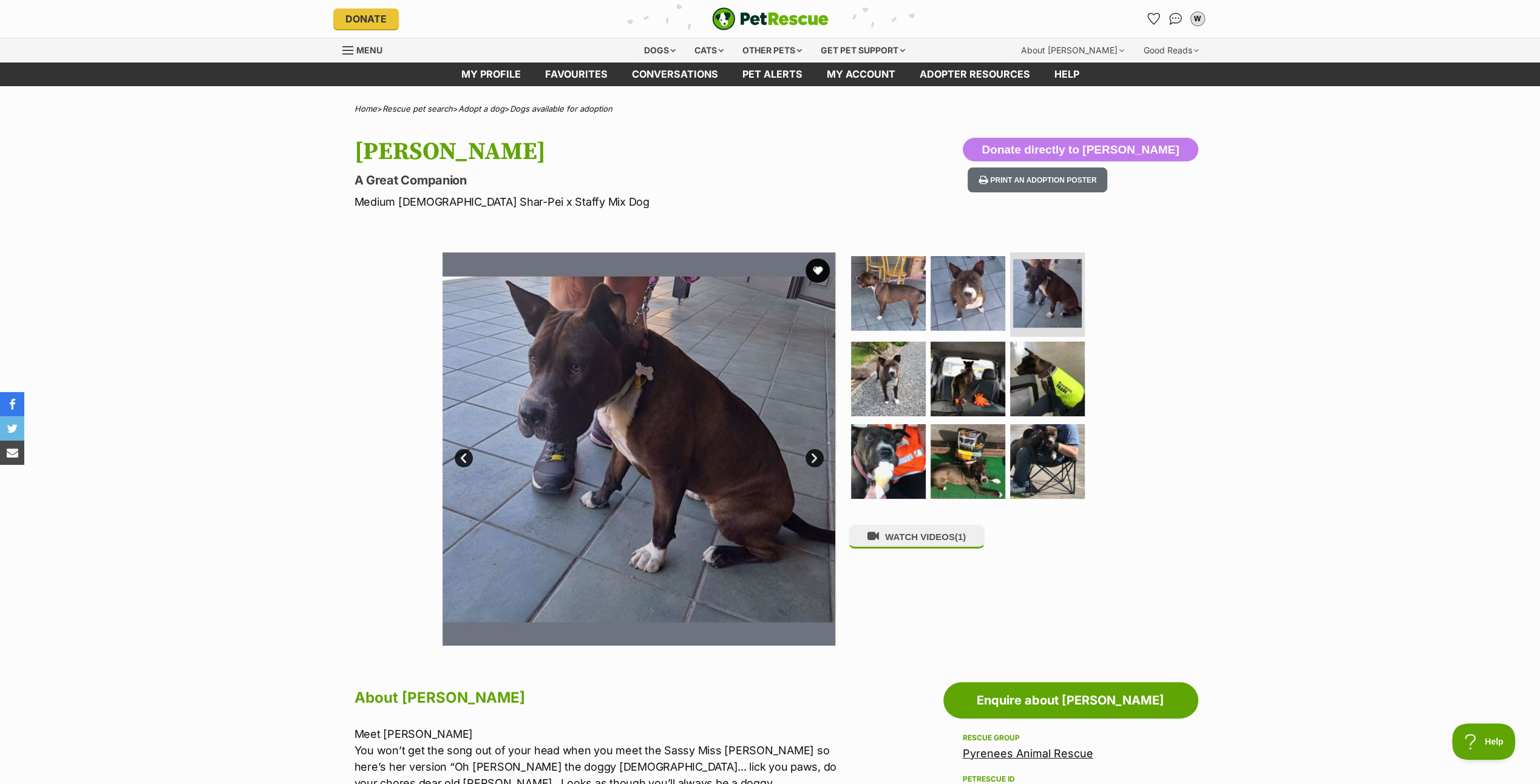
click at [813, 454] on link "Next" at bounding box center [814, 458] width 18 height 18
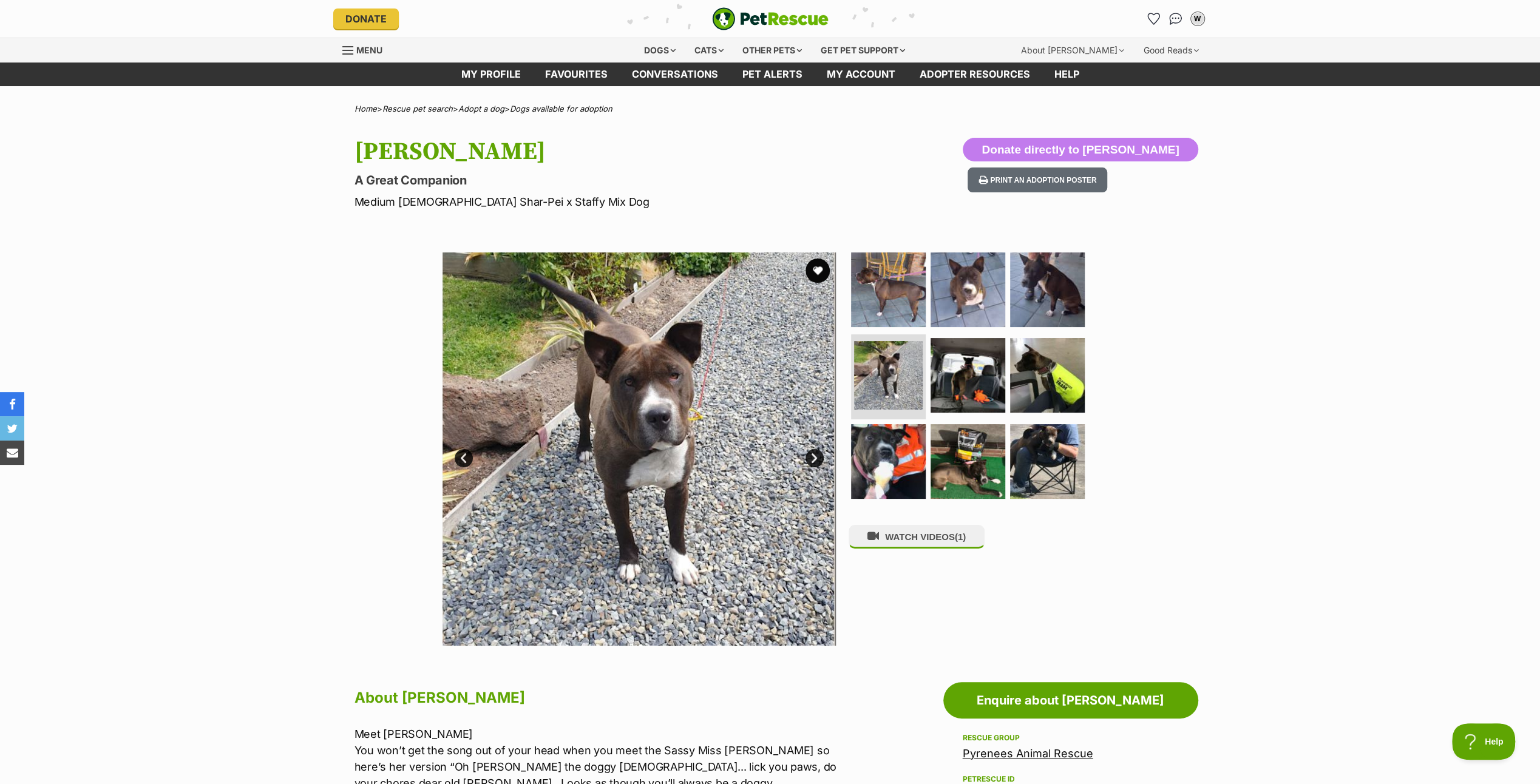
click at [813, 454] on link "Next" at bounding box center [814, 458] width 18 height 18
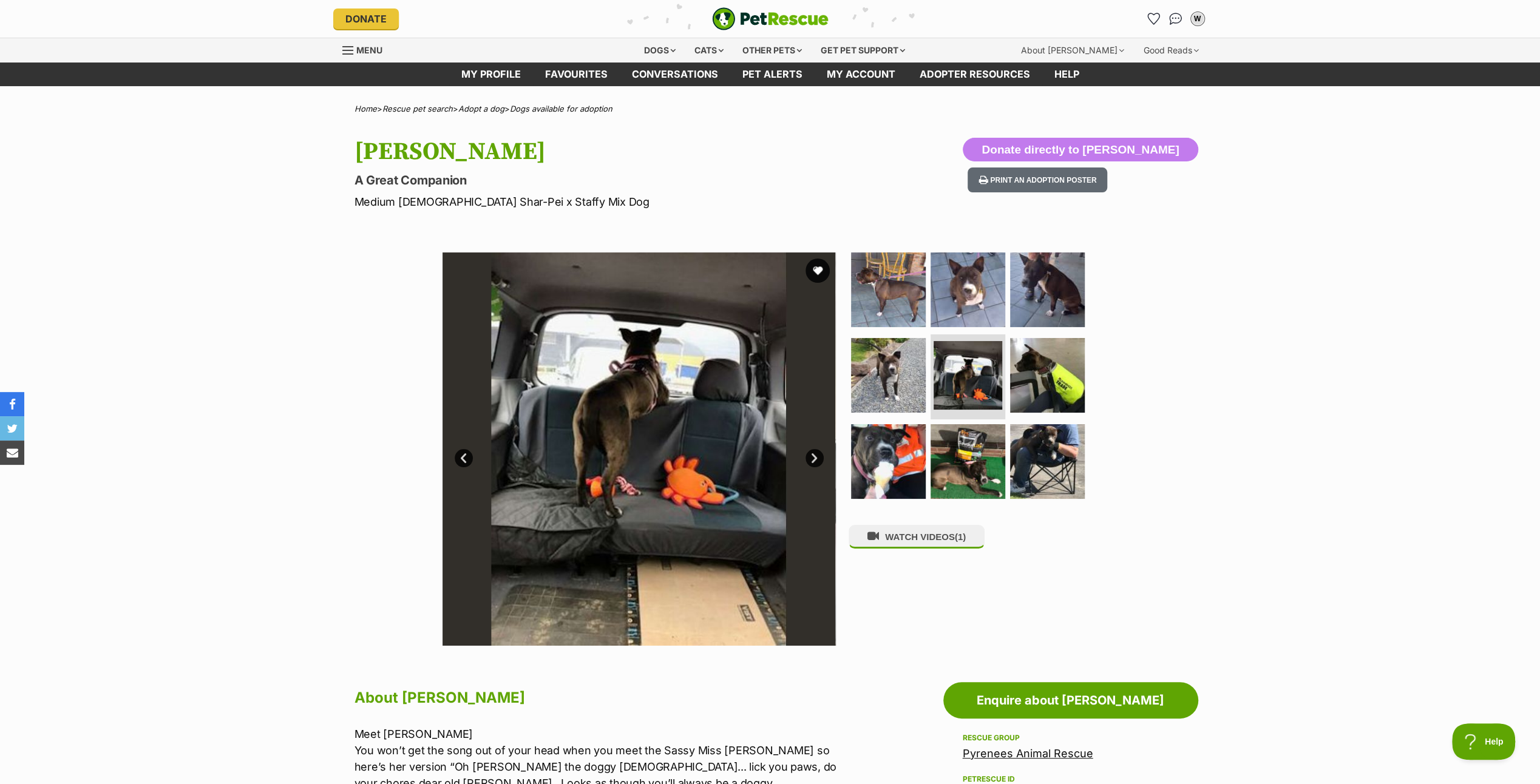
click at [813, 454] on link "Next" at bounding box center [814, 458] width 18 height 18
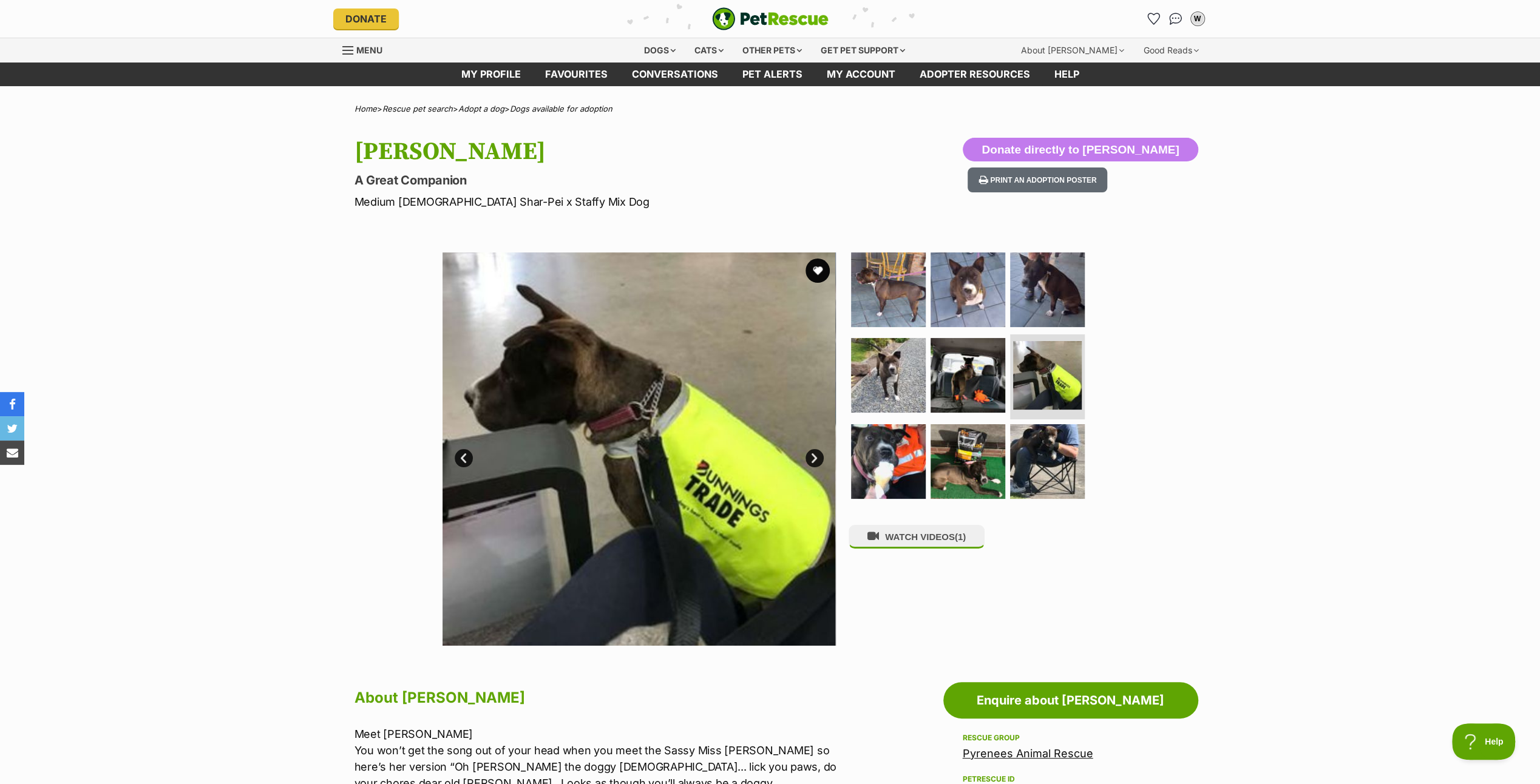
click at [813, 454] on link "Next" at bounding box center [814, 458] width 18 height 18
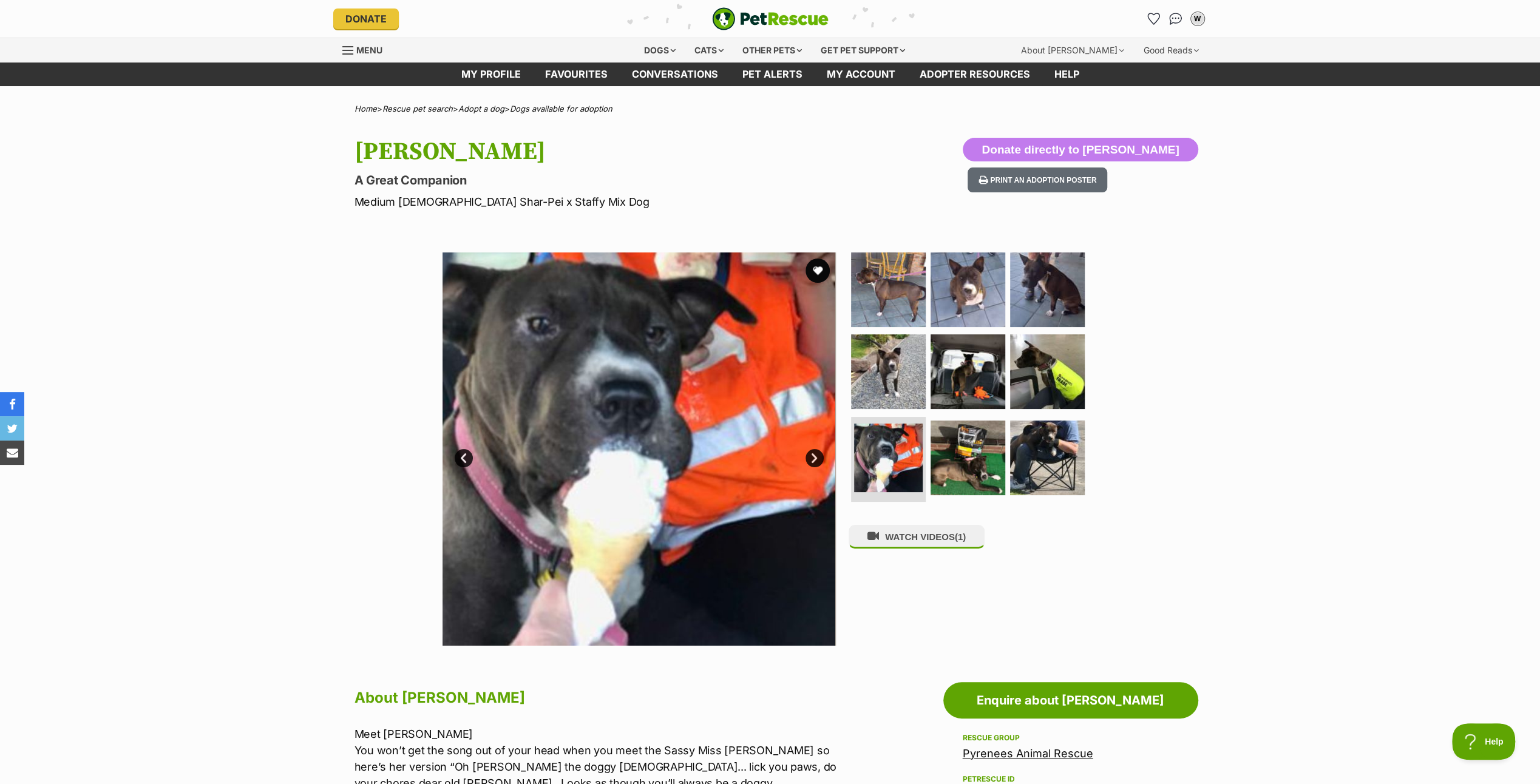
click at [813, 454] on link "Next" at bounding box center [814, 458] width 18 height 18
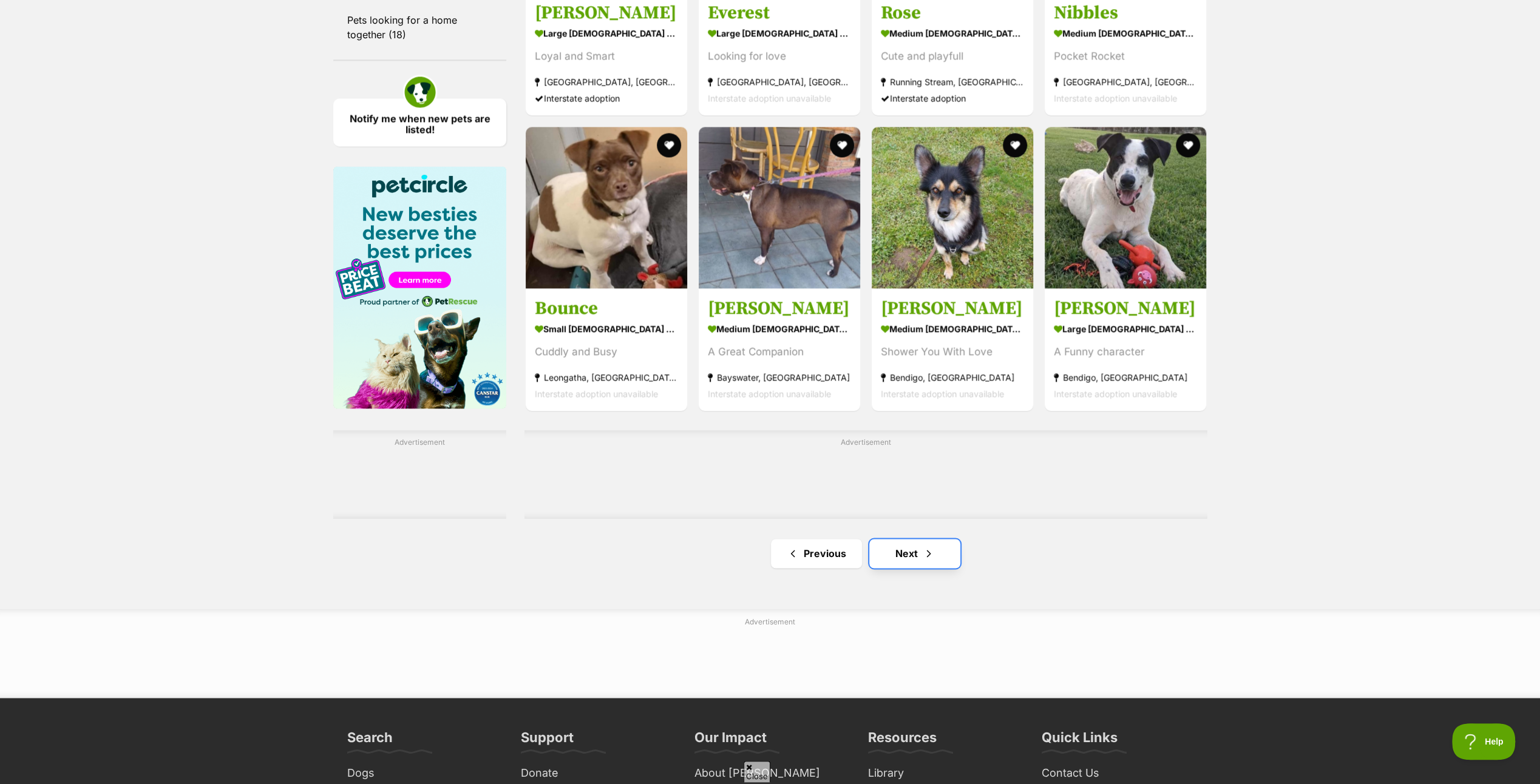
click at [909, 557] on link "Next" at bounding box center [915, 553] width 91 height 29
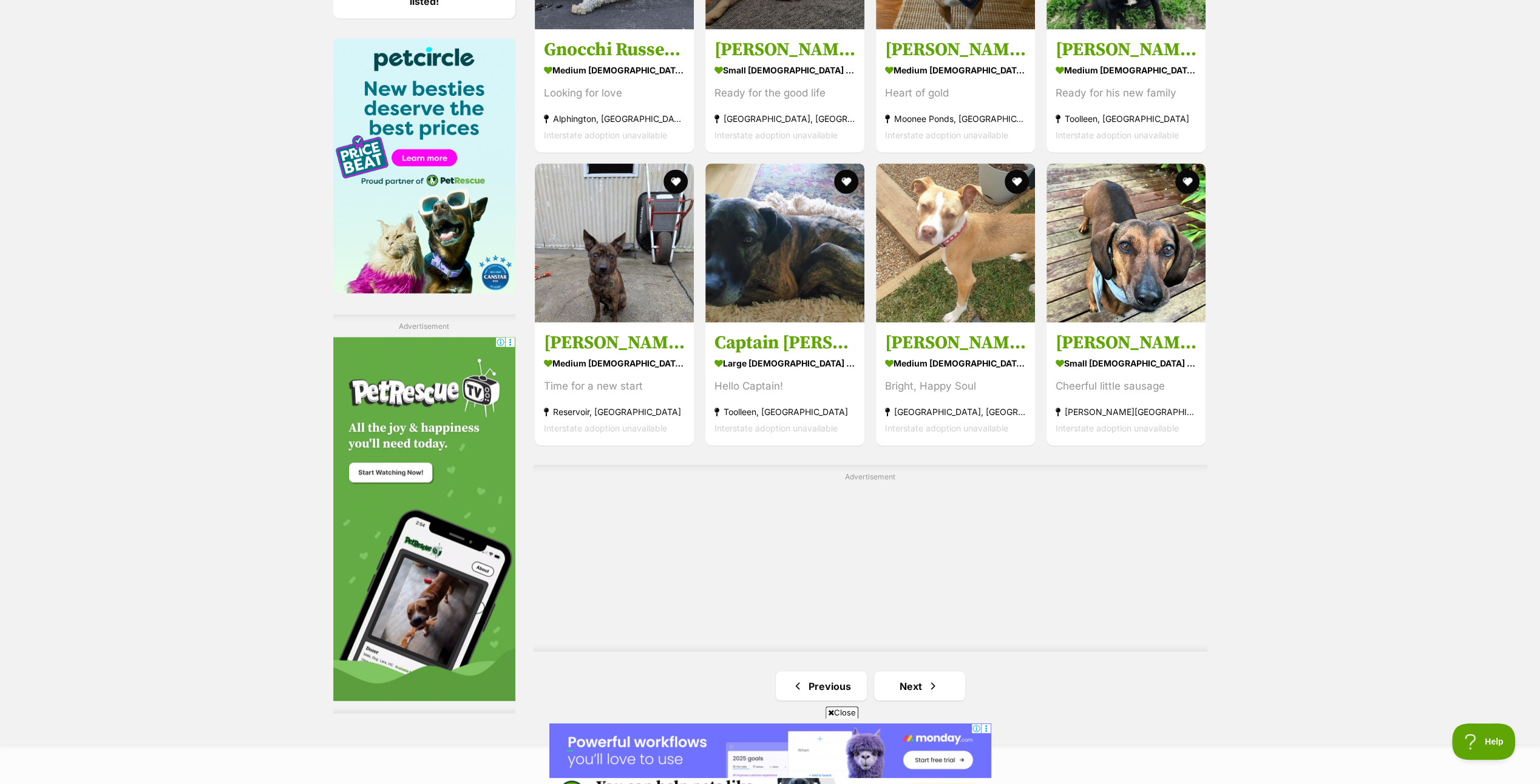
scroll to position [2003, 0]
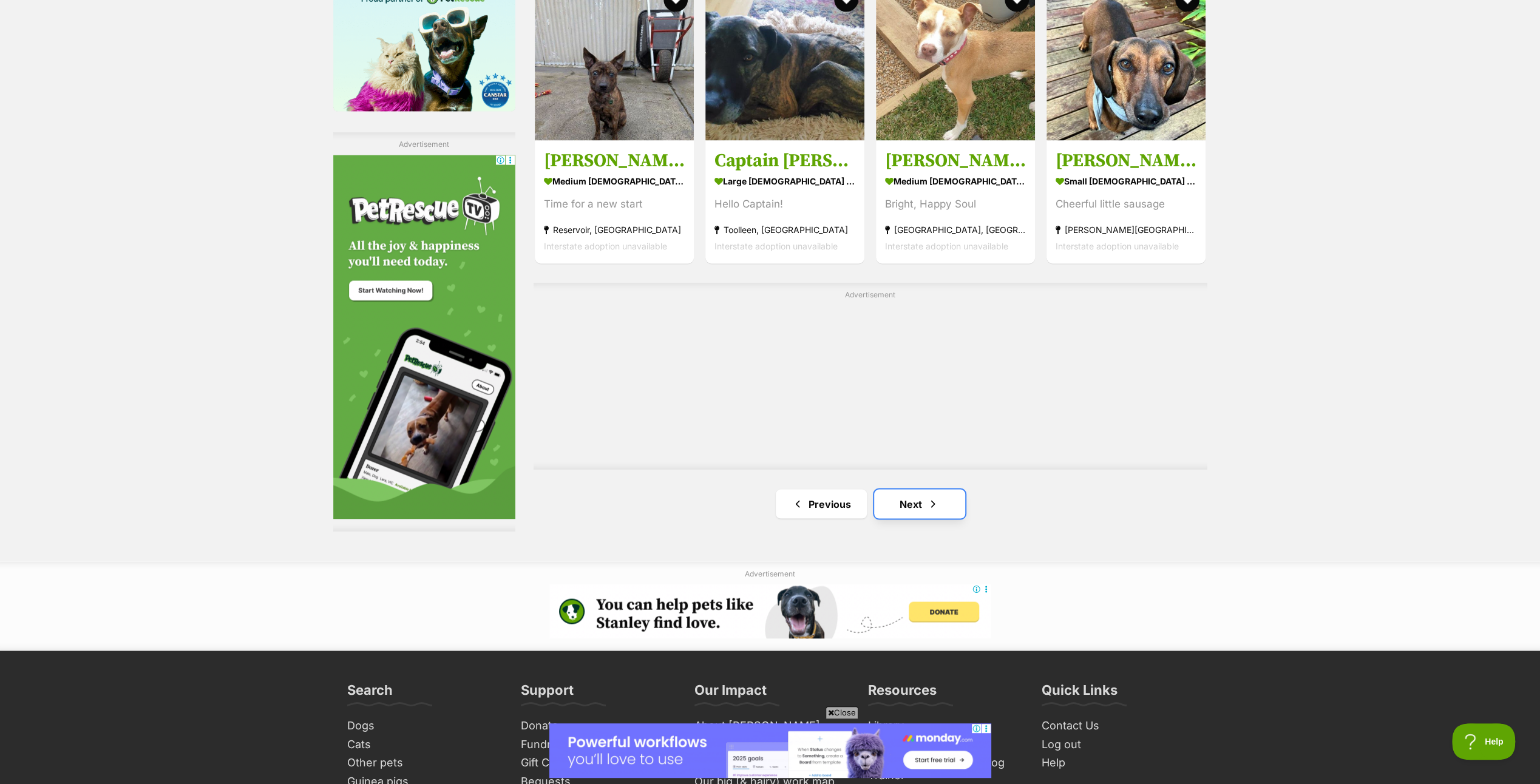
click at [918, 496] on link "Next" at bounding box center [919, 503] width 91 height 29
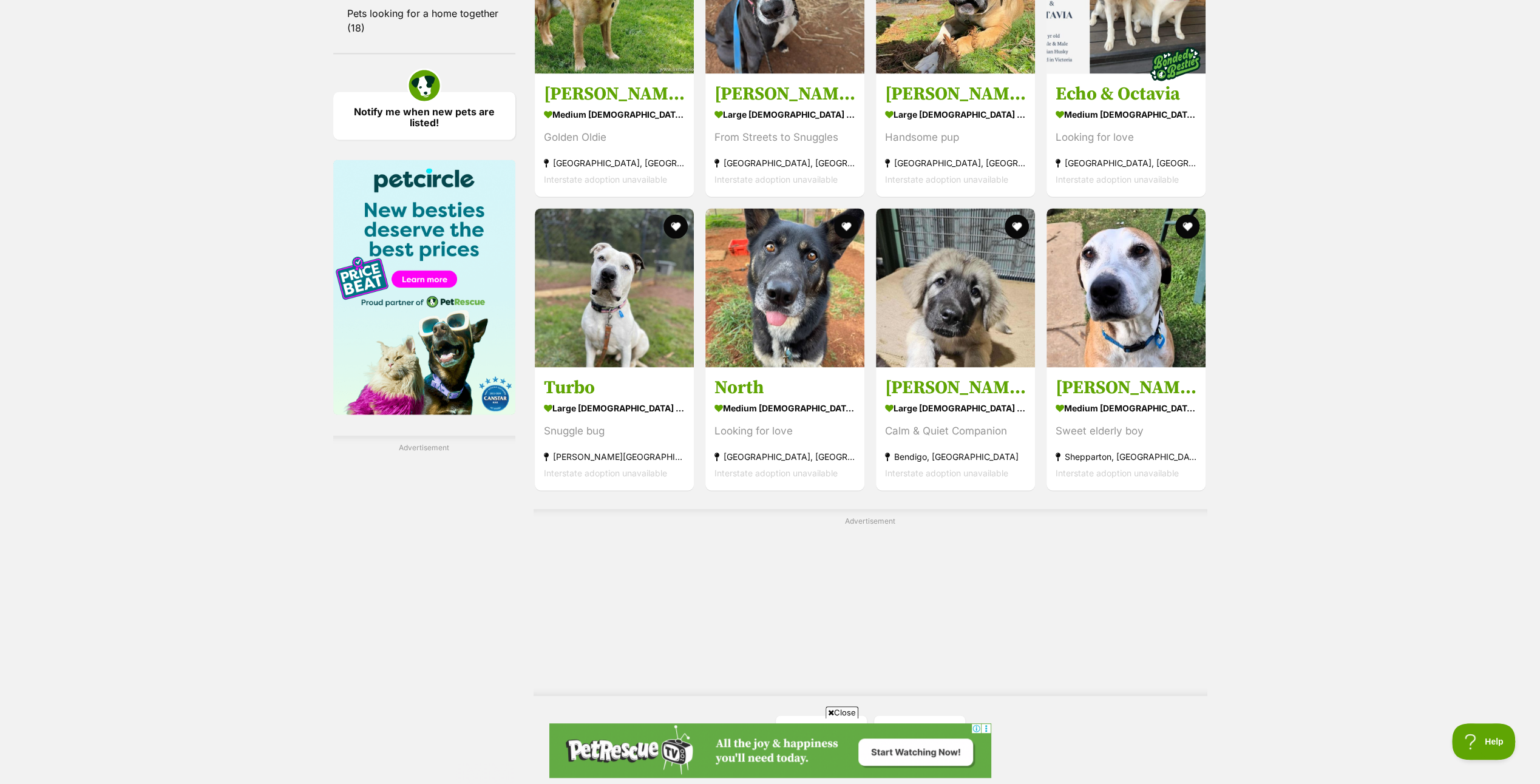
scroll to position [1942, 0]
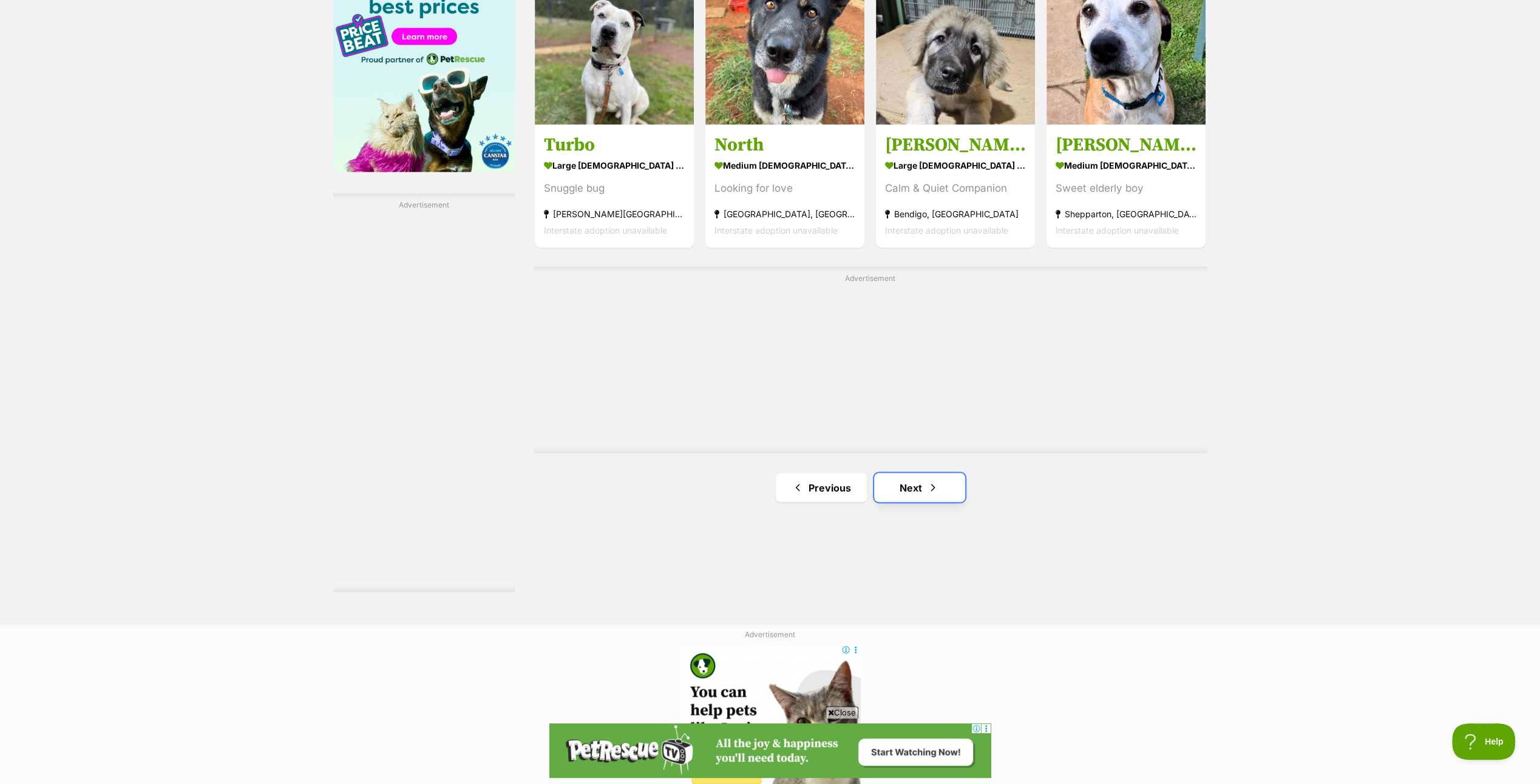
click at [915, 481] on link "Next" at bounding box center [919, 487] width 91 height 29
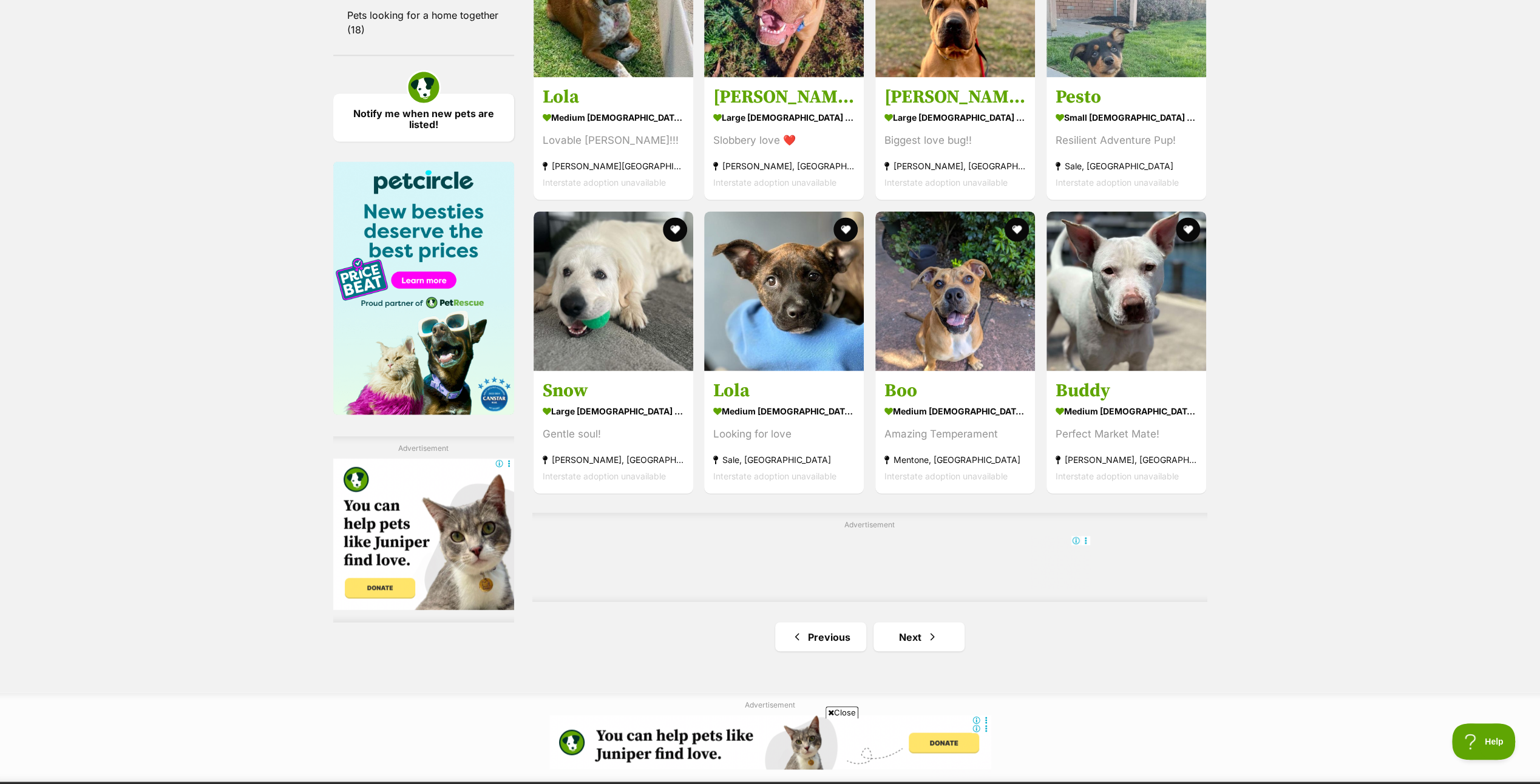
scroll to position [1698, 0]
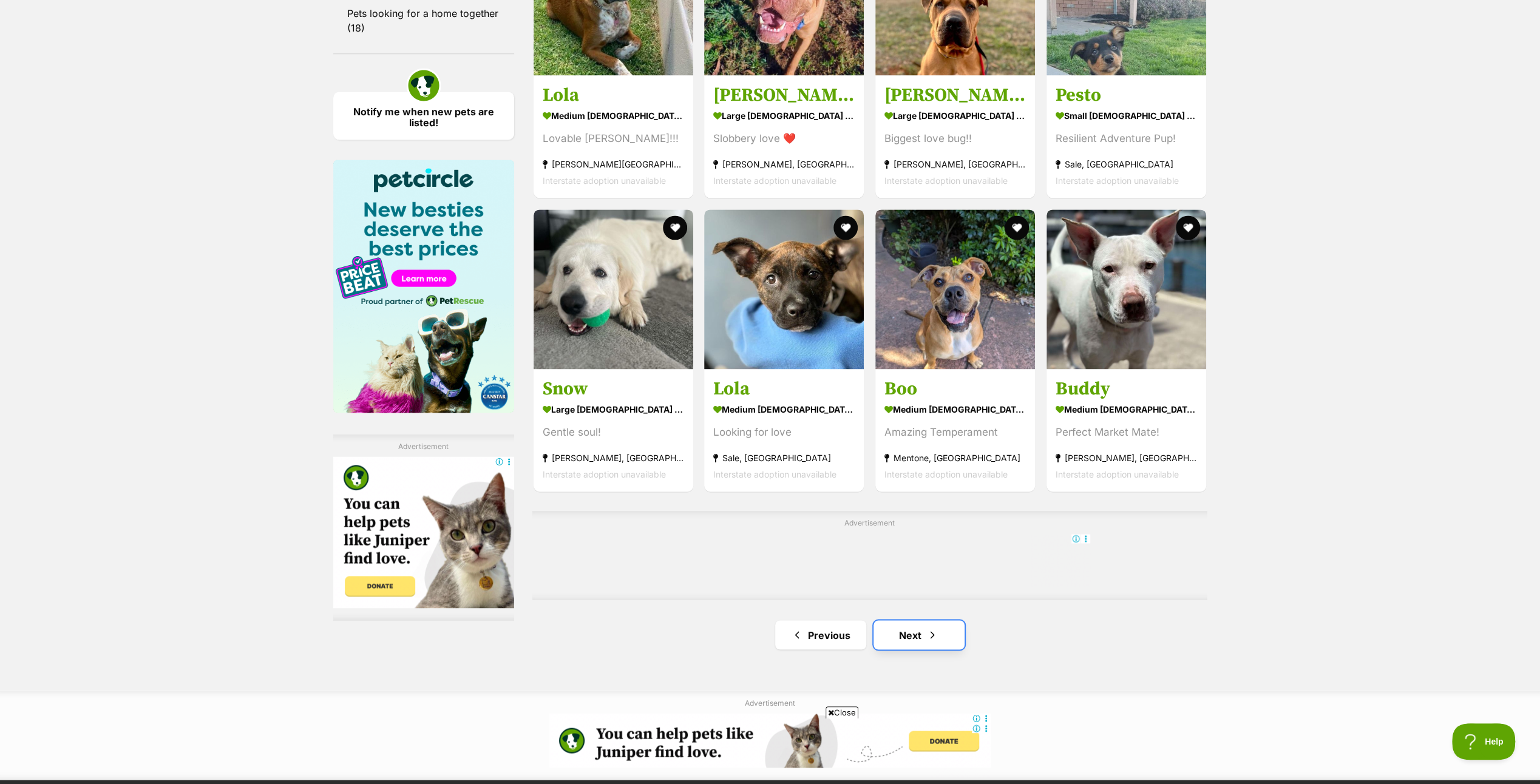
click at [905, 634] on link "Next" at bounding box center [919, 635] width 91 height 29
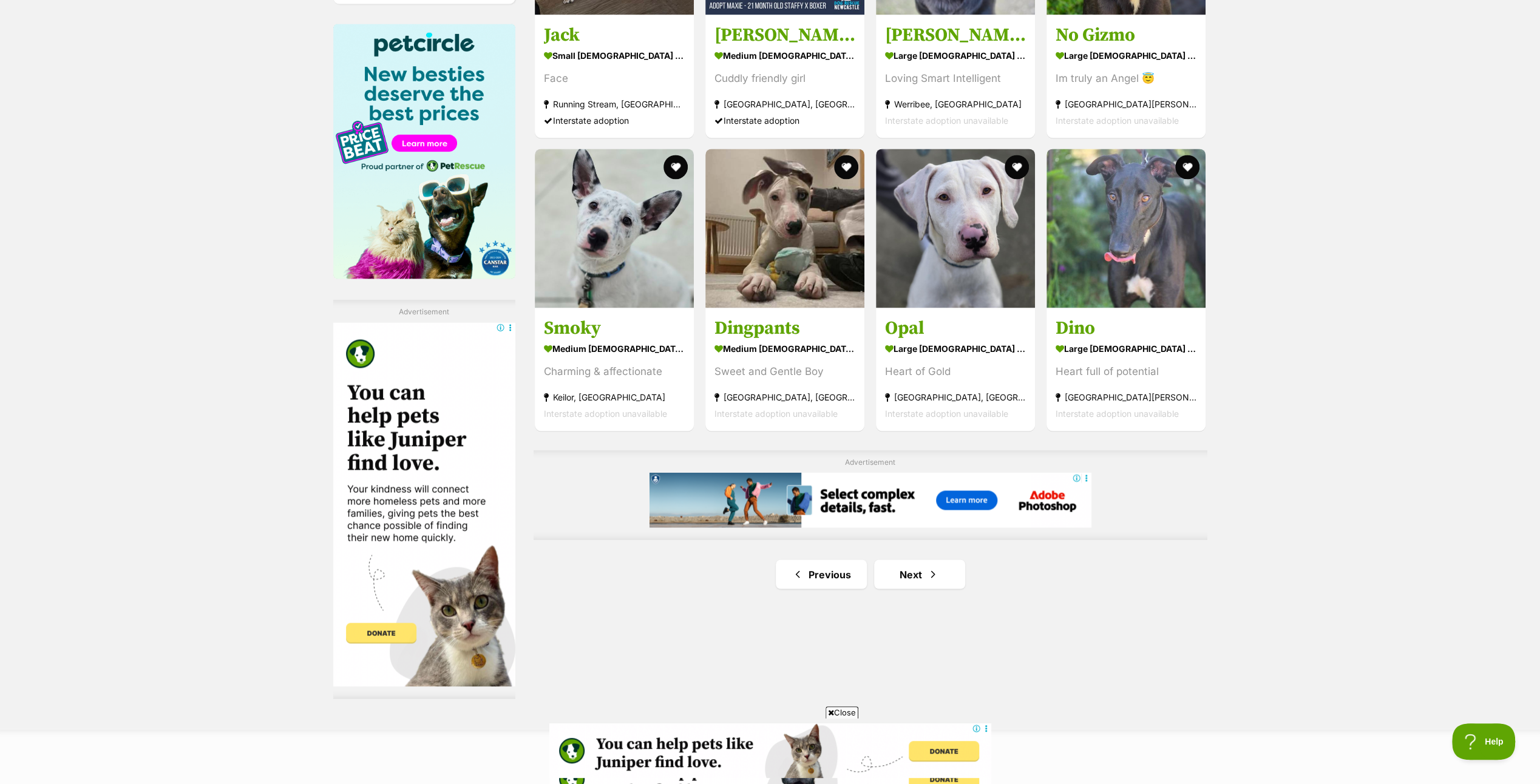
scroll to position [1881, 0]
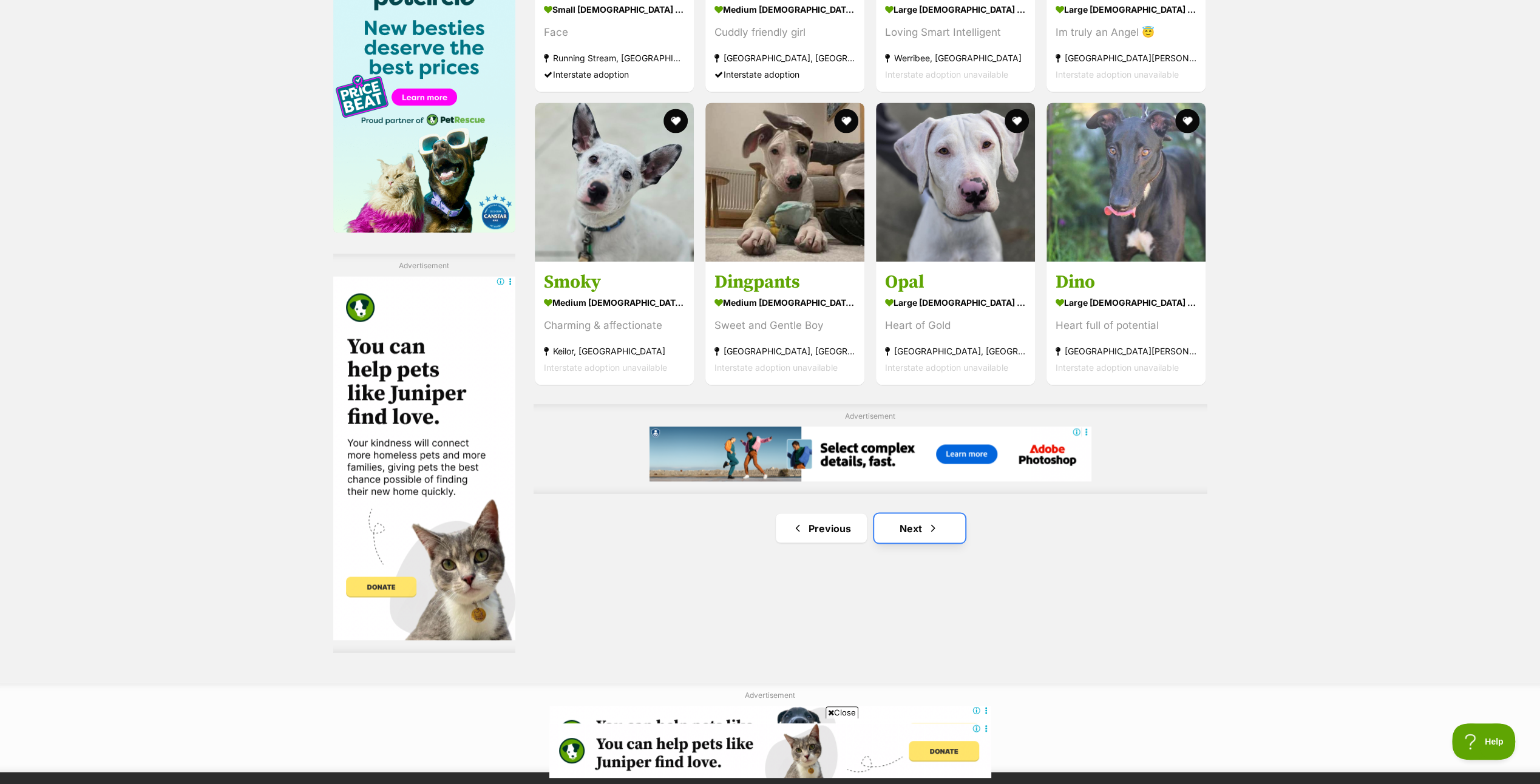
click at [921, 528] on link "Next" at bounding box center [919, 528] width 91 height 29
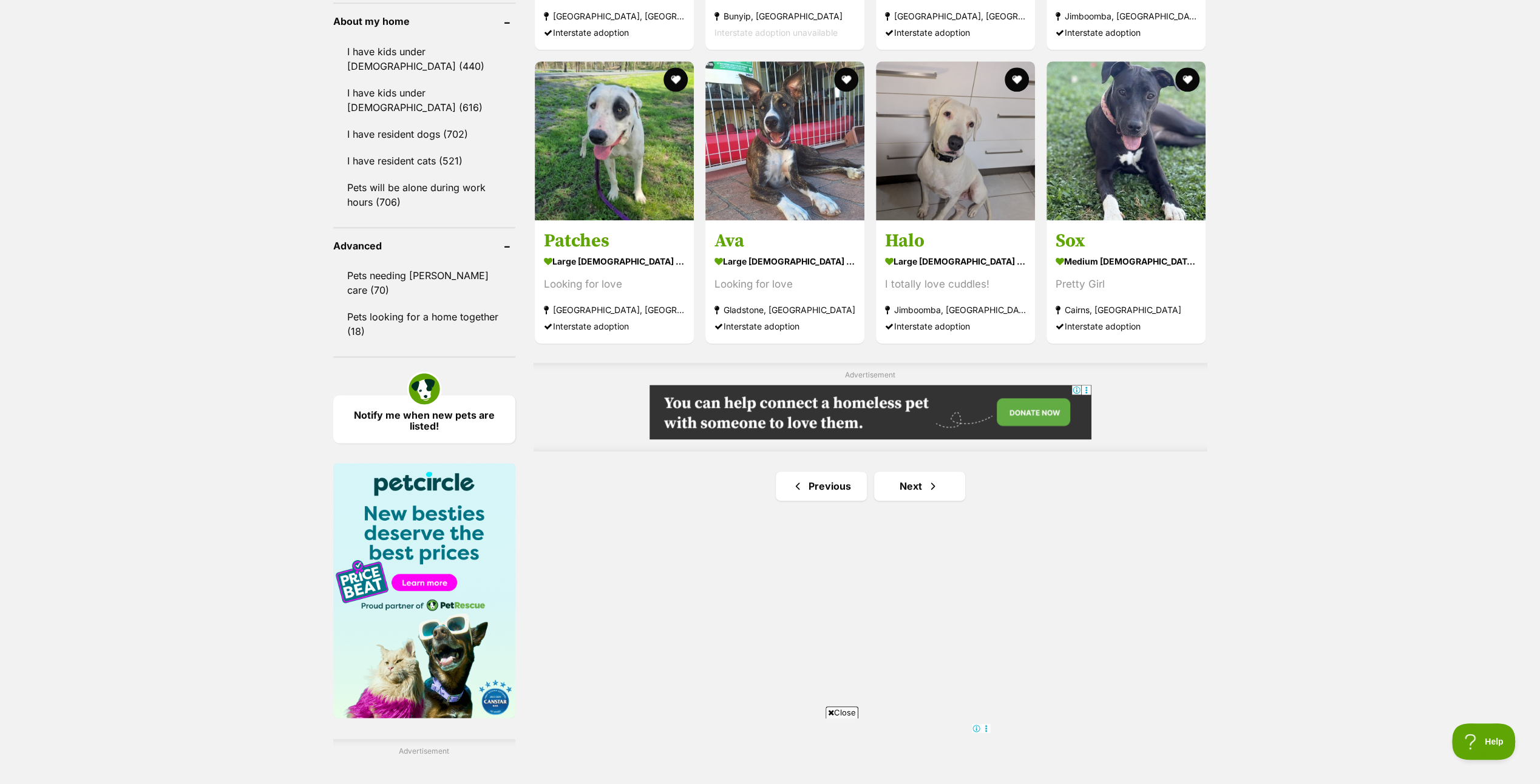
scroll to position [1698, 0]
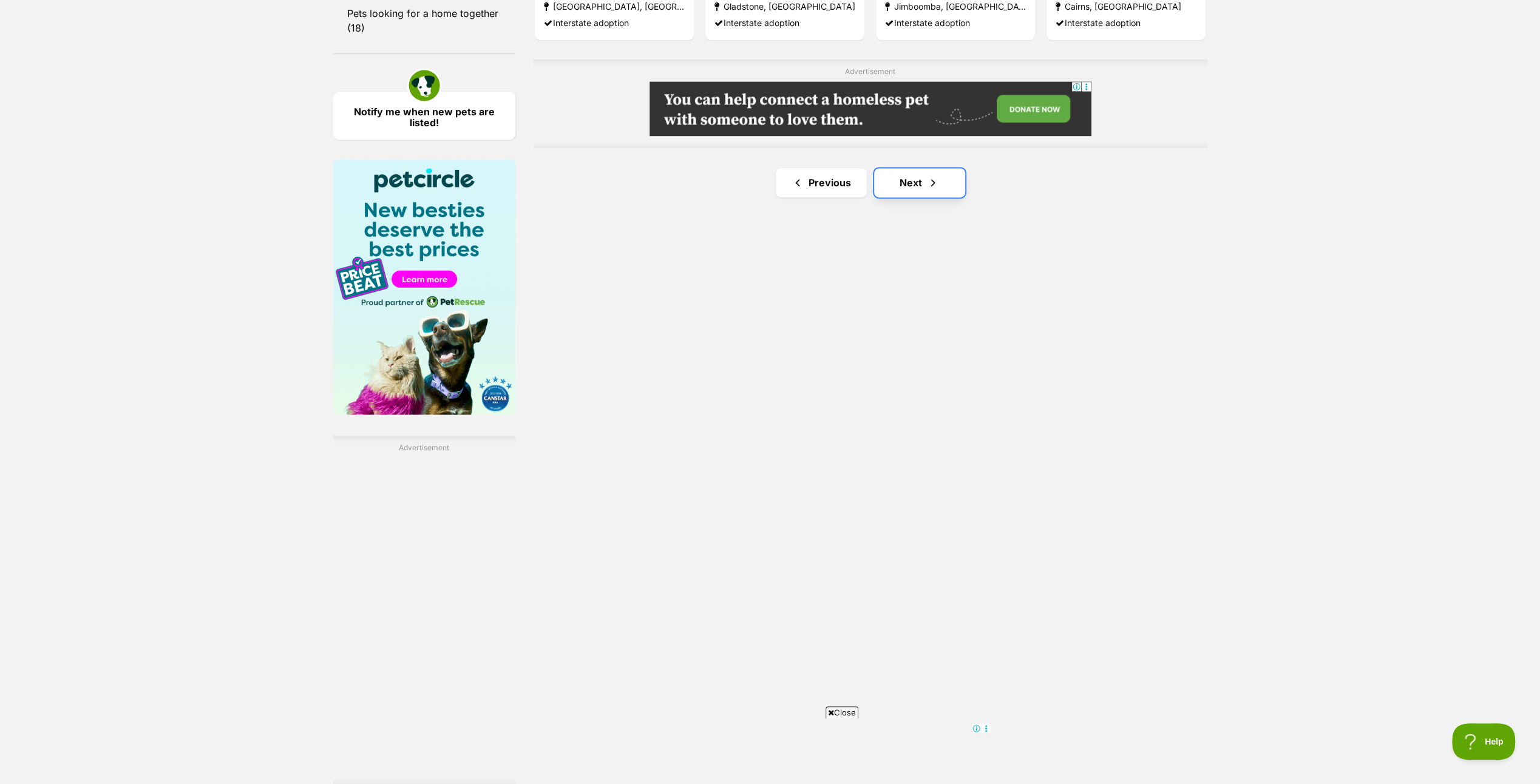
click at [929, 190] on span "Next page" at bounding box center [932, 183] width 12 height 14
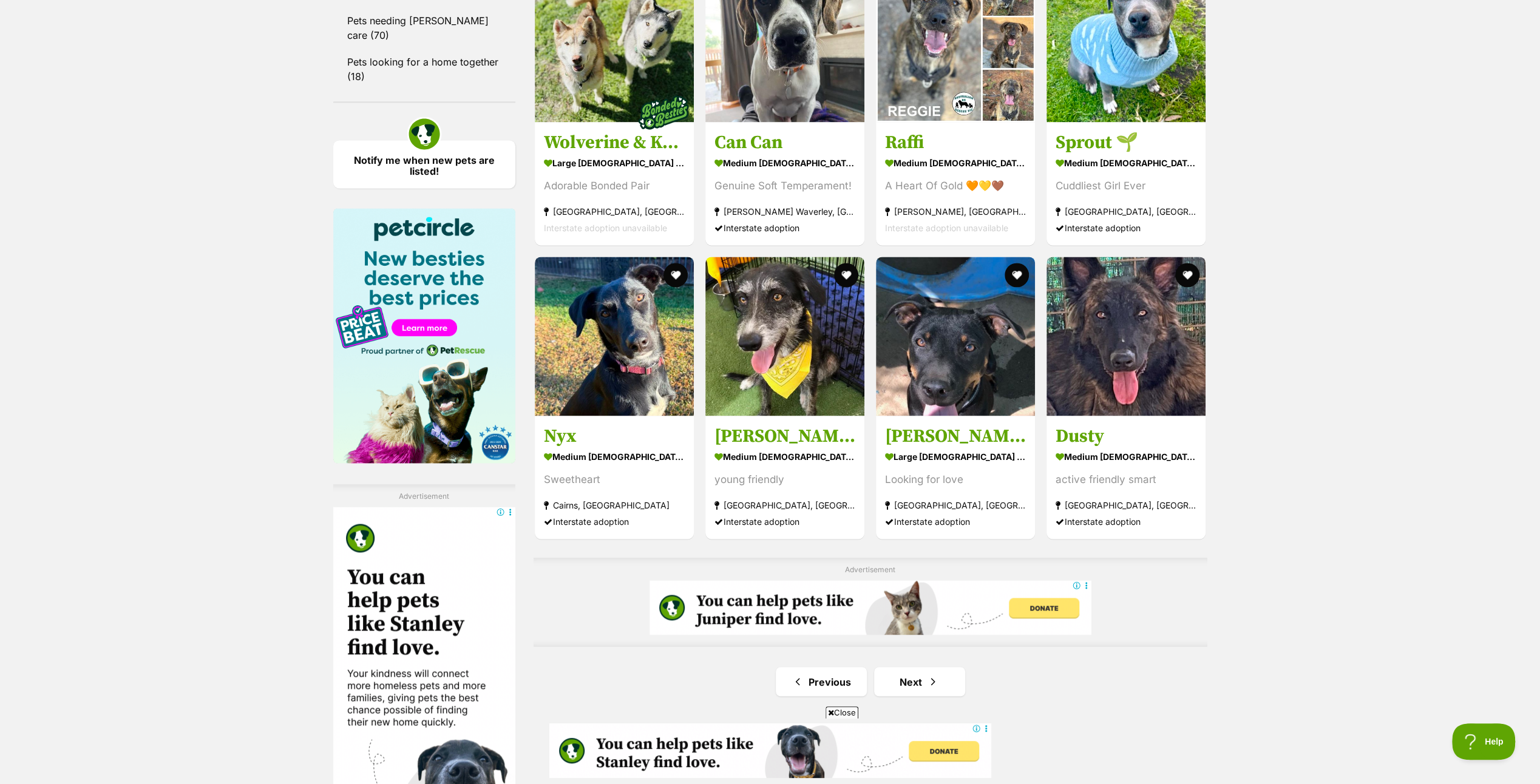
scroll to position [1759, 0]
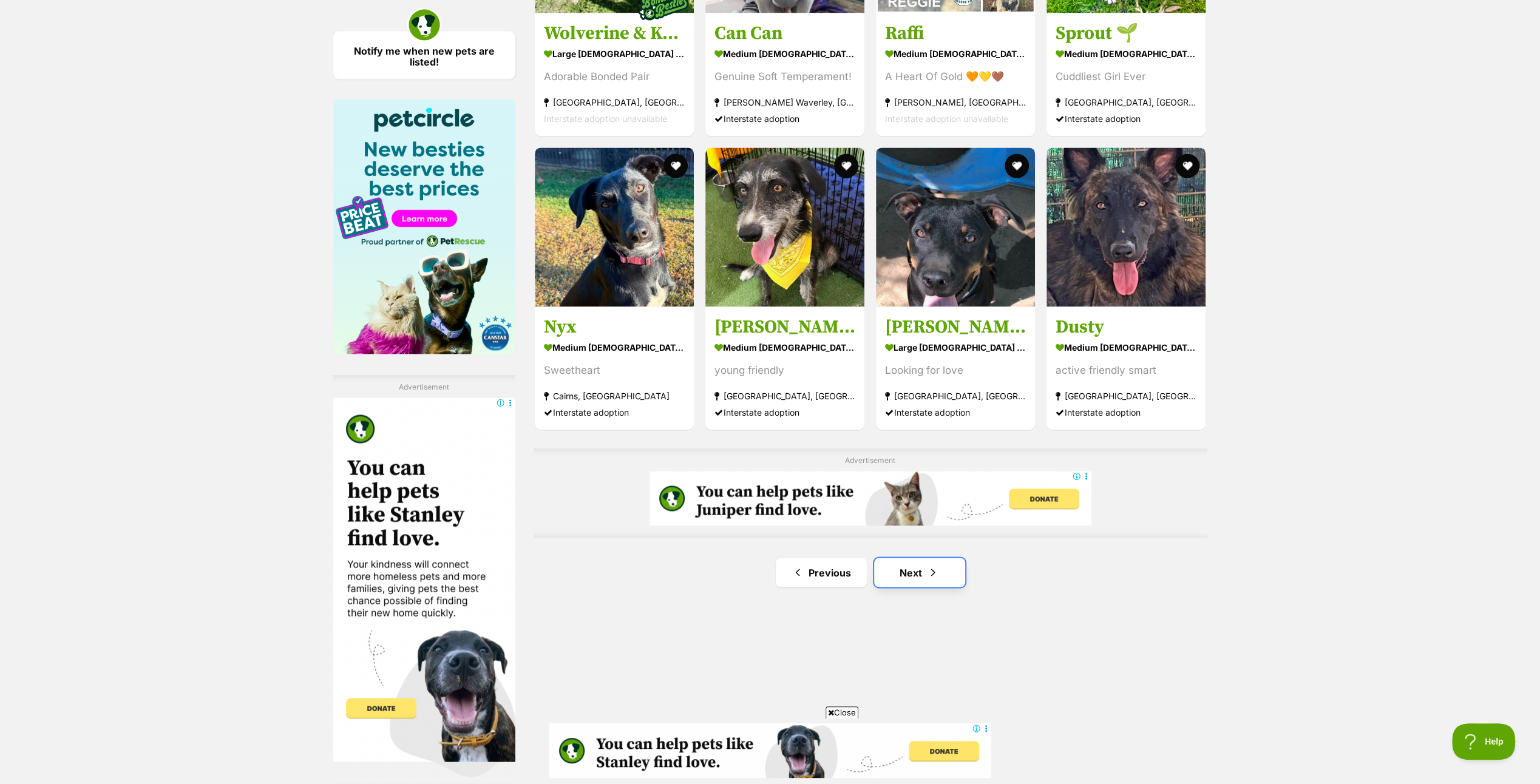
click at [919, 560] on link "Next" at bounding box center [919, 572] width 91 height 29
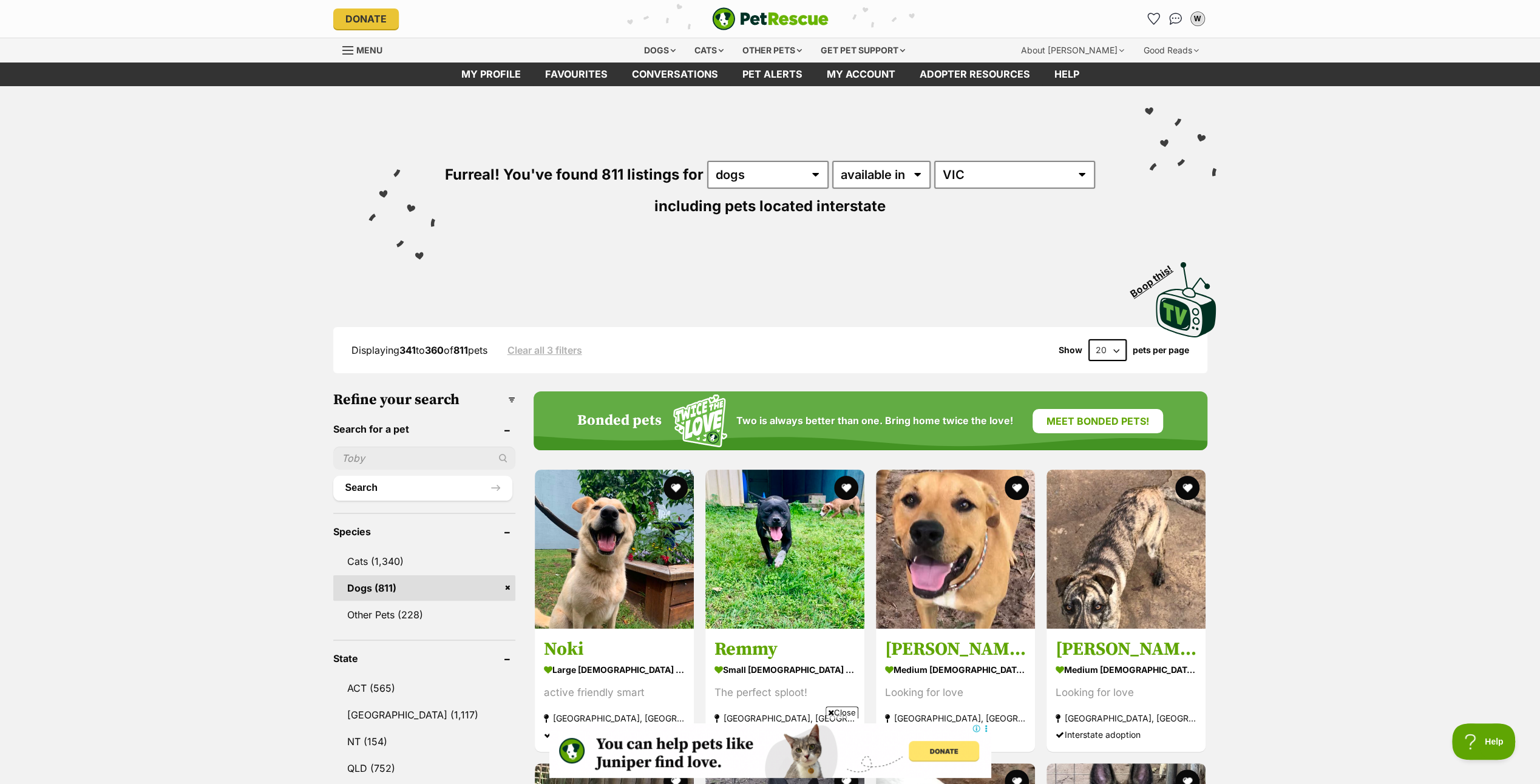
scroll to position [61, 0]
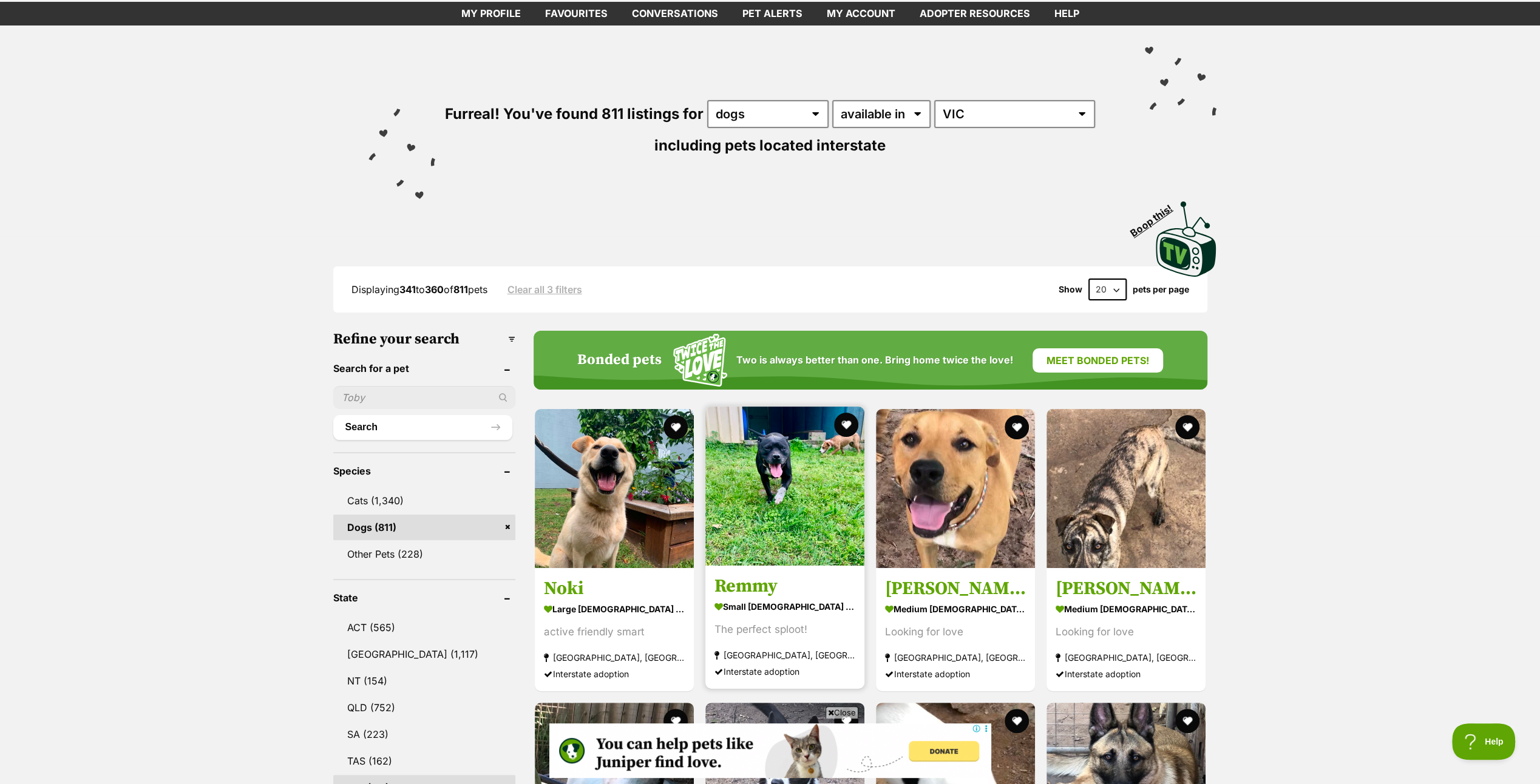
click at [797, 490] on img at bounding box center [785, 486] width 159 height 159
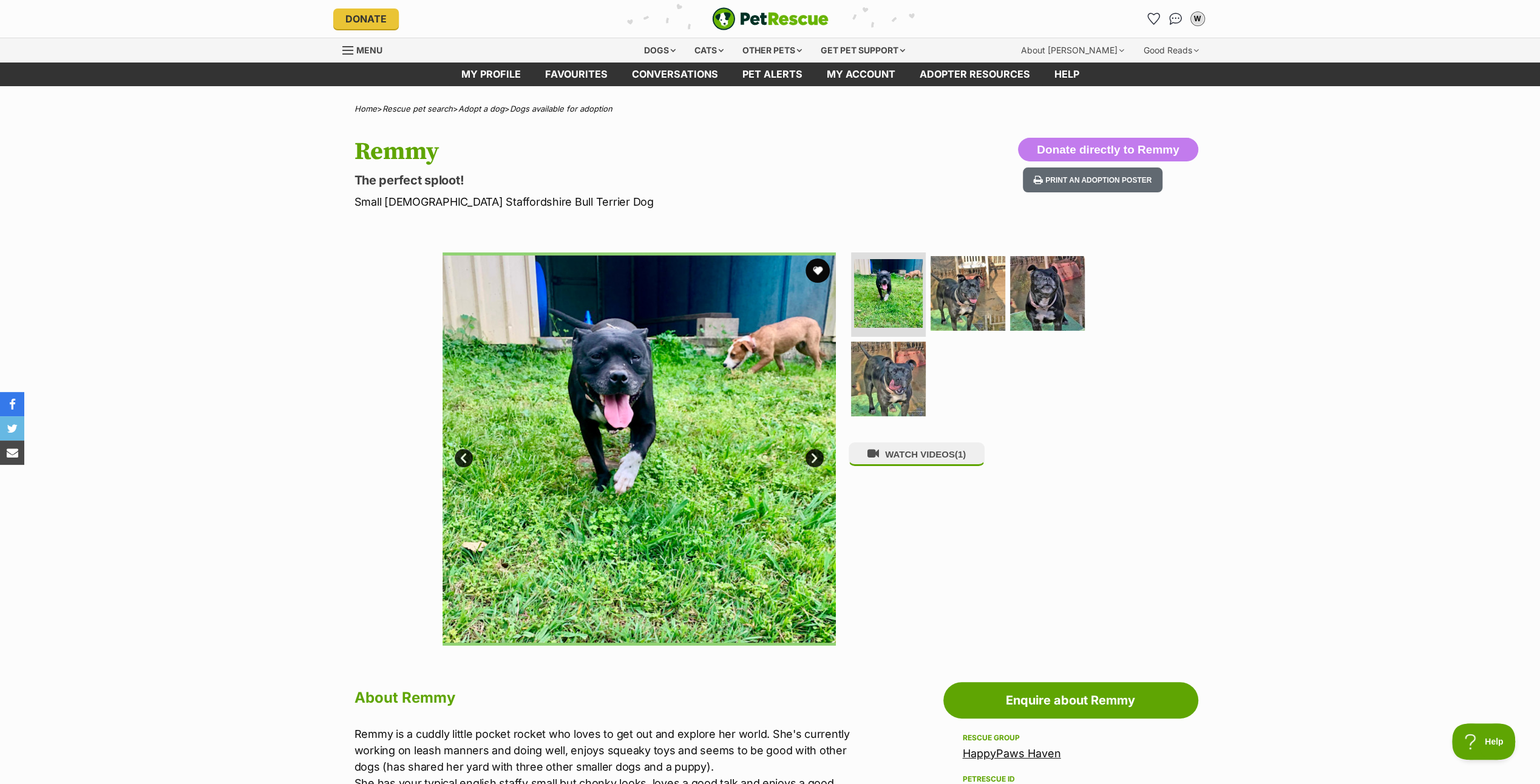
click at [807, 454] on link "Next" at bounding box center [814, 458] width 18 height 18
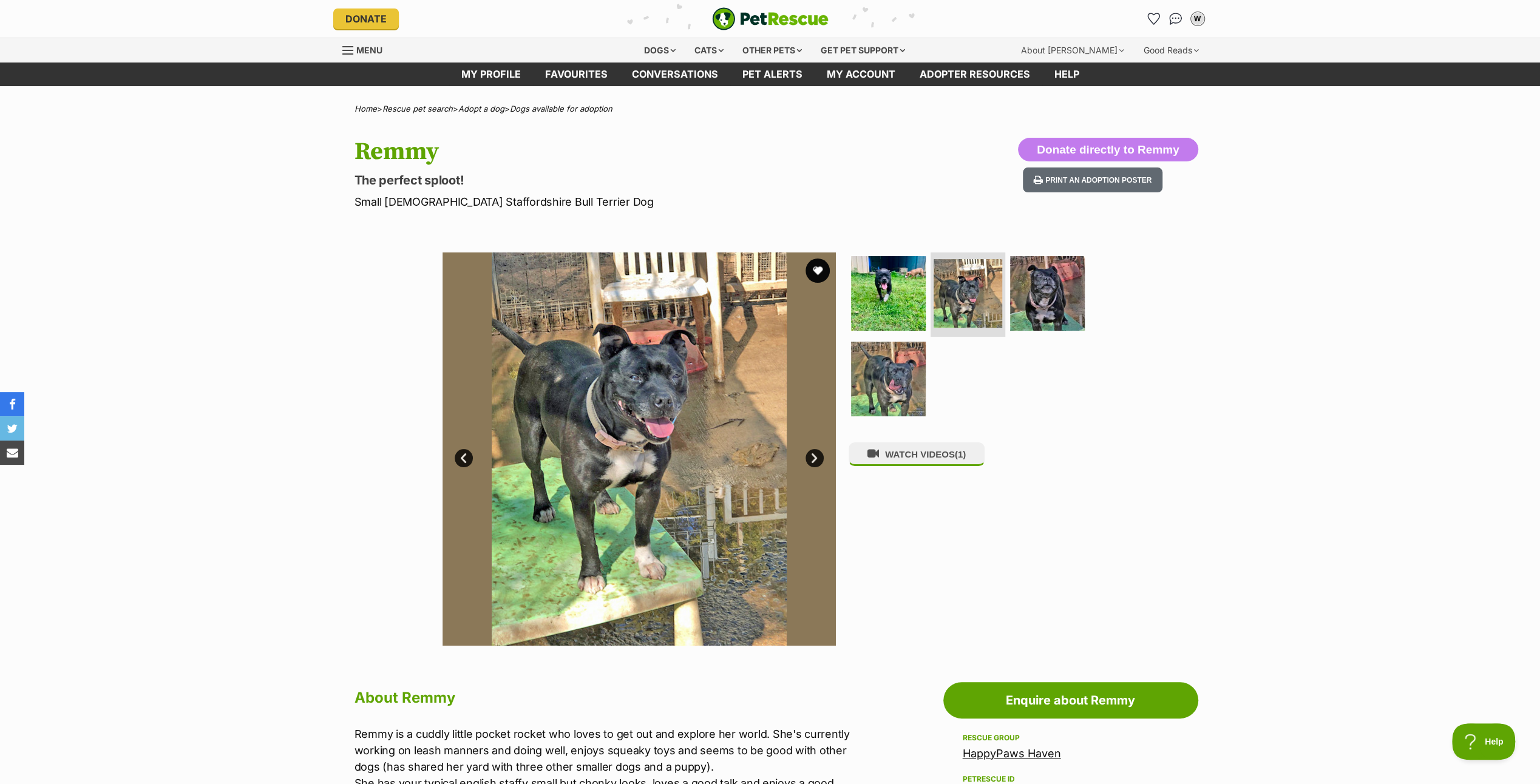
click at [807, 454] on link "Next" at bounding box center [814, 458] width 18 height 18
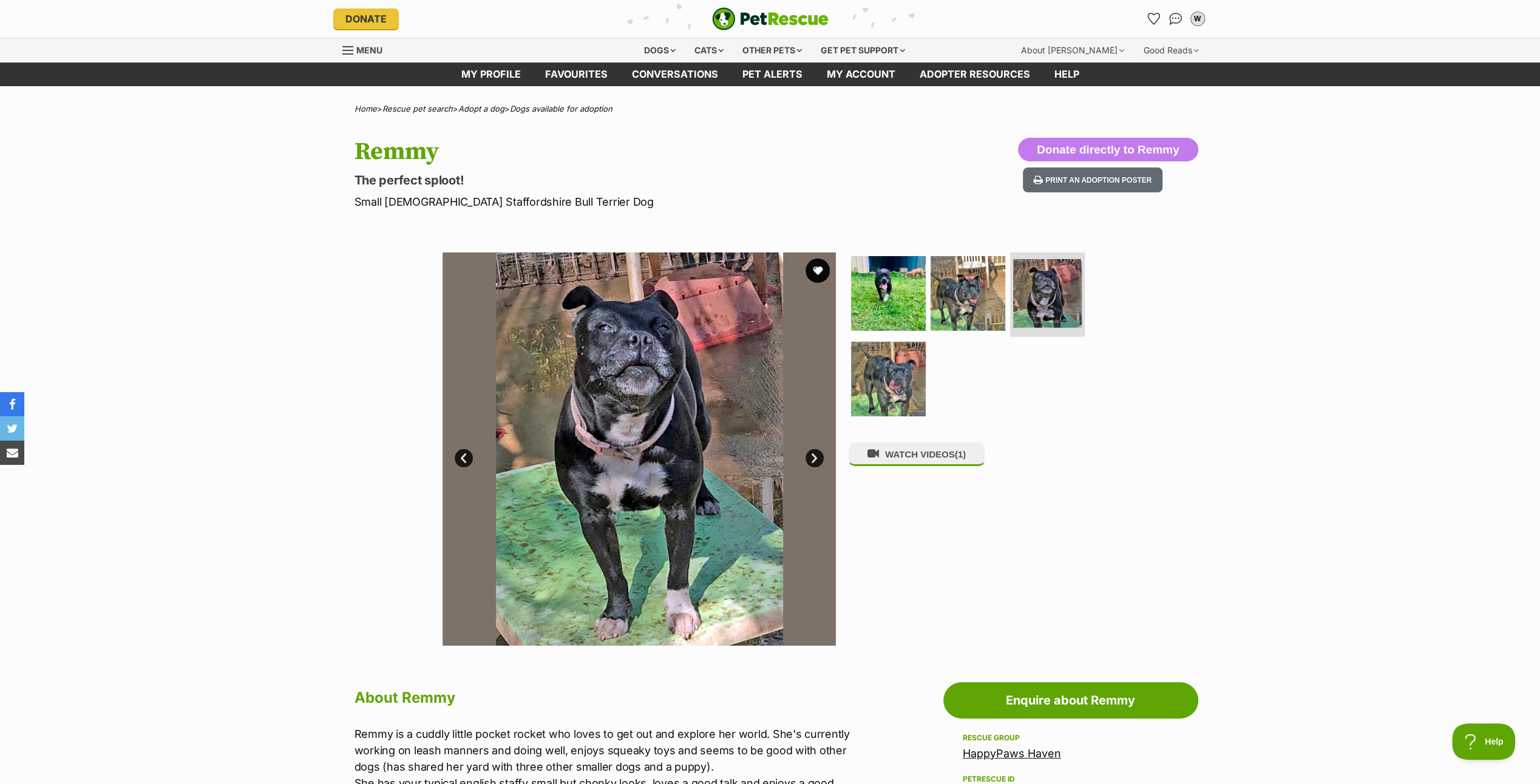
click at [807, 454] on link "Next" at bounding box center [814, 458] width 18 height 18
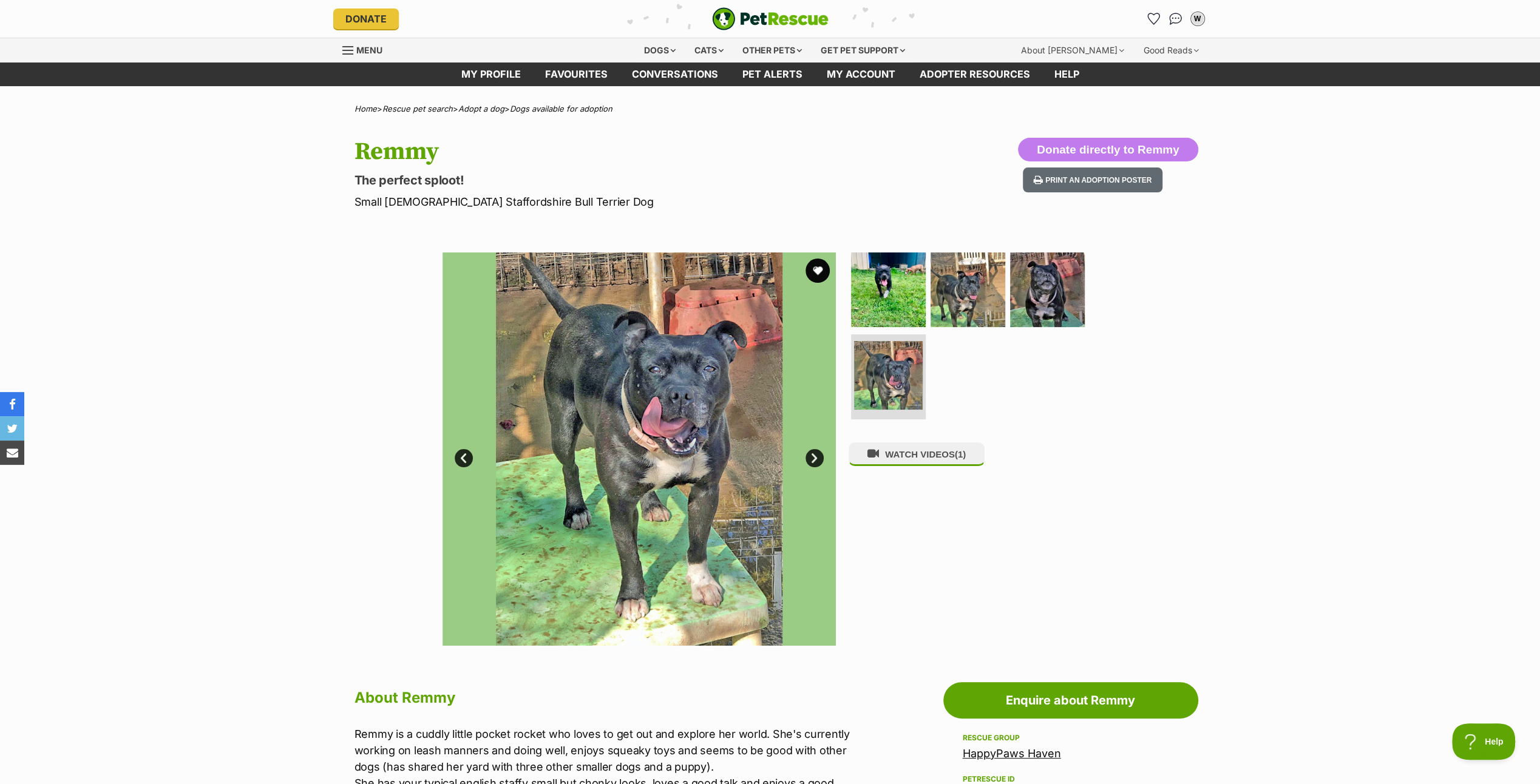
click at [807, 454] on link "Next" at bounding box center [814, 458] width 18 height 18
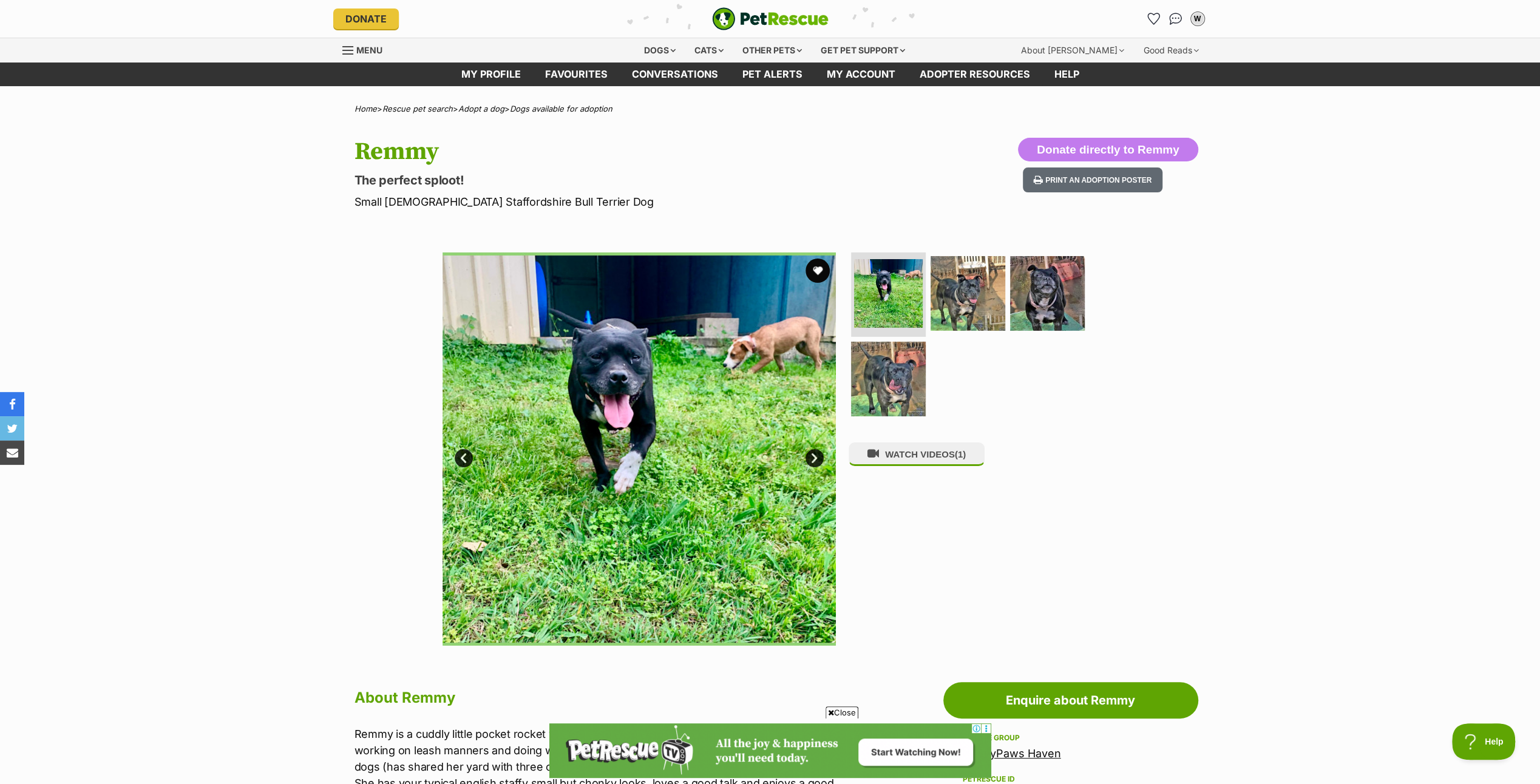
scroll to position [303, 0]
